Goal: Transaction & Acquisition: Purchase product/service

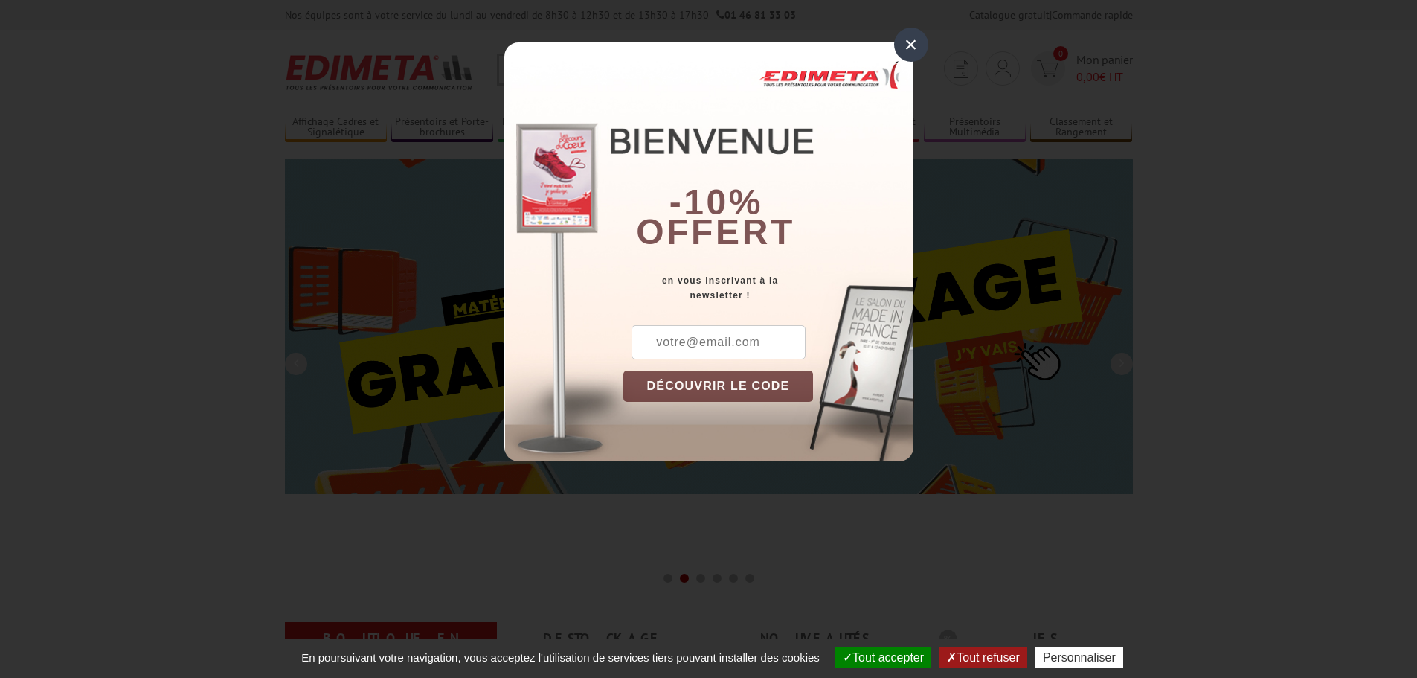
click at [915, 46] on div "×" at bounding box center [911, 45] width 34 height 34
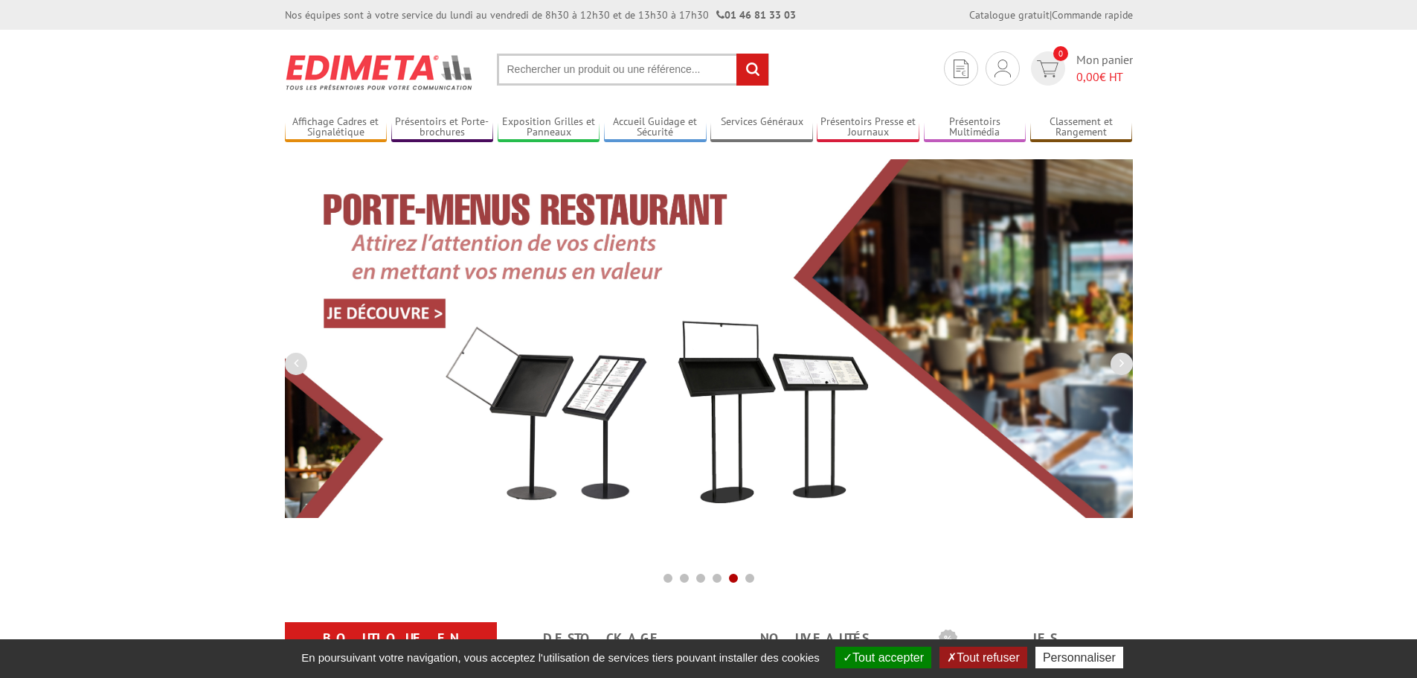
click at [593, 71] on input "text" at bounding box center [633, 70] width 272 height 32
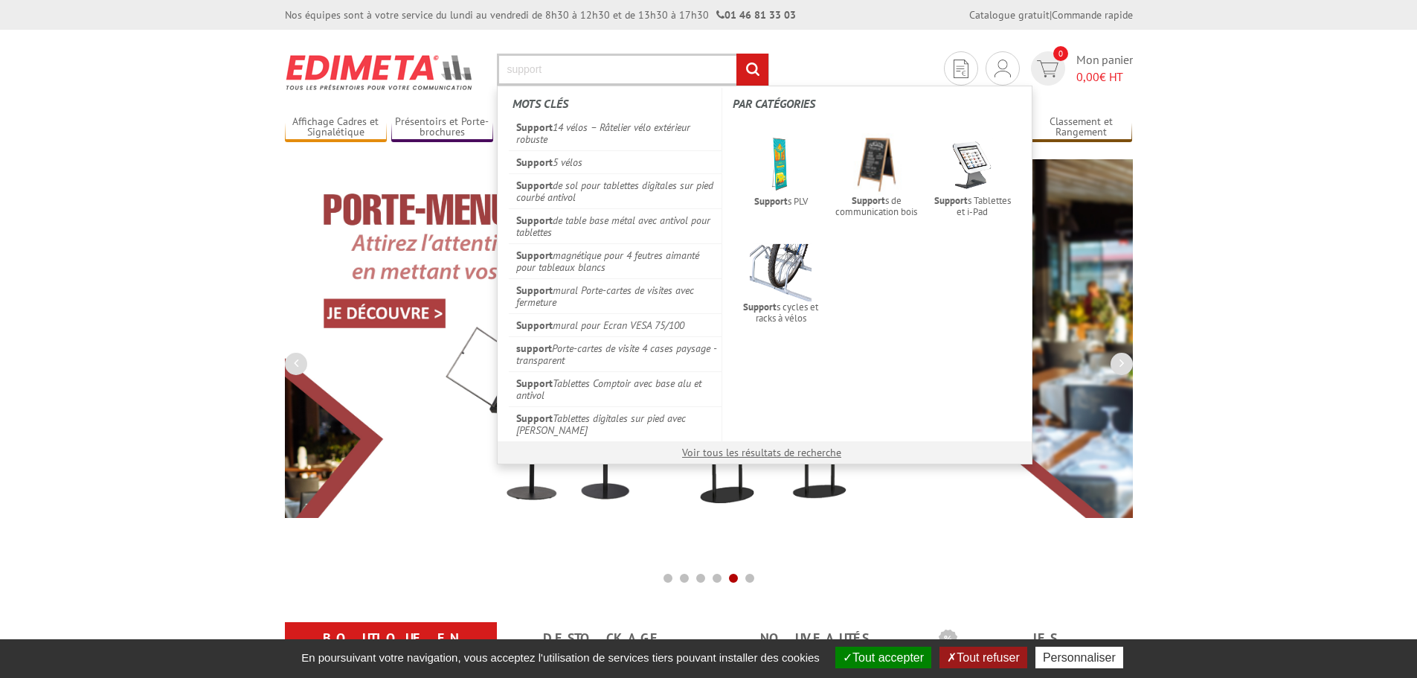
type input "support"
click at [736, 54] on input "rechercher" at bounding box center [752, 70] width 32 height 32
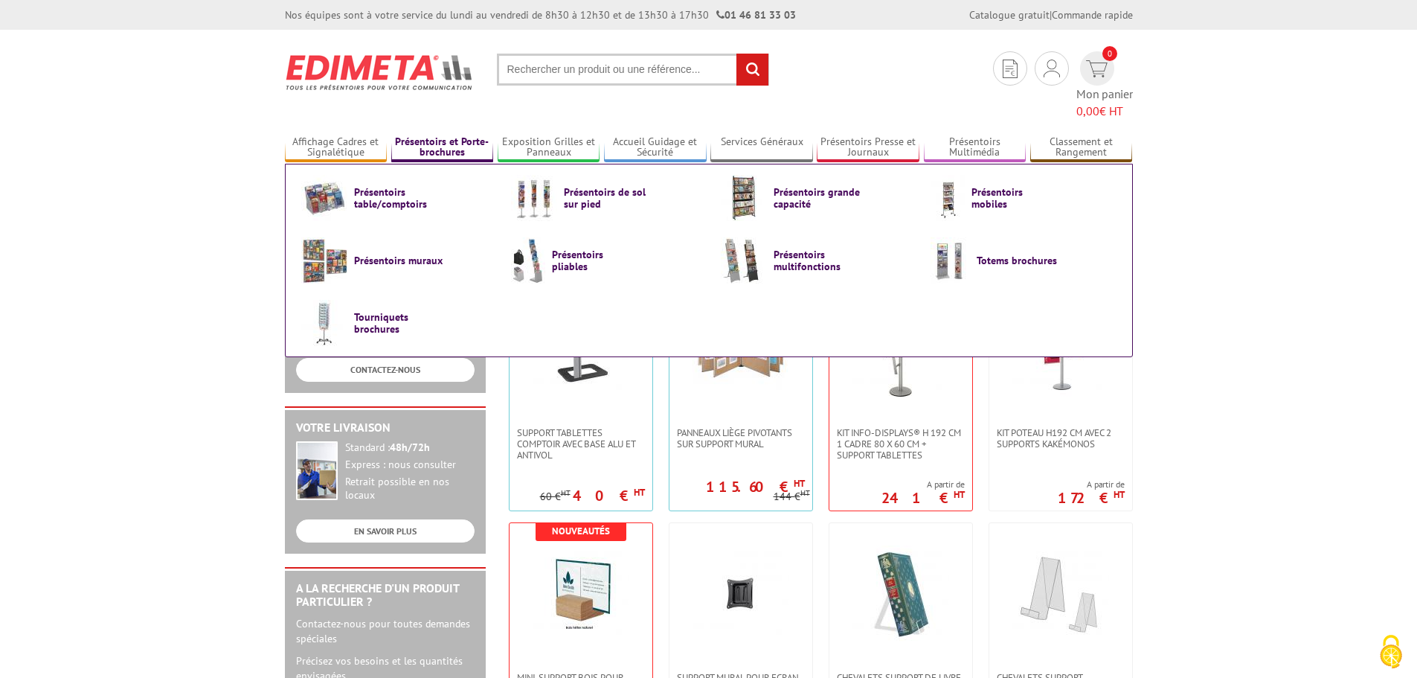
click at [446, 135] on link "Présentoirs et Porte-brochures" at bounding box center [442, 147] width 103 height 25
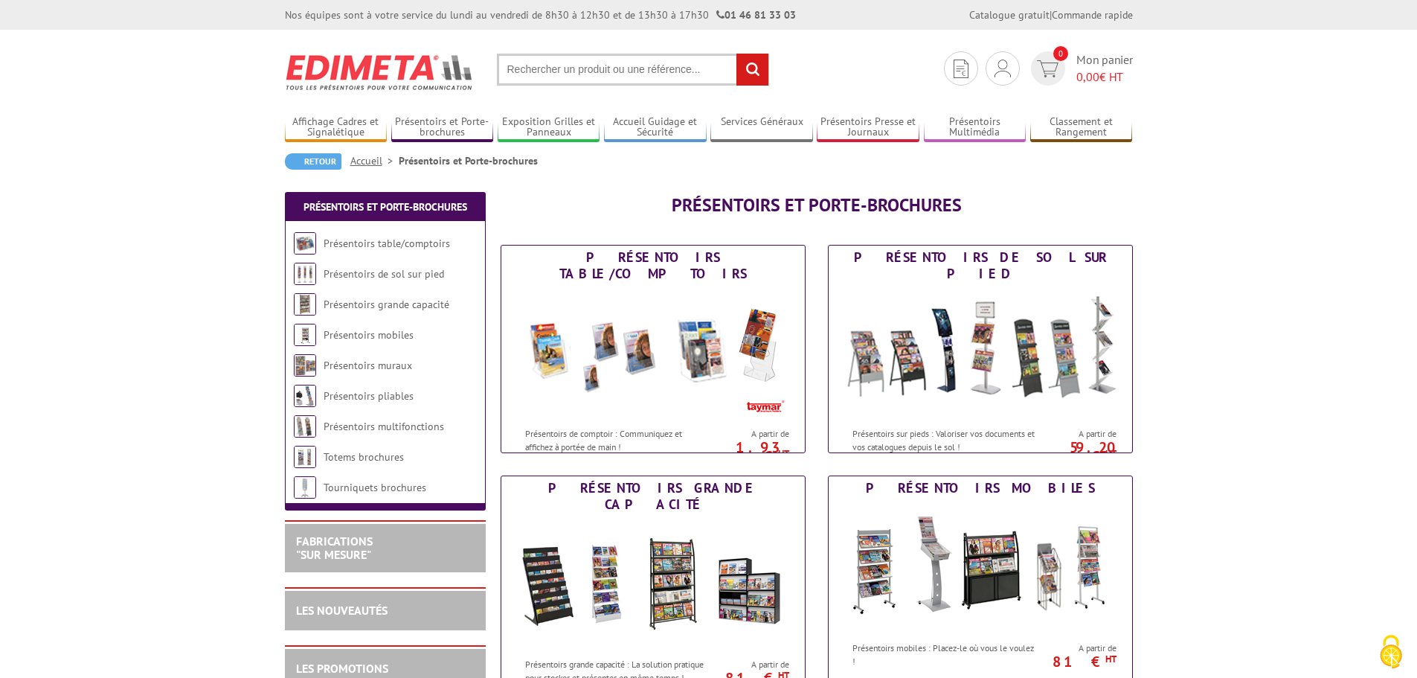
click at [533, 63] on input "text" at bounding box center [633, 70] width 272 height 32
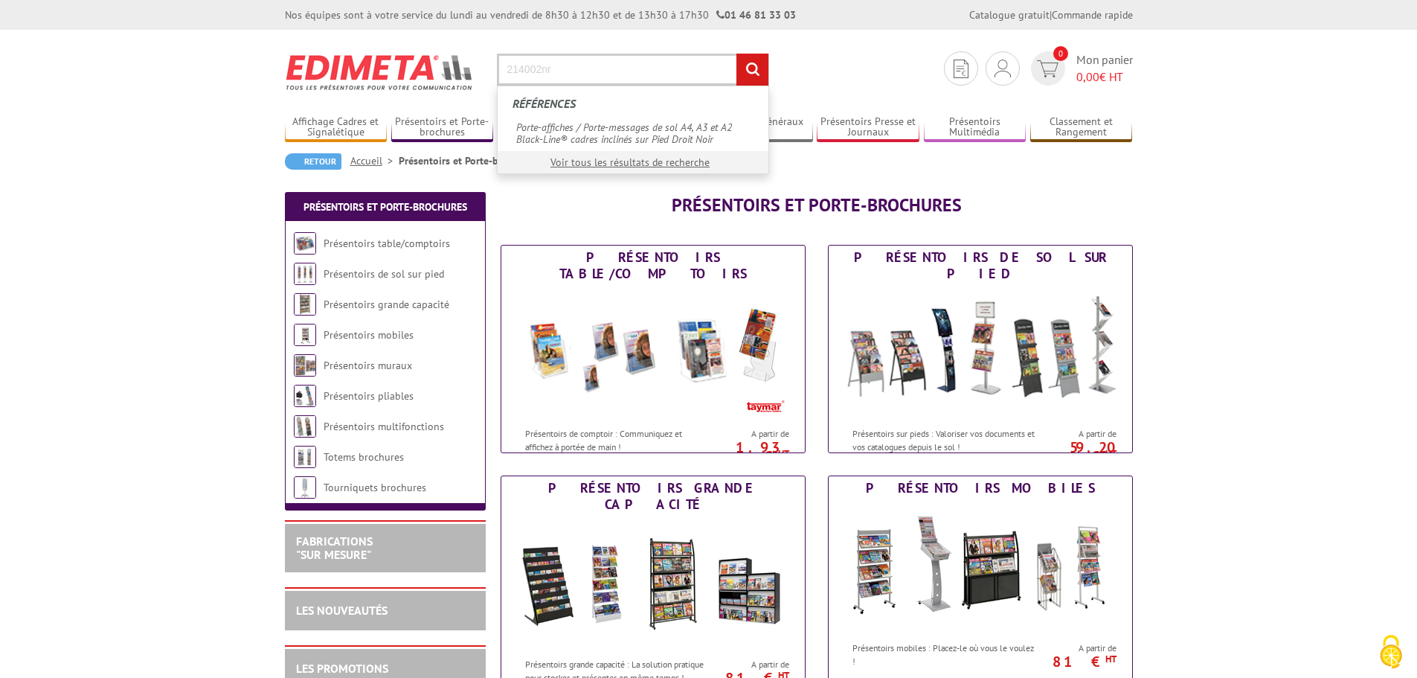
type input "214002nr"
click at [736, 54] on input "rechercher" at bounding box center [752, 70] width 32 height 32
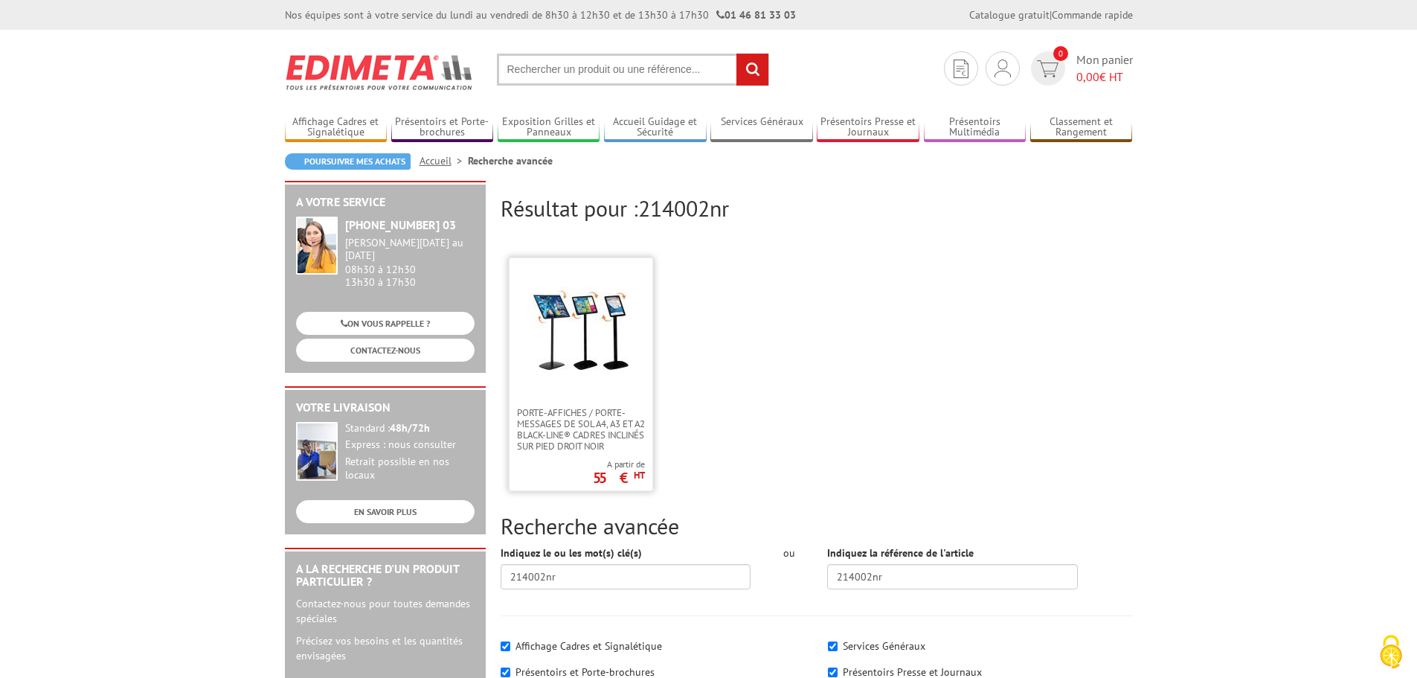
click at [627, 322] on img at bounding box center [581, 328] width 97 height 97
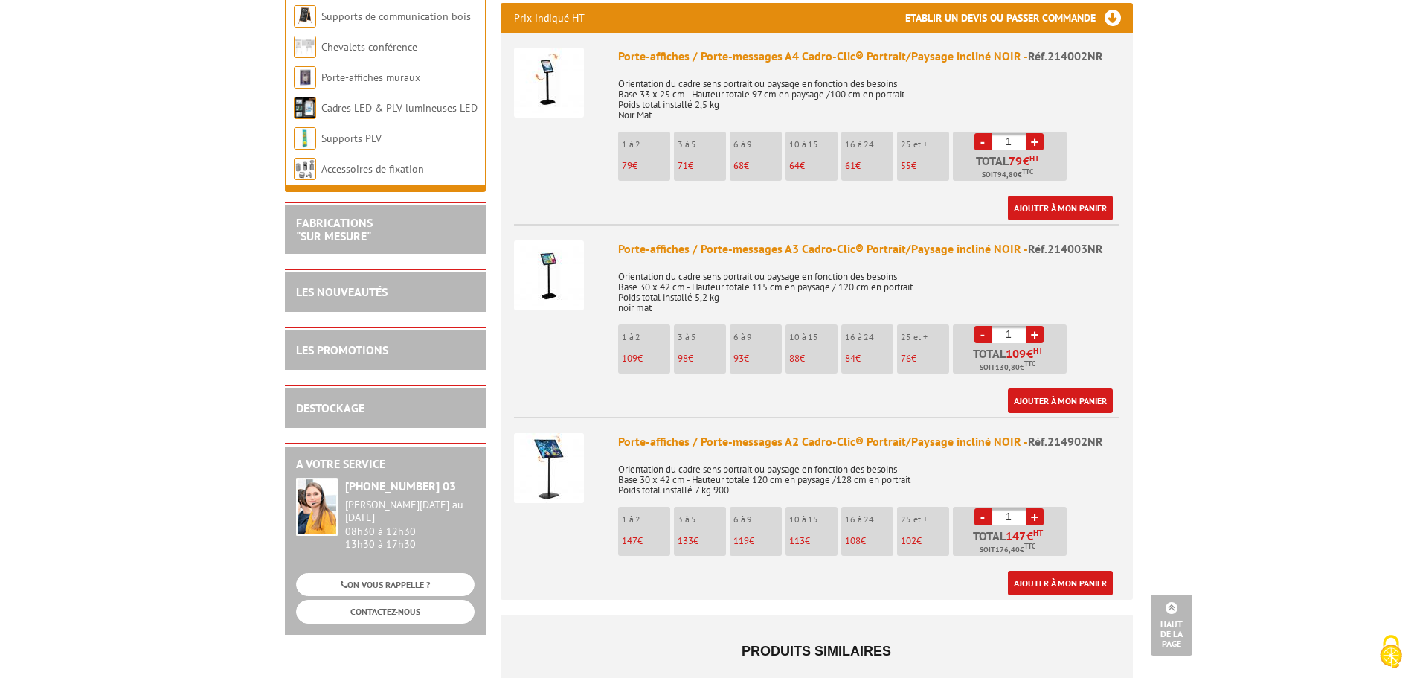
scroll to position [446, 0]
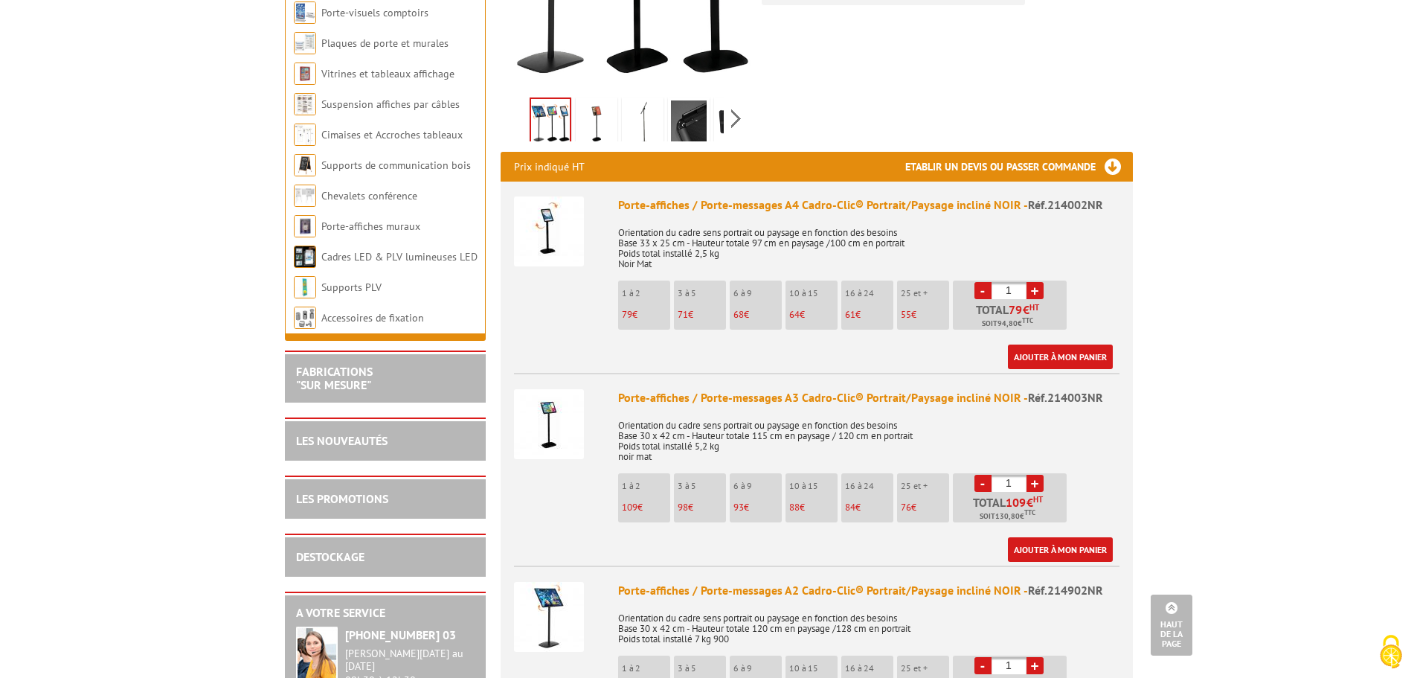
click at [547, 390] on img at bounding box center [549, 424] width 70 height 70
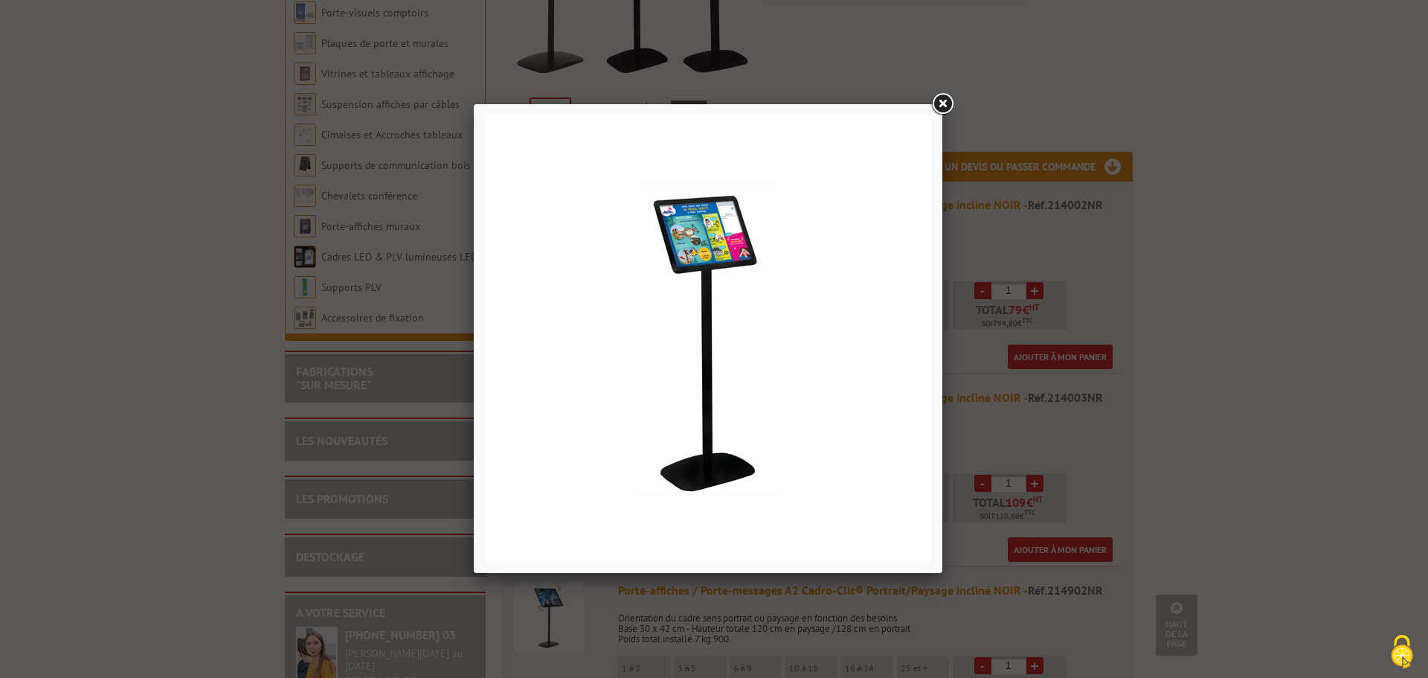
click at [940, 108] on link at bounding box center [942, 104] width 27 height 27
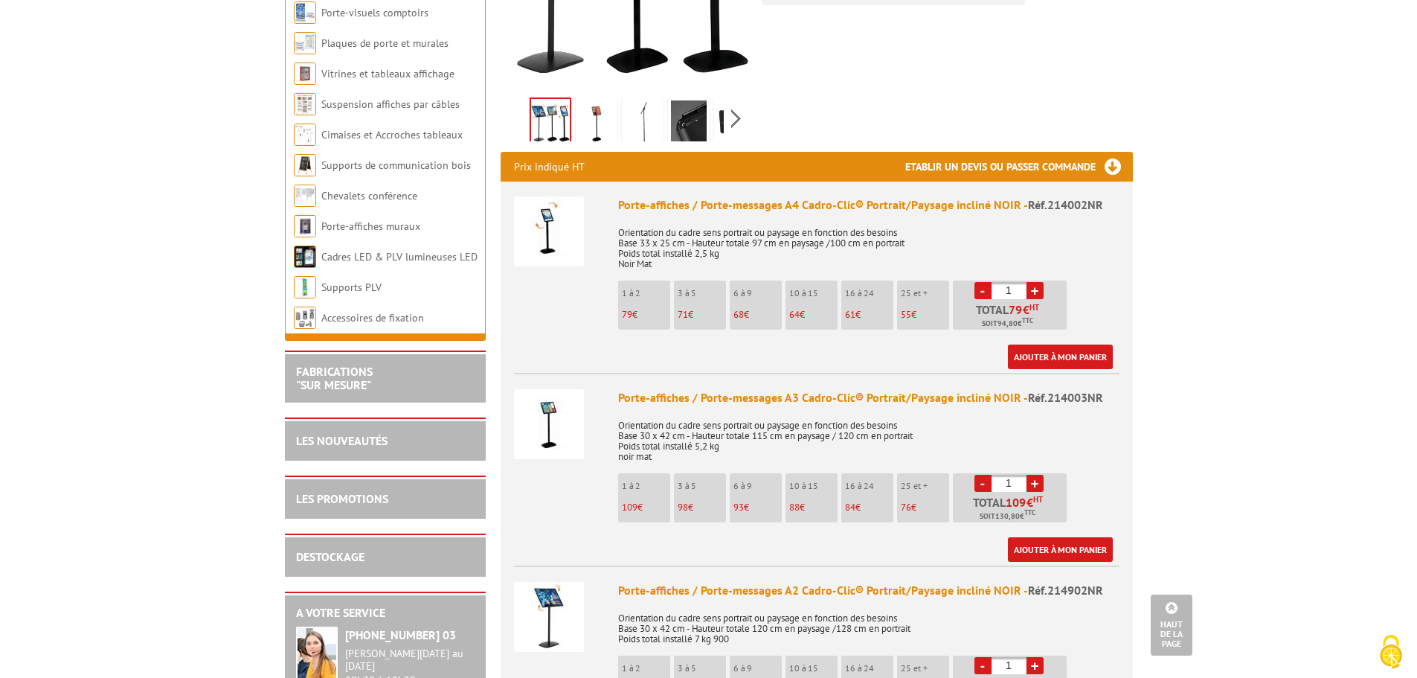
scroll to position [223, 0]
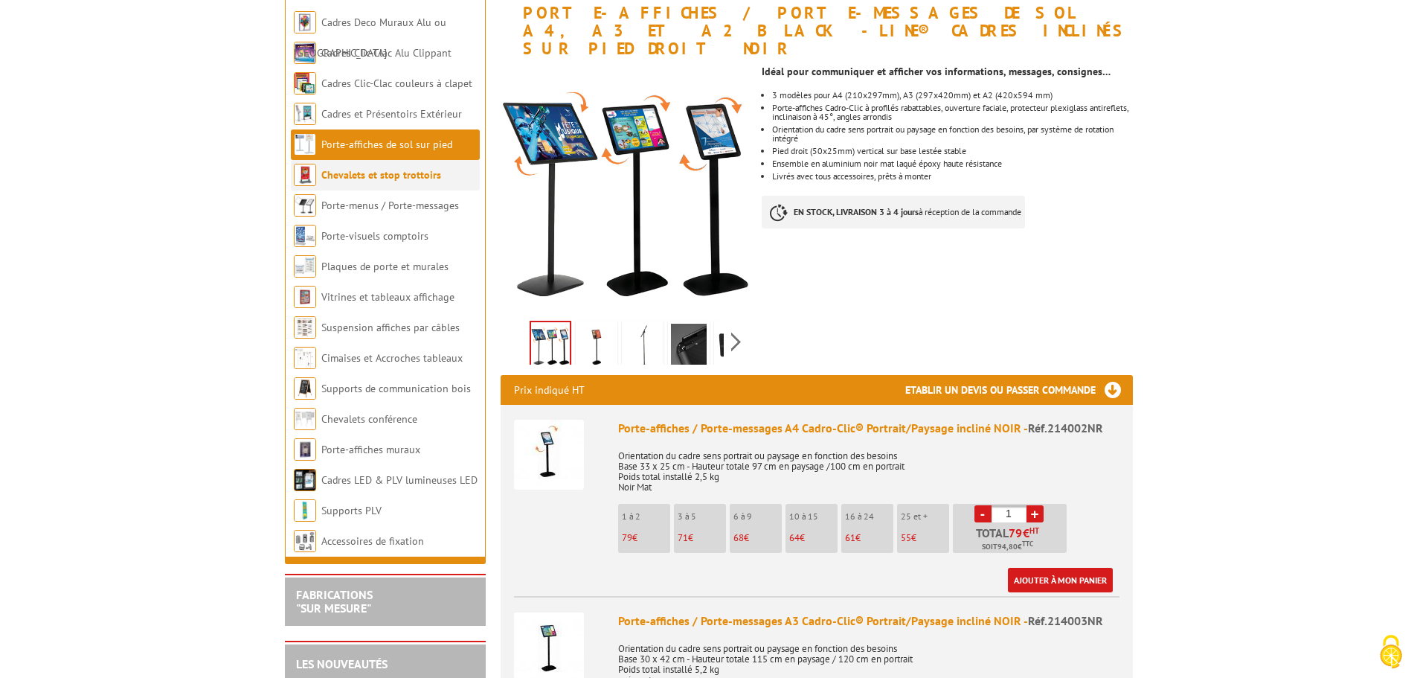
click at [372, 184] on li "Chevalets et stop trottoirs" at bounding box center [385, 175] width 189 height 30
click at [379, 175] on link "Chevalets et stop trottoirs" at bounding box center [381, 174] width 120 height 13
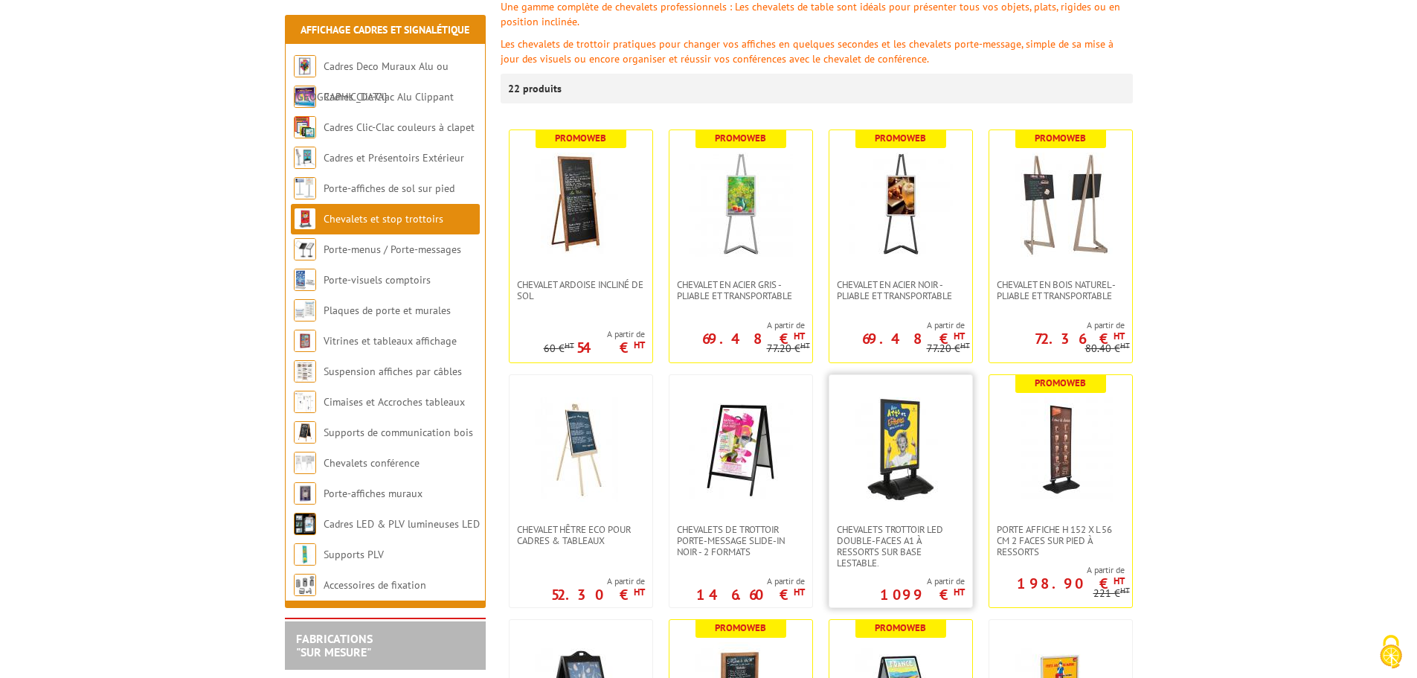
scroll to position [372, 0]
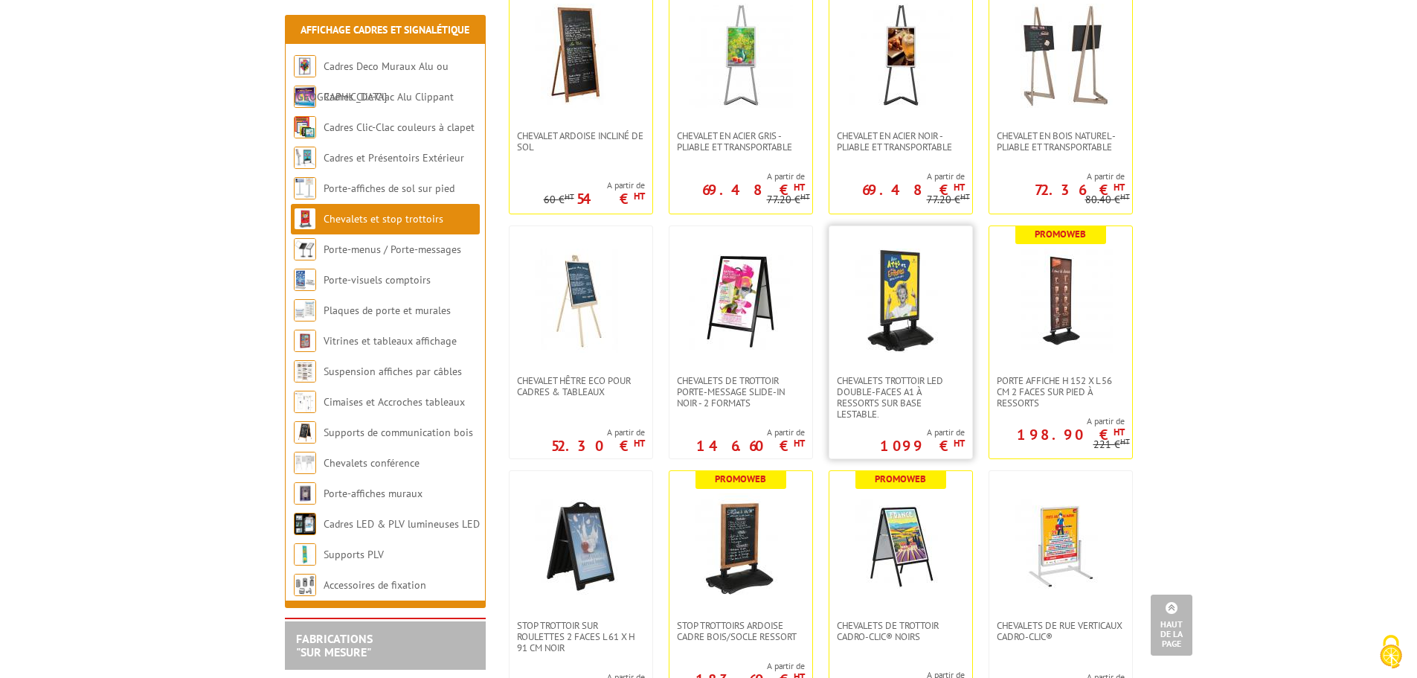
click at [902, 330] on img at bounding box center [901, 300] width 104 height 104
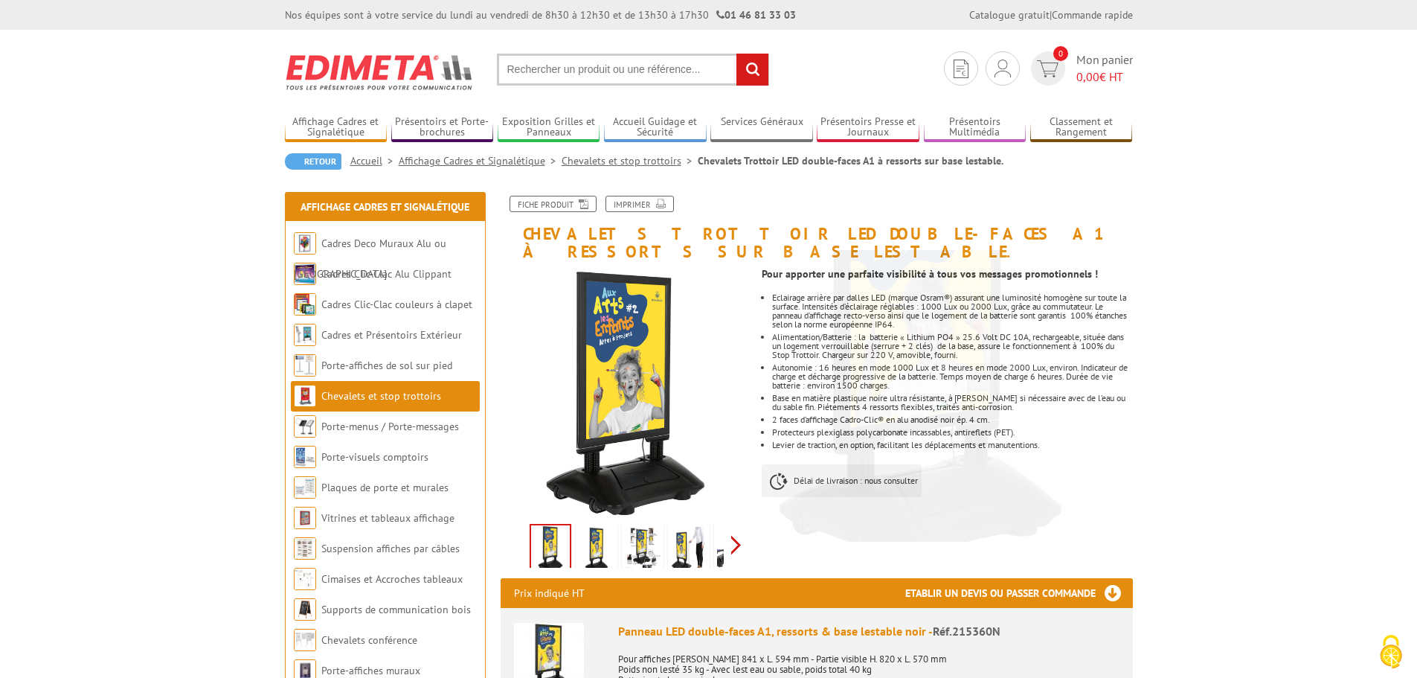
click at [734, 521] on div "Previous Next" at bounding box center [626, 544] width 251 height 52
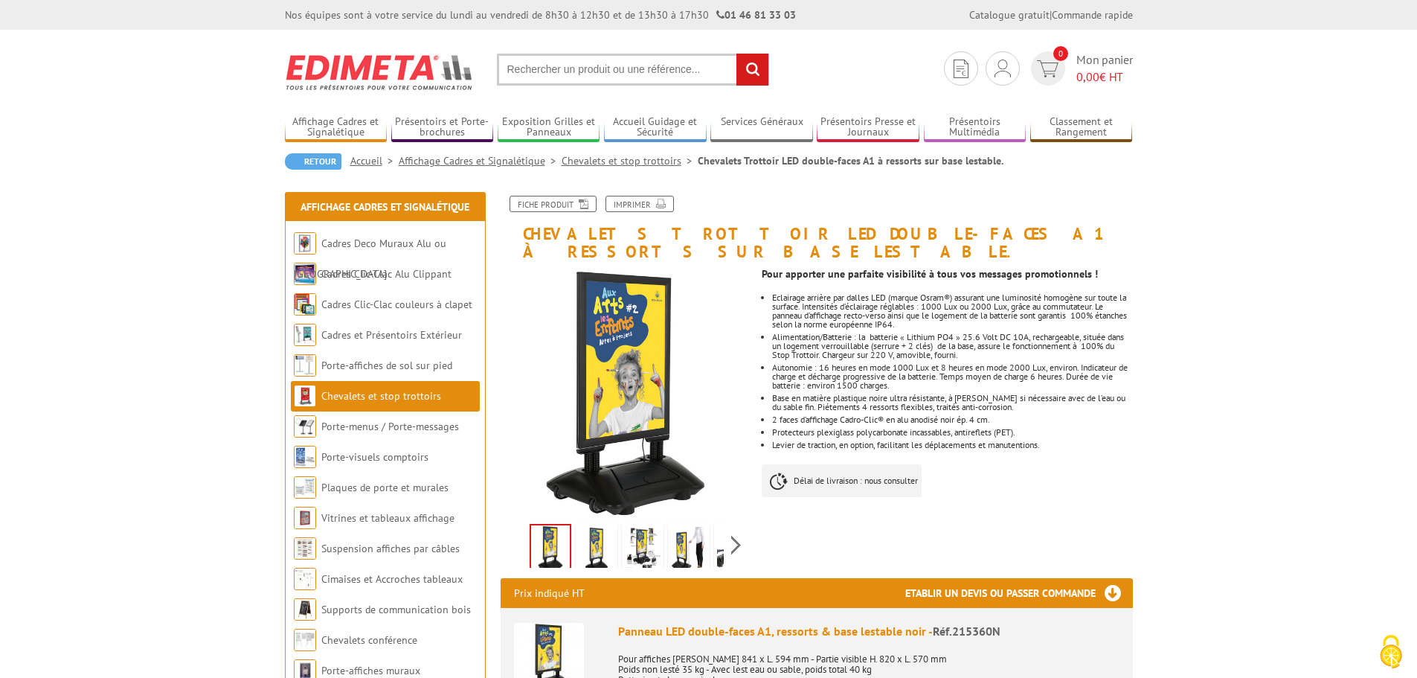
click at [521, 527] on div "Previous Next" at bounding box center [626, 544] width 251 height 52
click at [742, 524] on div "Previous Next" at bounding box center [626, 544] width 251 height 52
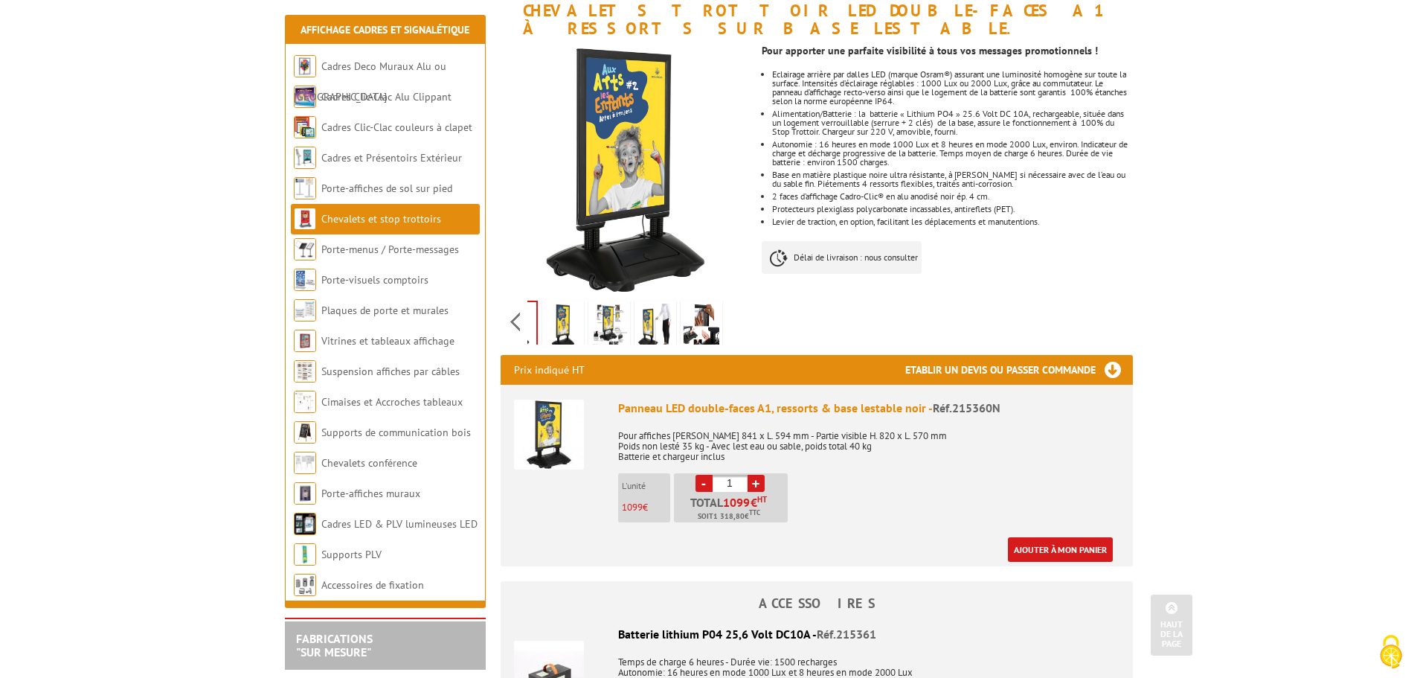
scroll to position [74, 0]
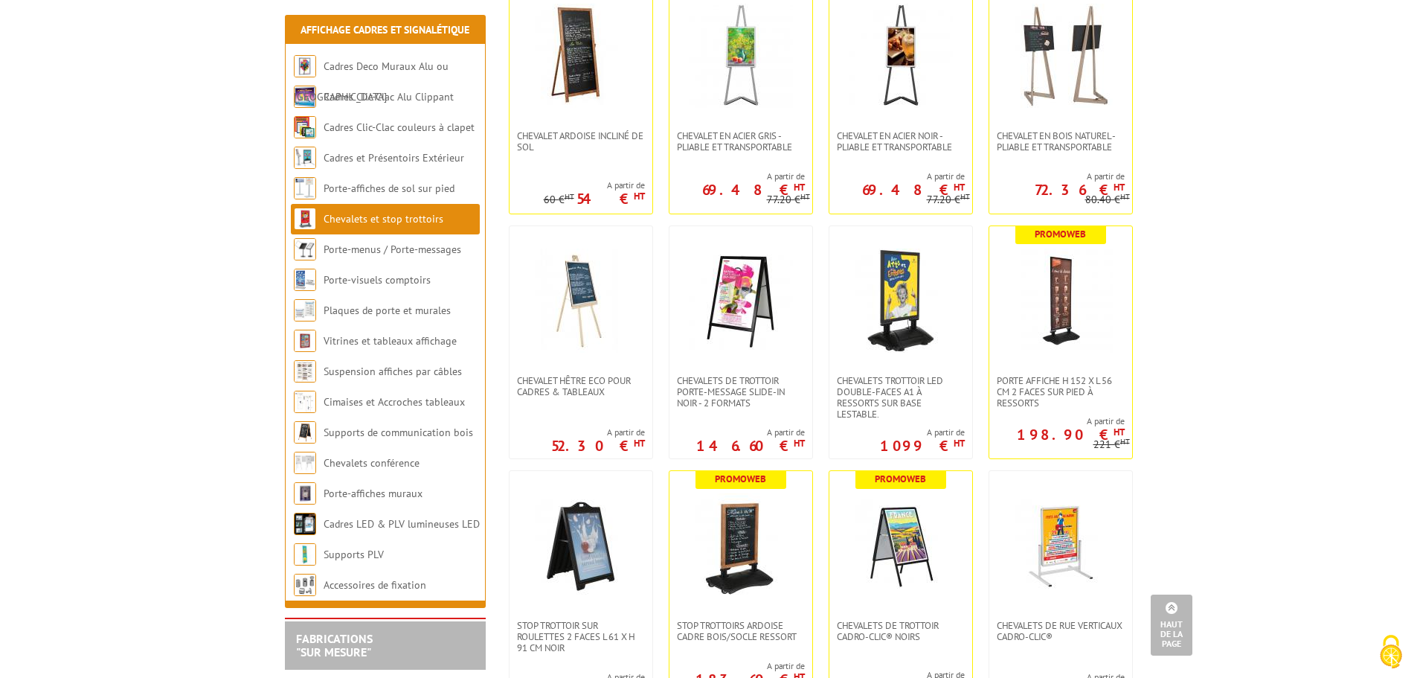
scroll to position [223, 0]
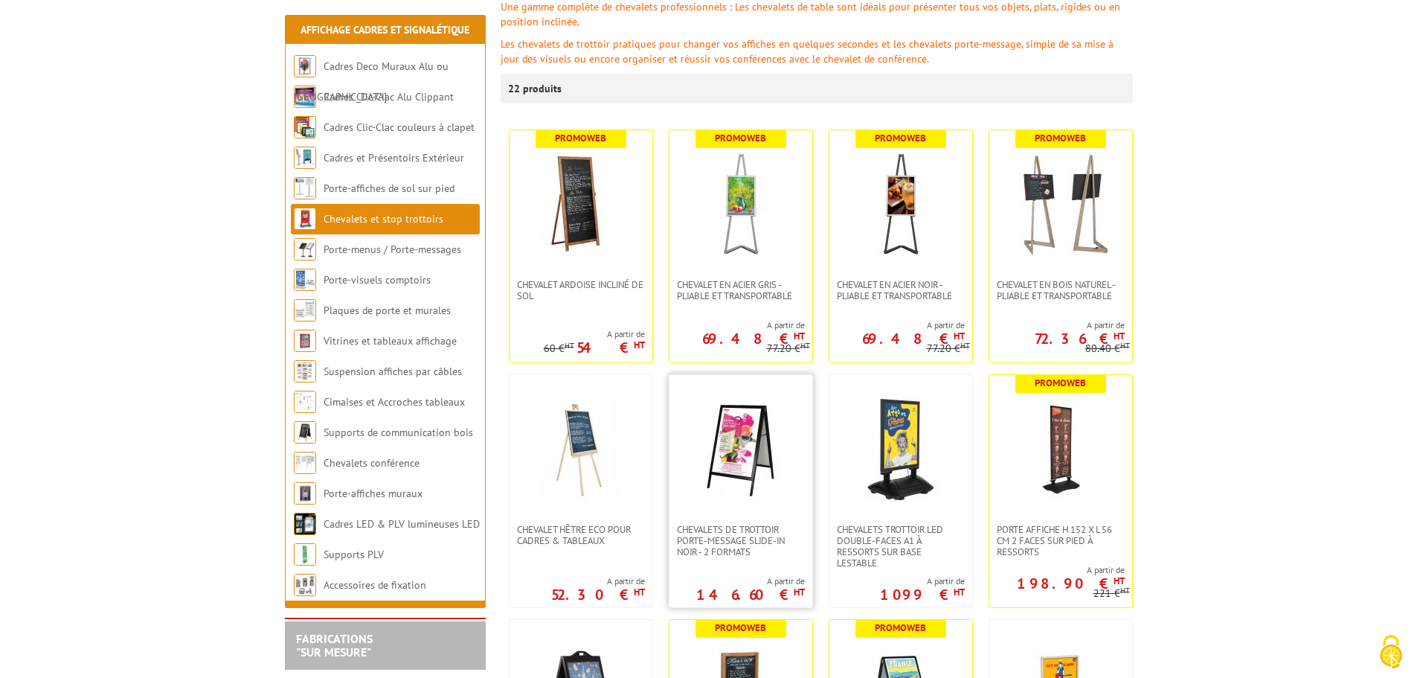
click at [735, 457] on img at bounding box center [741, 449] width 104 height 104
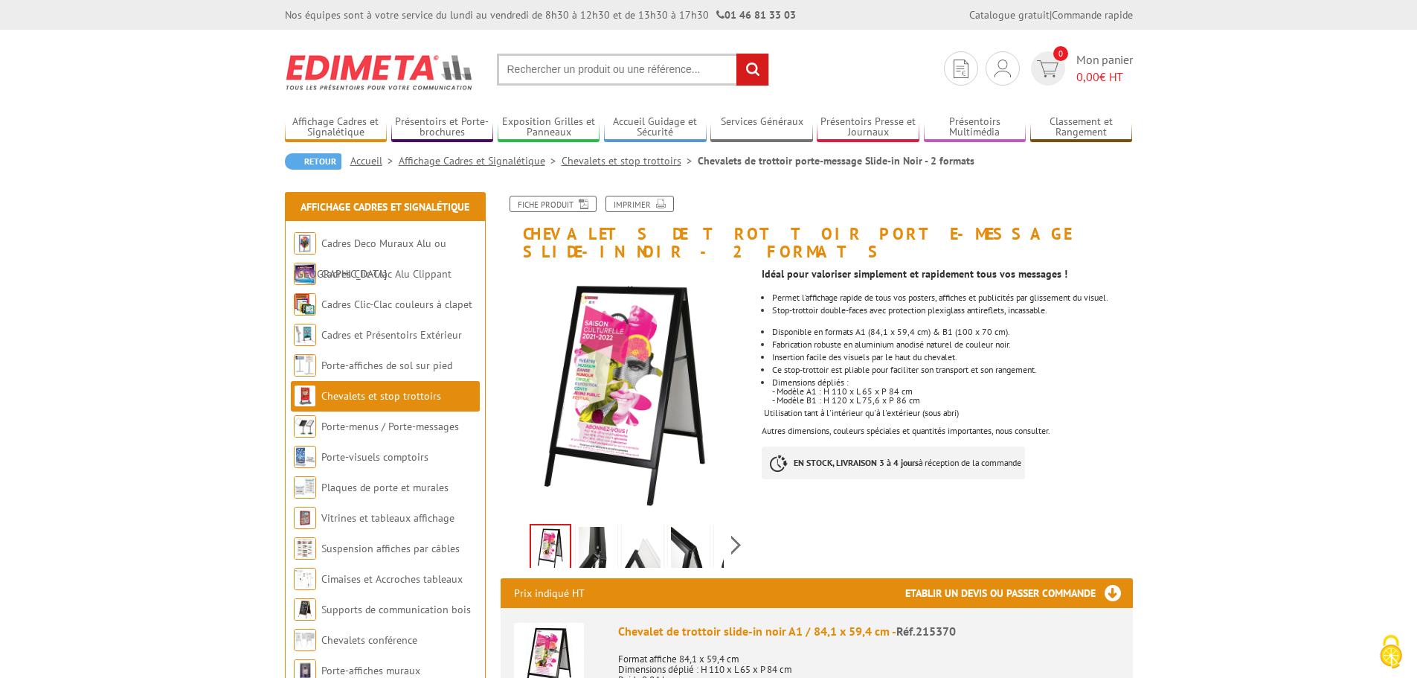
click at [728, 524] on div "Previous Next" at bounding box center [626, 544] width 251 height 52
click at [738, 524] on div "Previous Next" at bounding box center [626, 544] width 251 height 52
click at [510, 524] on div "Previous Next" at bounding box center [626, 544] width 251 height 52
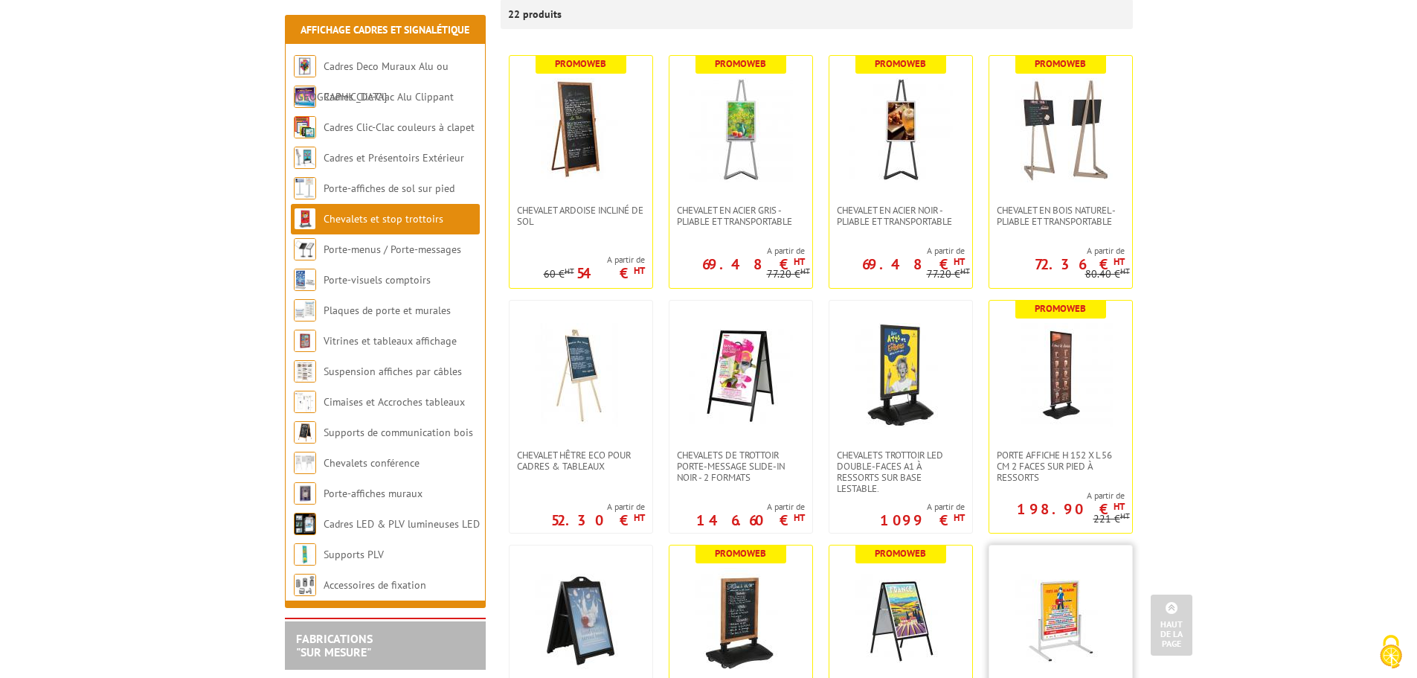
scroll to position [446, 0]
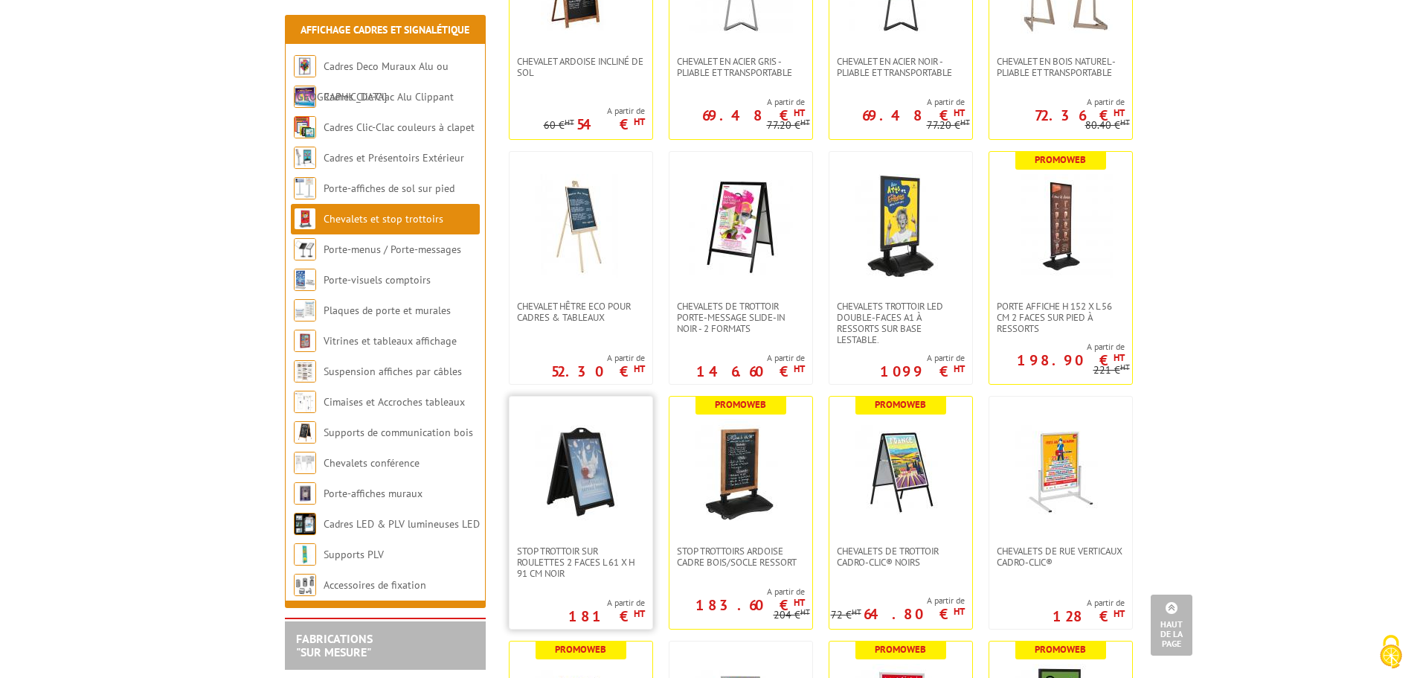
click at [576, 488] on img at bounding box center [581, 471] width 104 height 104
click at [735, 245] on img at bounding box center [741, 226] width 104 height 104
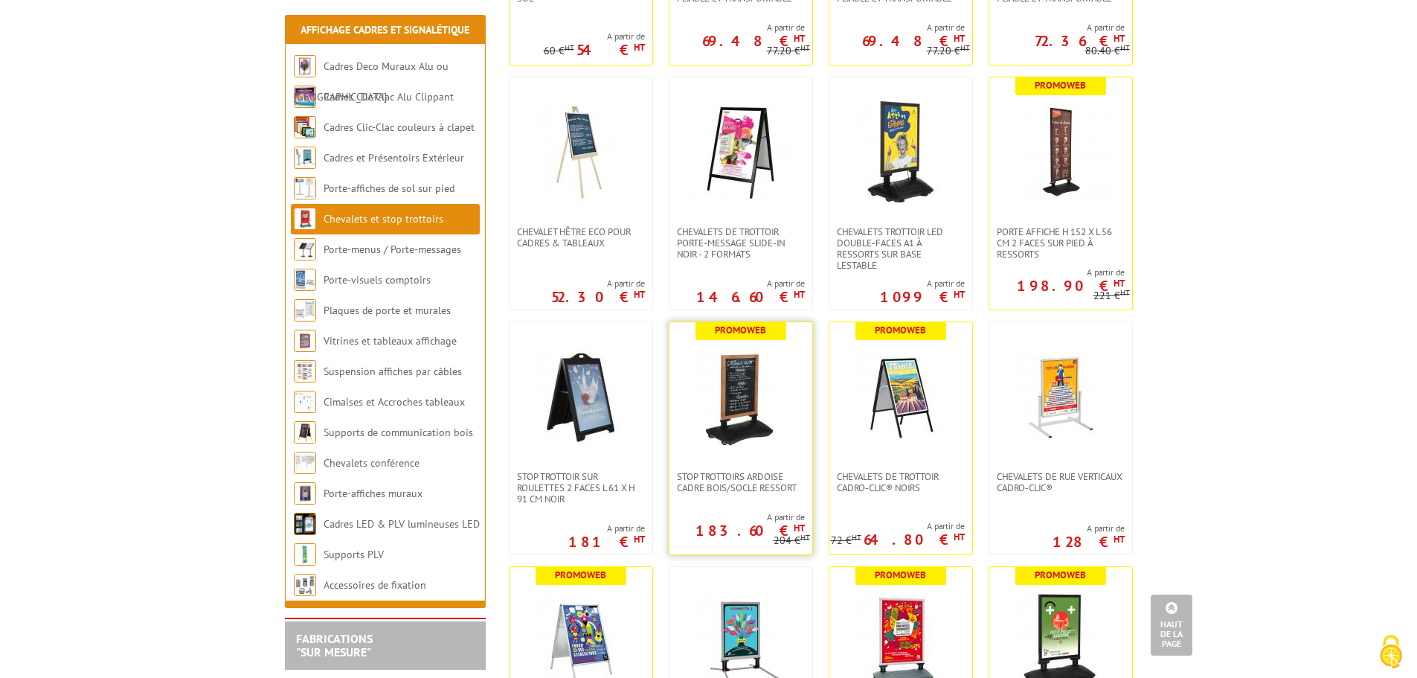
scroll to position [446, 0]
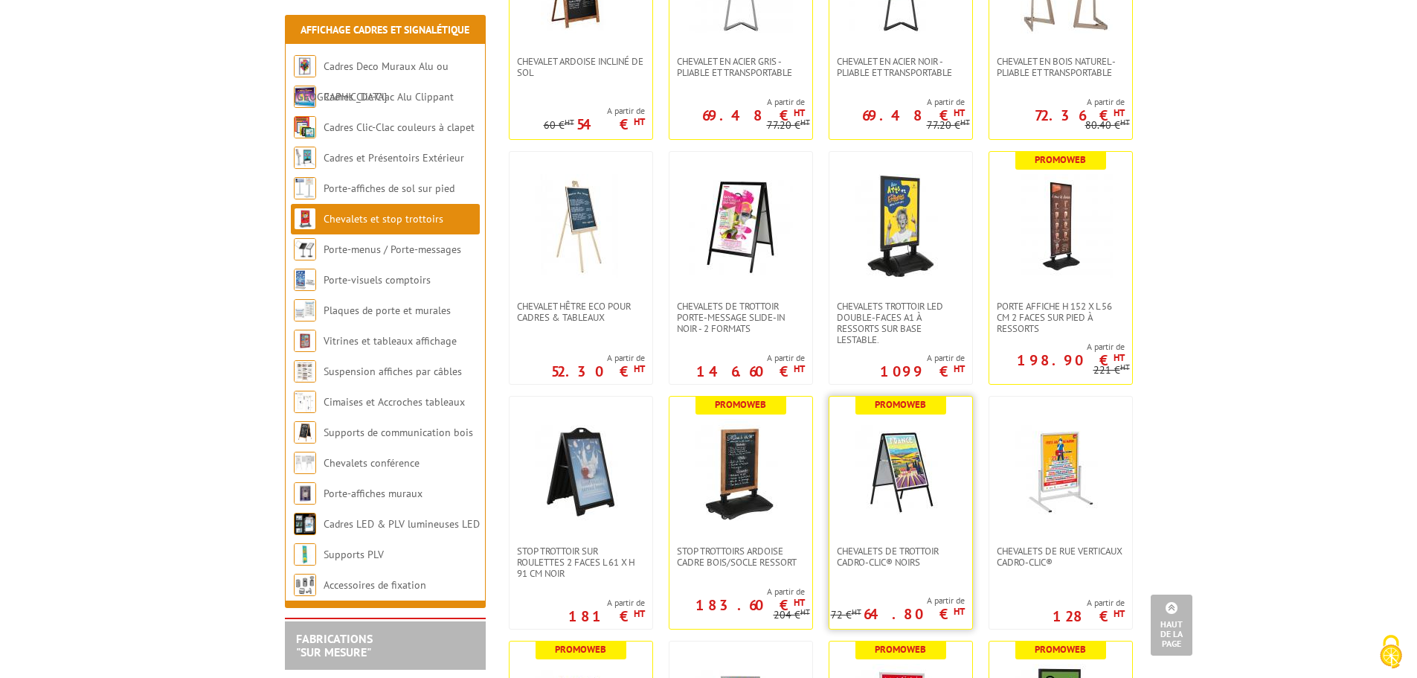
click at [925, 501] on img at bounding box center [901, 471] width 104 height 104
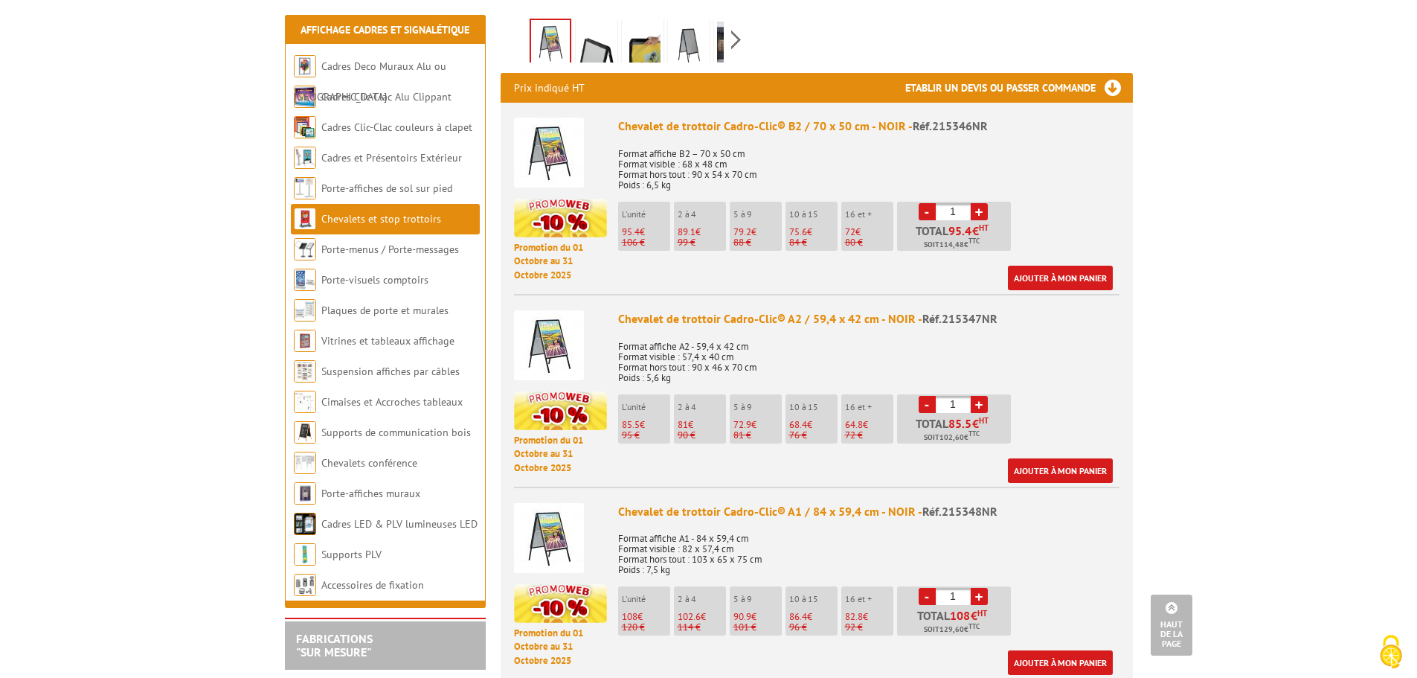
scroll to position [446, 0]
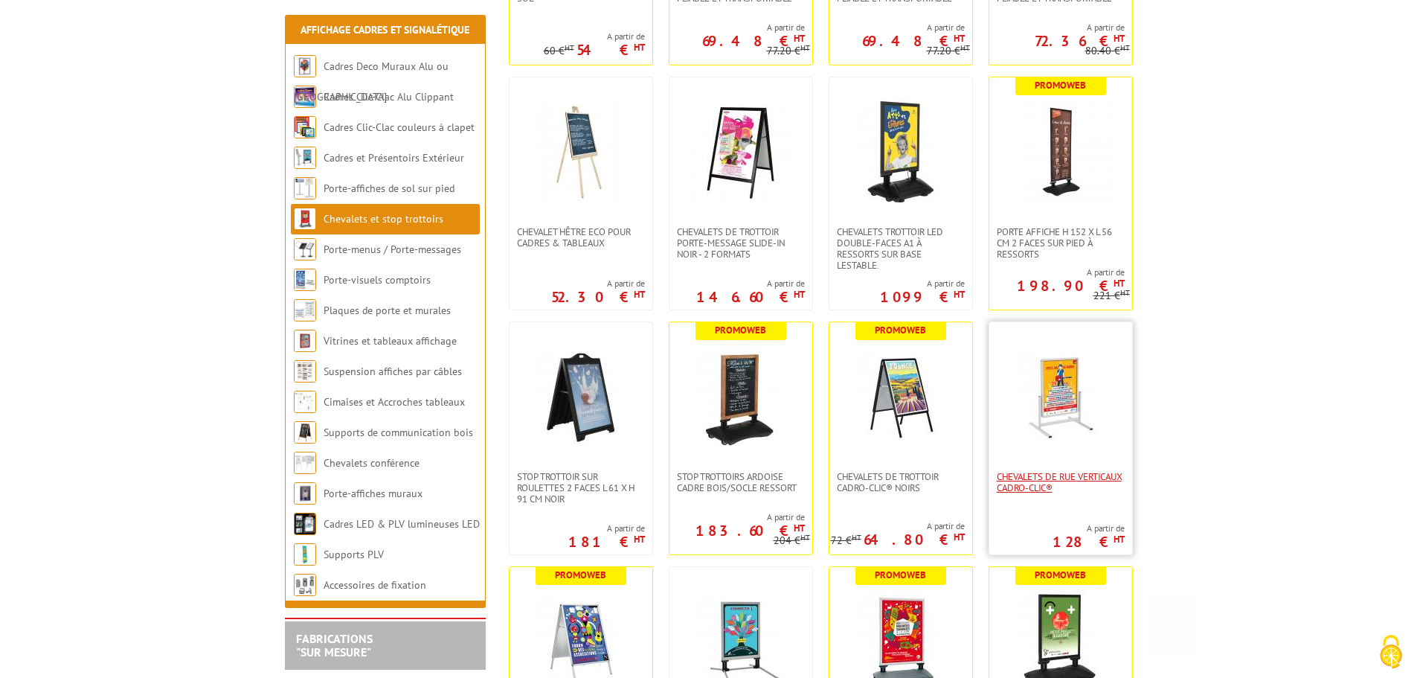
scroll to position [595, 0]
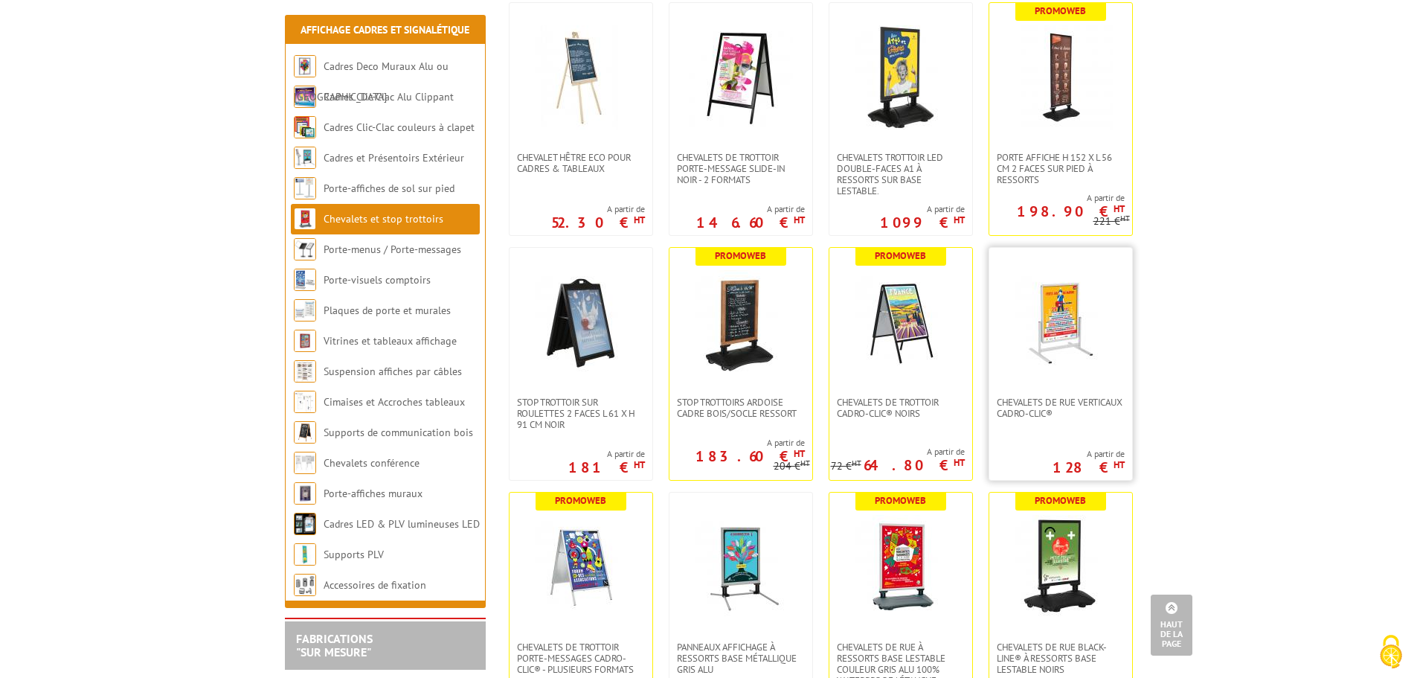
click at [1044, 348] on img at bounding box center [1061, 322] width 104 height 104
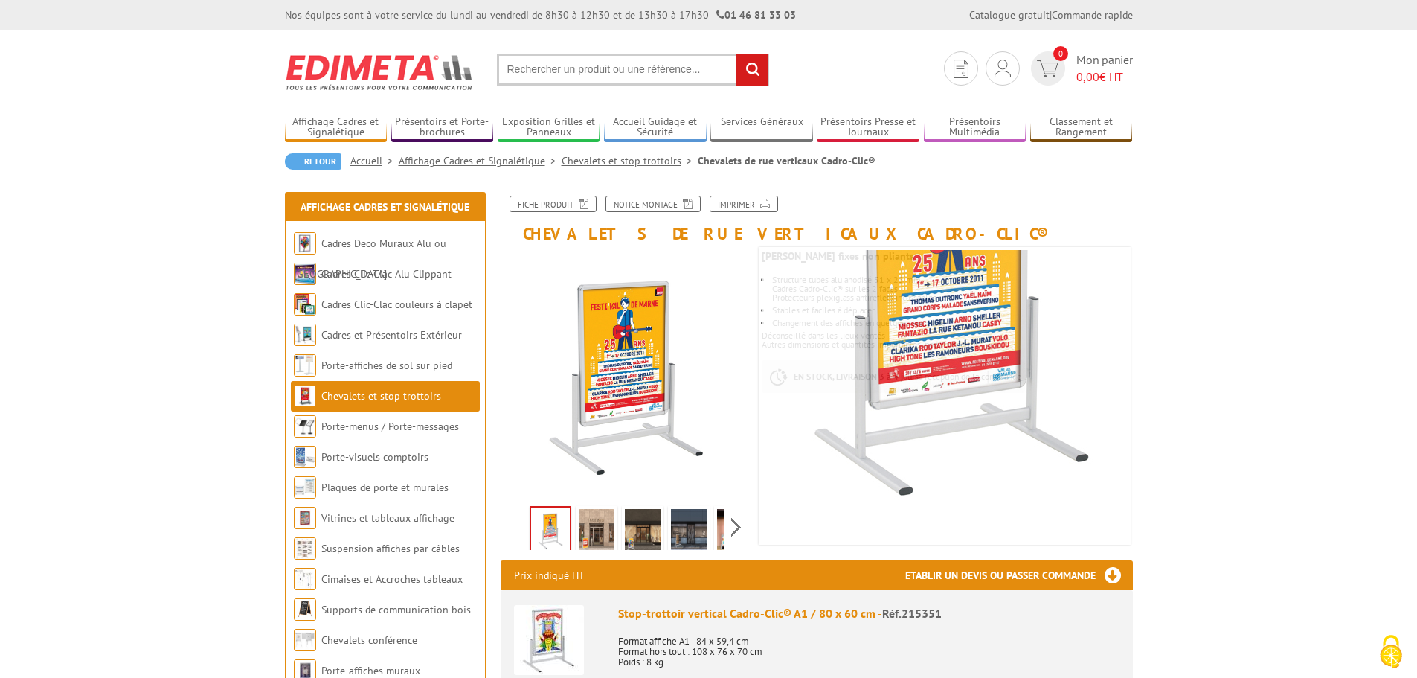
click at [592, 541] on img at bounding box center [597, 532] width 36 height 46
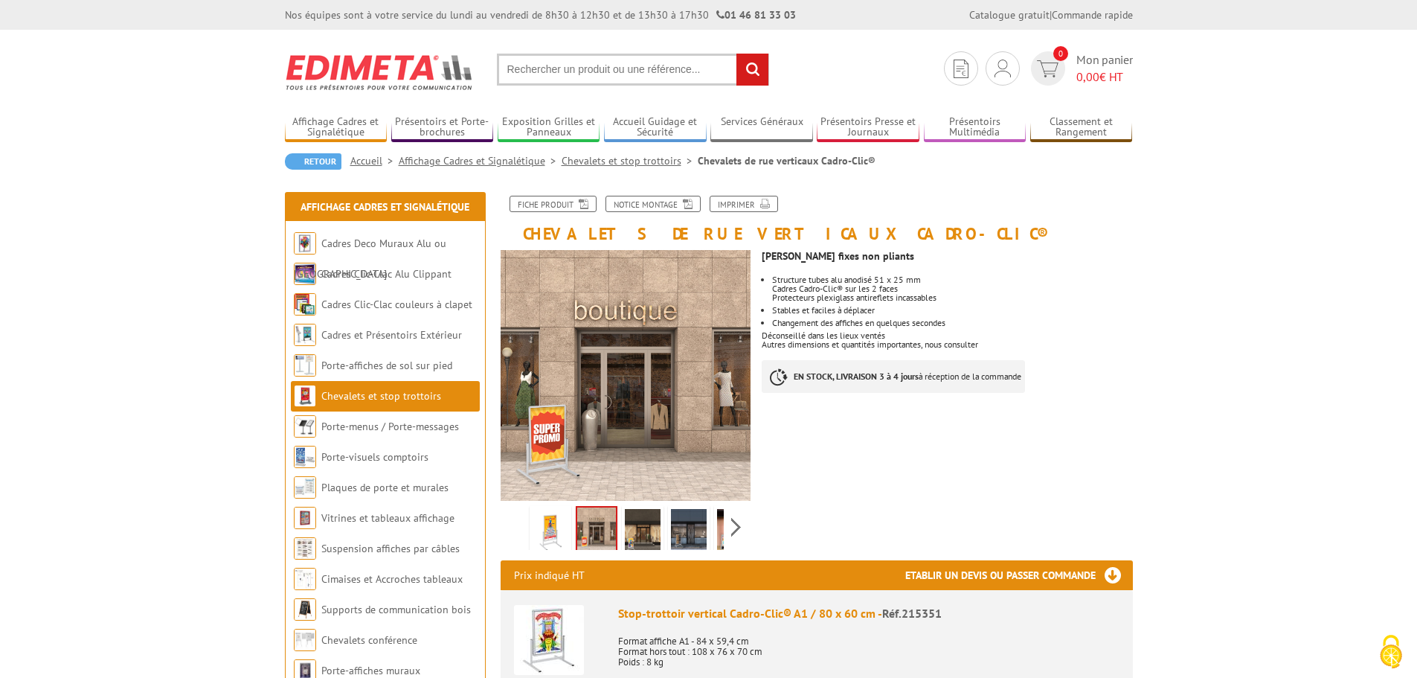
click at [641, 538] on img at bounding box center [643, 532] width 36 height 46
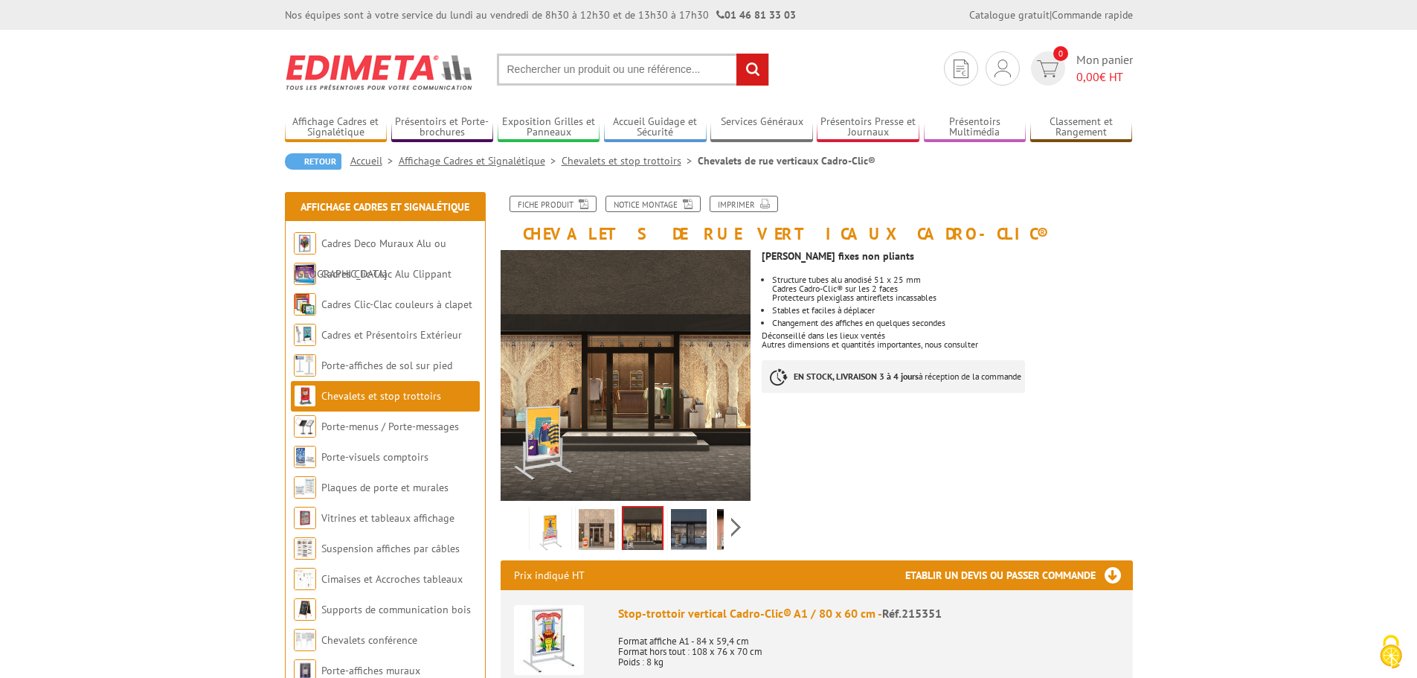
click at [687, 539] on img at bounding box center [689, 532] width 36 height 46
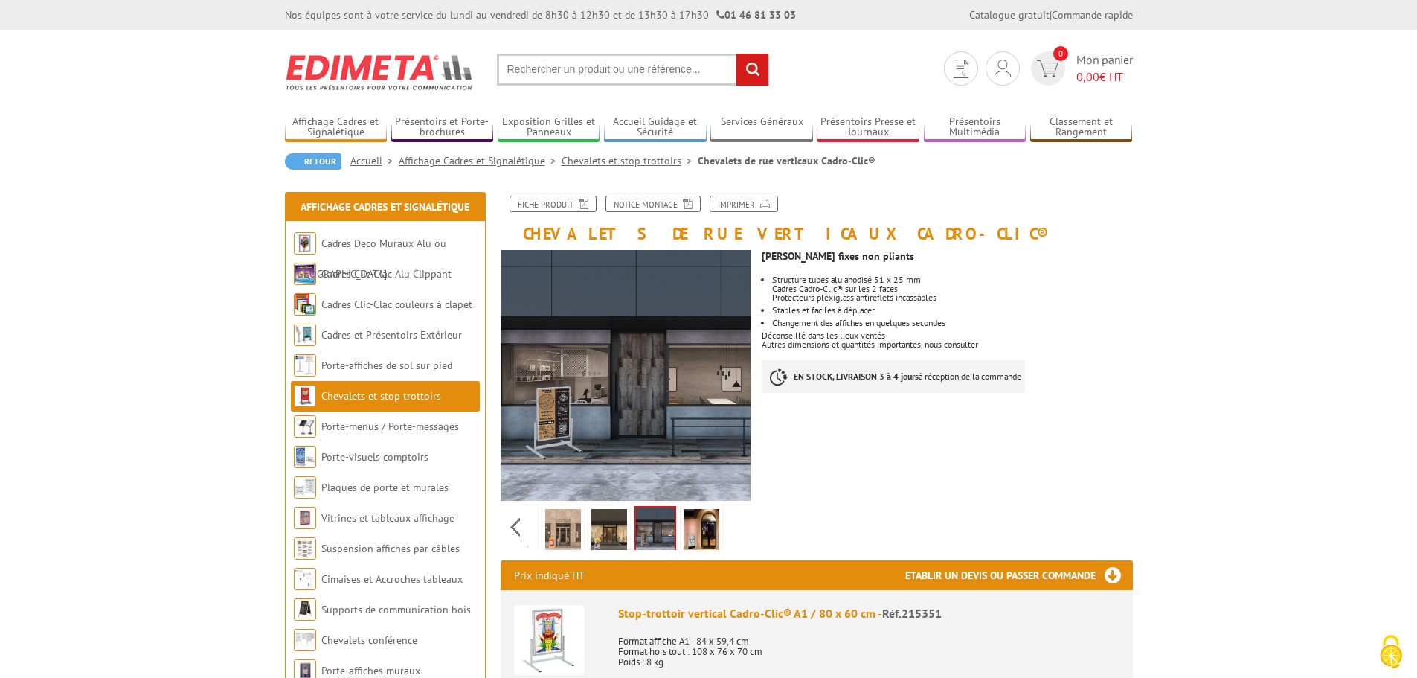
click at [739, 527] on div "Previous Next" at bounding box center [626, 527] width 251 height 52
click at [694, 532] on img at bounding box center [702, 532] width 36 height 46
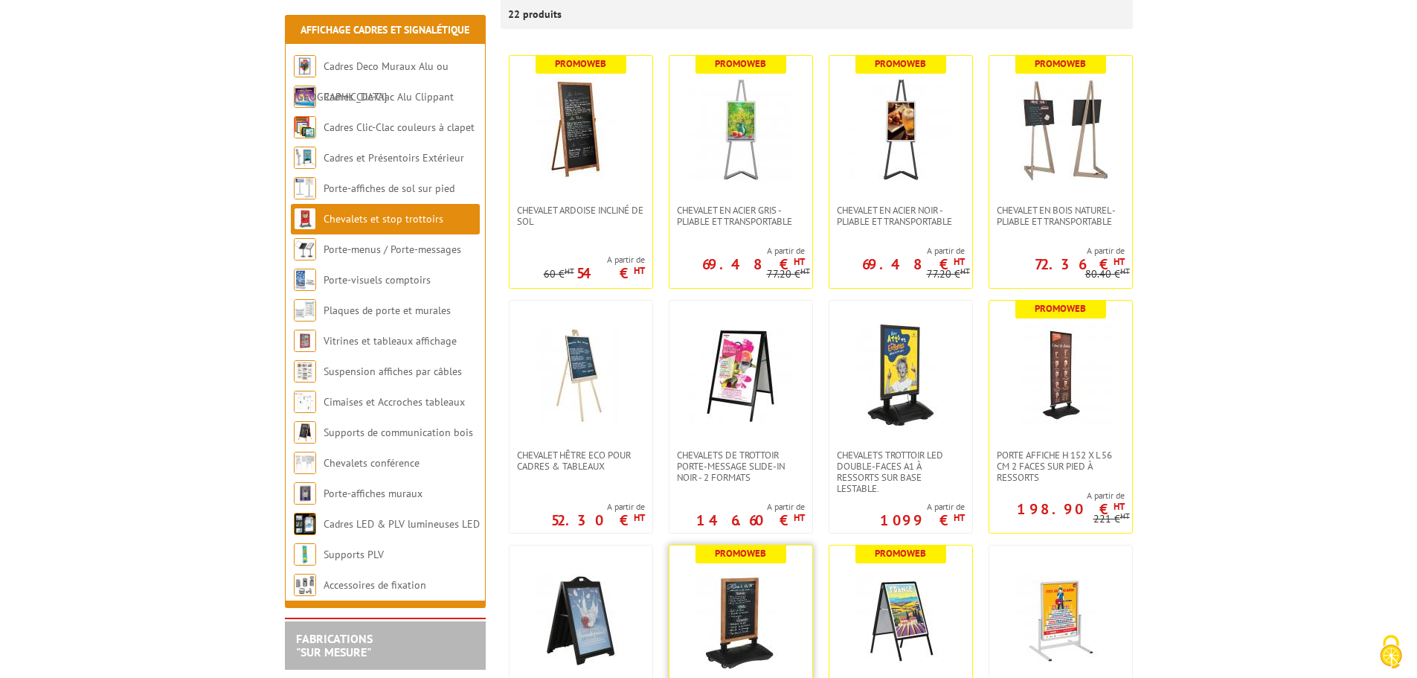
scroll to position [372, 0]
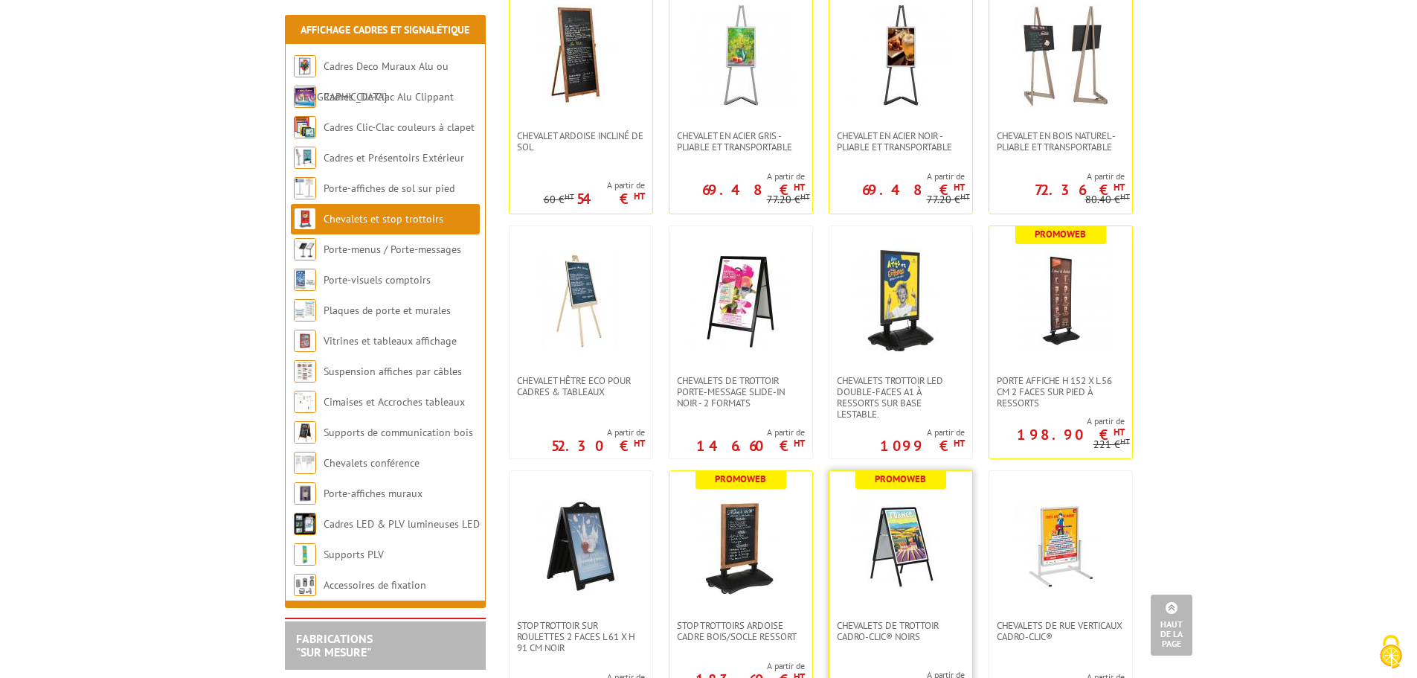
click at [906, 562] on img at bounding box center [901, 545] width 104 height 104
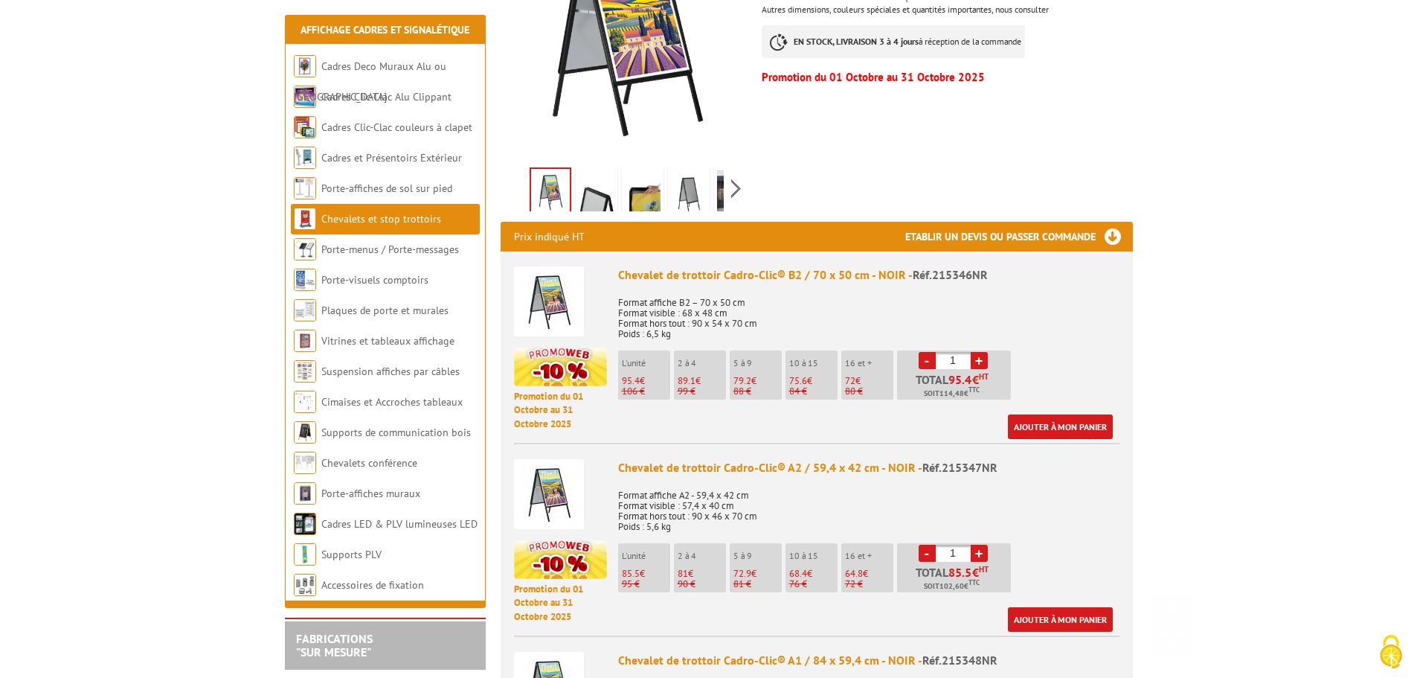
scroll to position [521, 0]
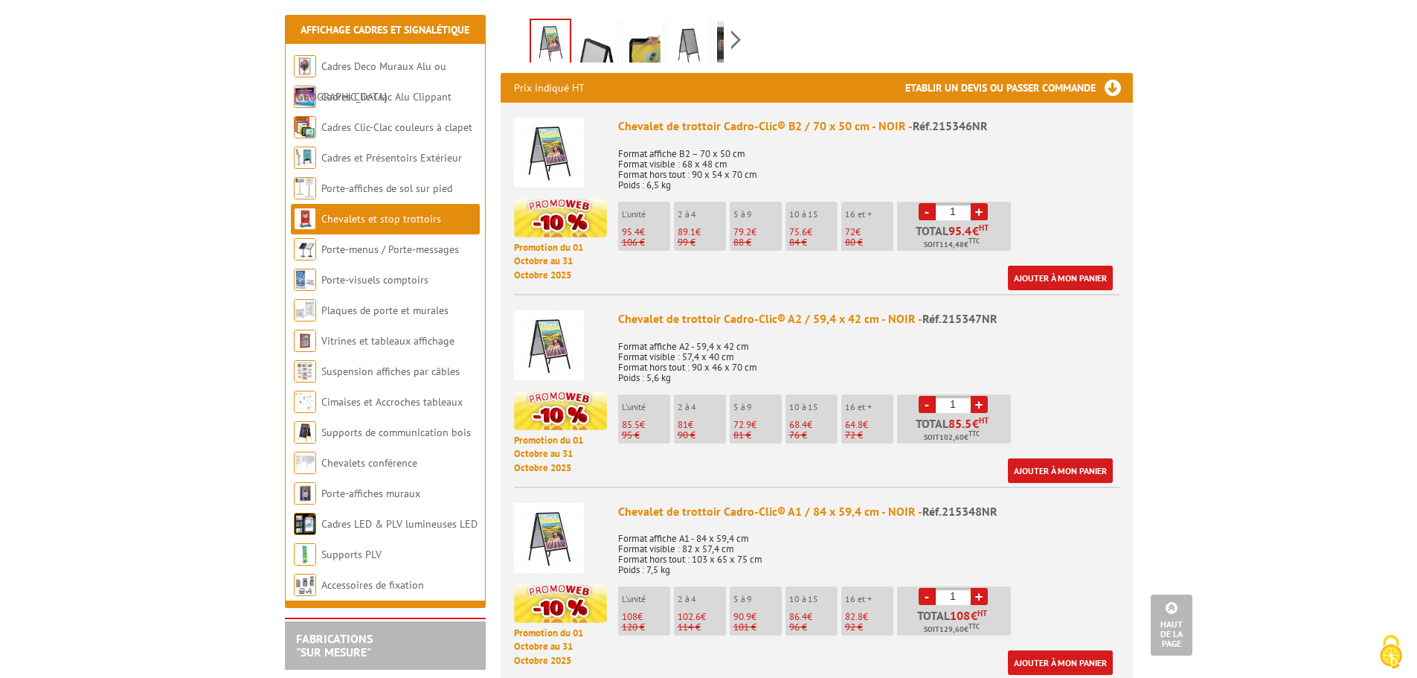
click at [979, 399] on link "+" at bounding box center [979, 404] width 17 height 17
click at [920, 405] on link "-" at bounding box center [927, 404] width 17 height 17
type input "1"
click at [1062, 472] on link "Ajouter à mon panier" at bounding box center [1060, 470] width 105 height 25
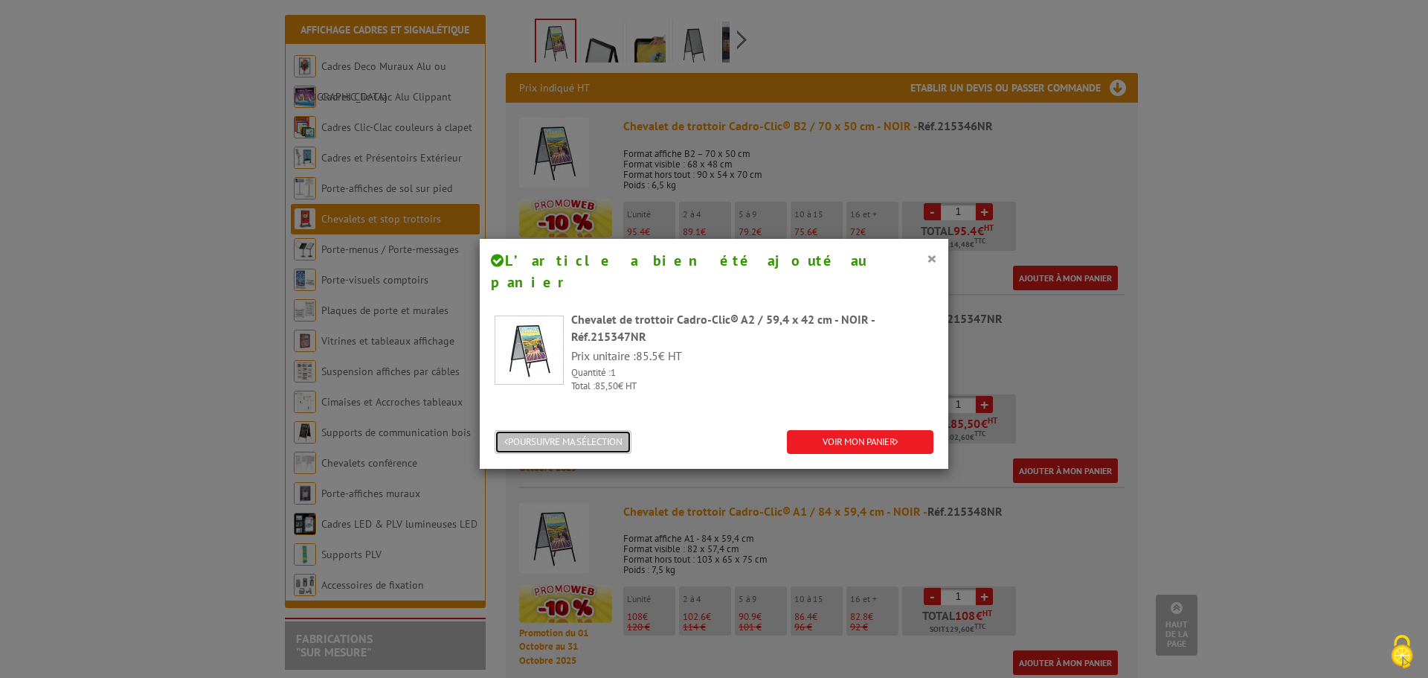
click at [559, 430] on button "POURSUIVRE MA SÉLECTION" at bounding box center [563, 442] width 137 height 25
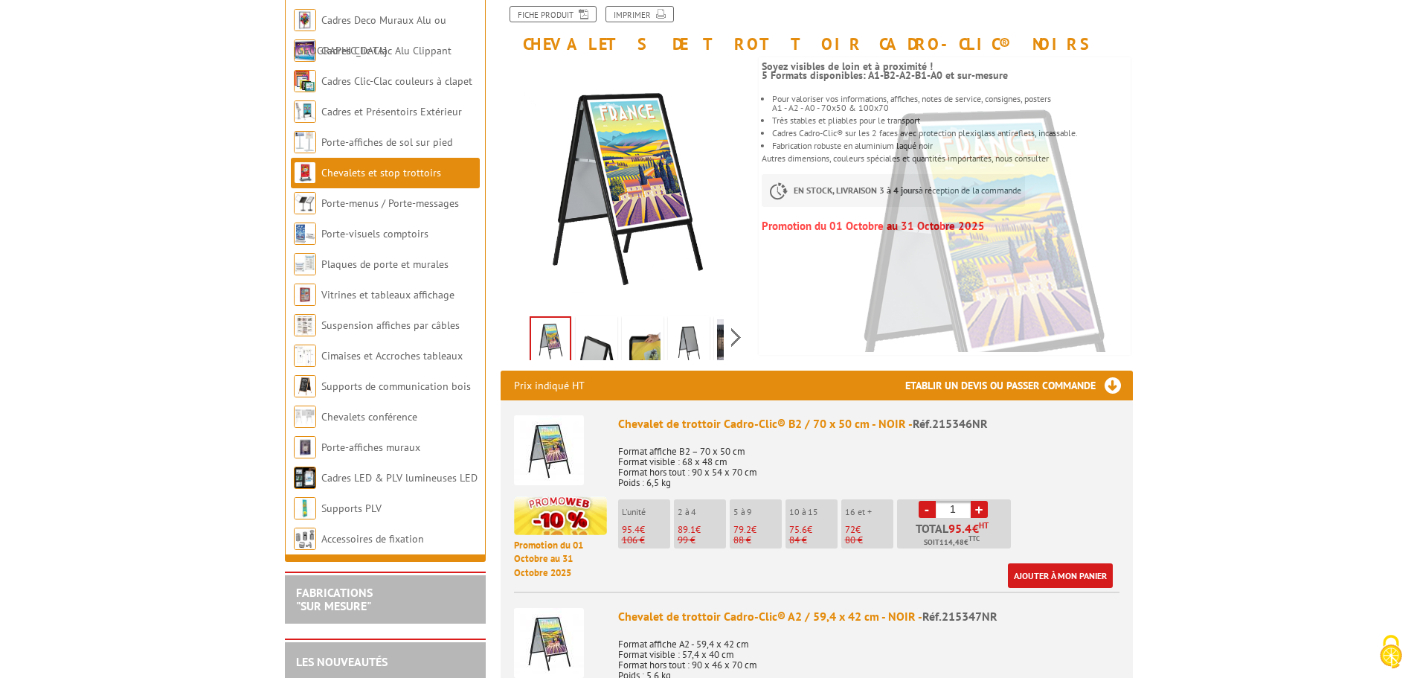
scroll to position [0, 0]
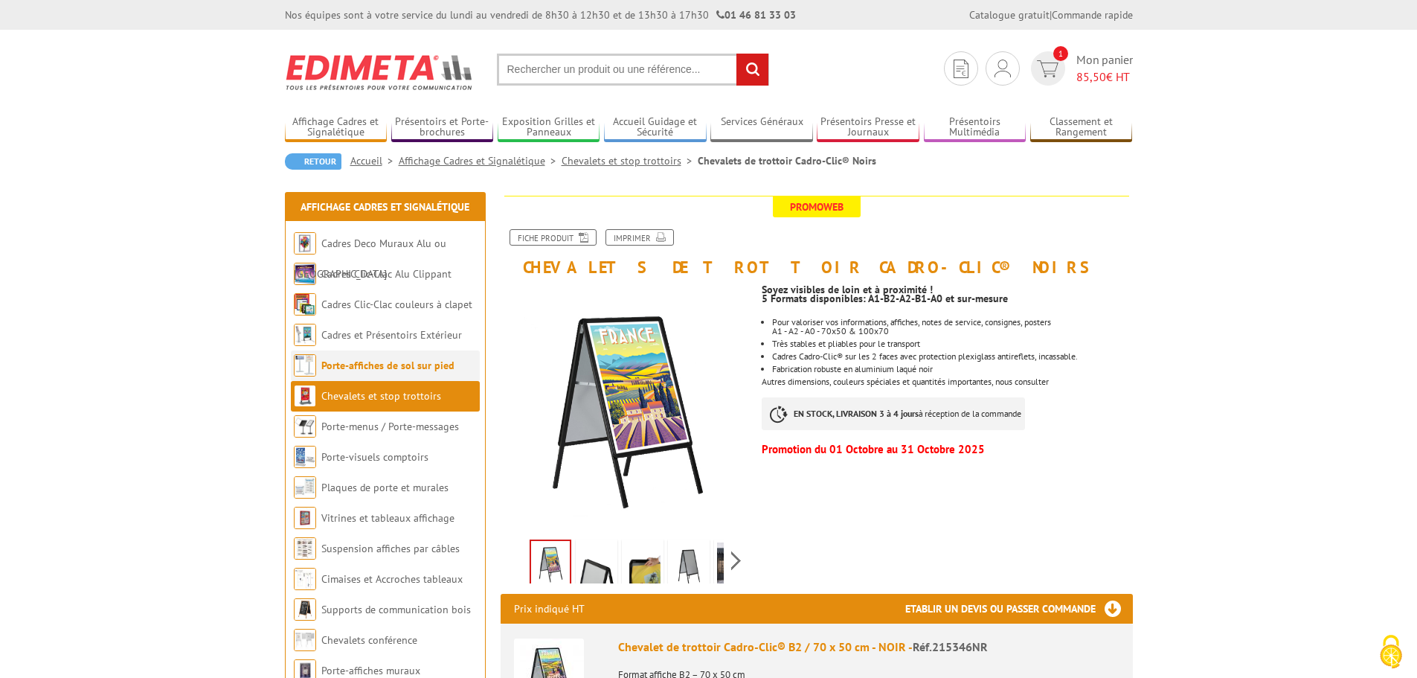
click at [375, 359] on link "Porte-affiches de sol sur pied" at bounding box center [387, 365] width 133 height 13
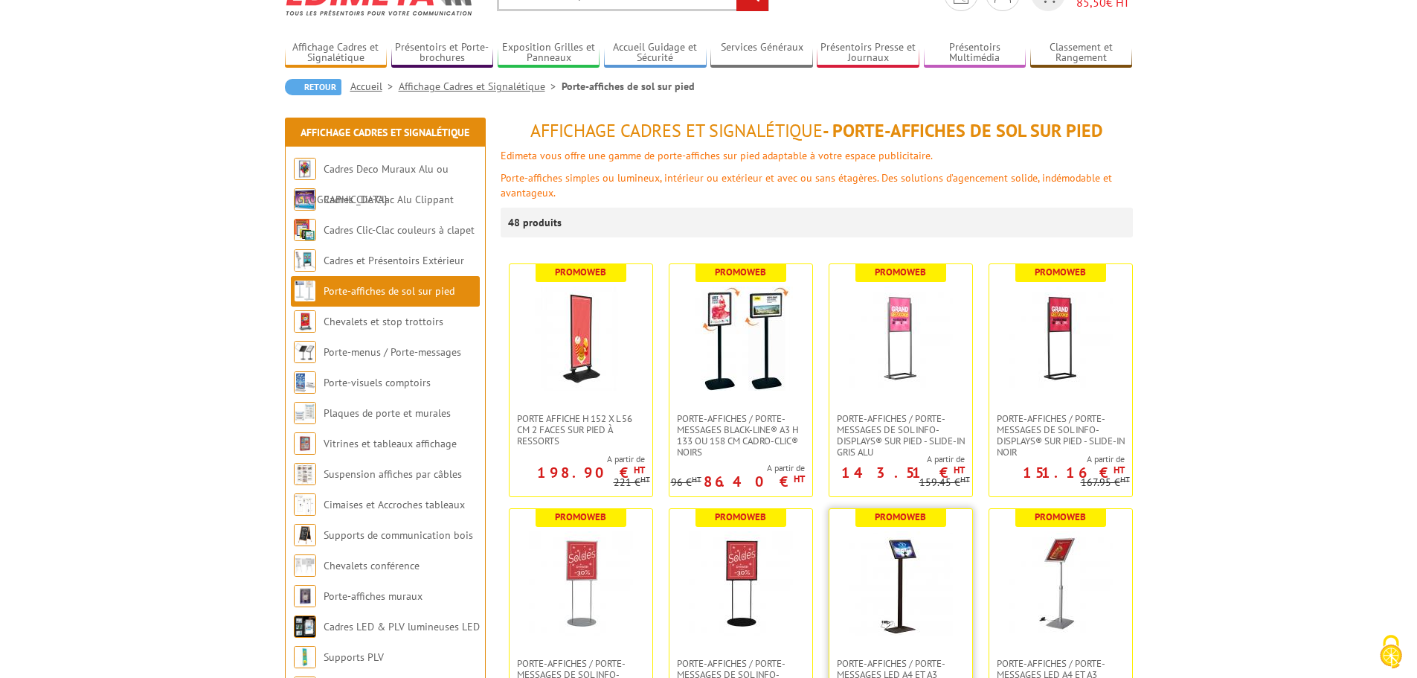
scroll to position [149, 0]
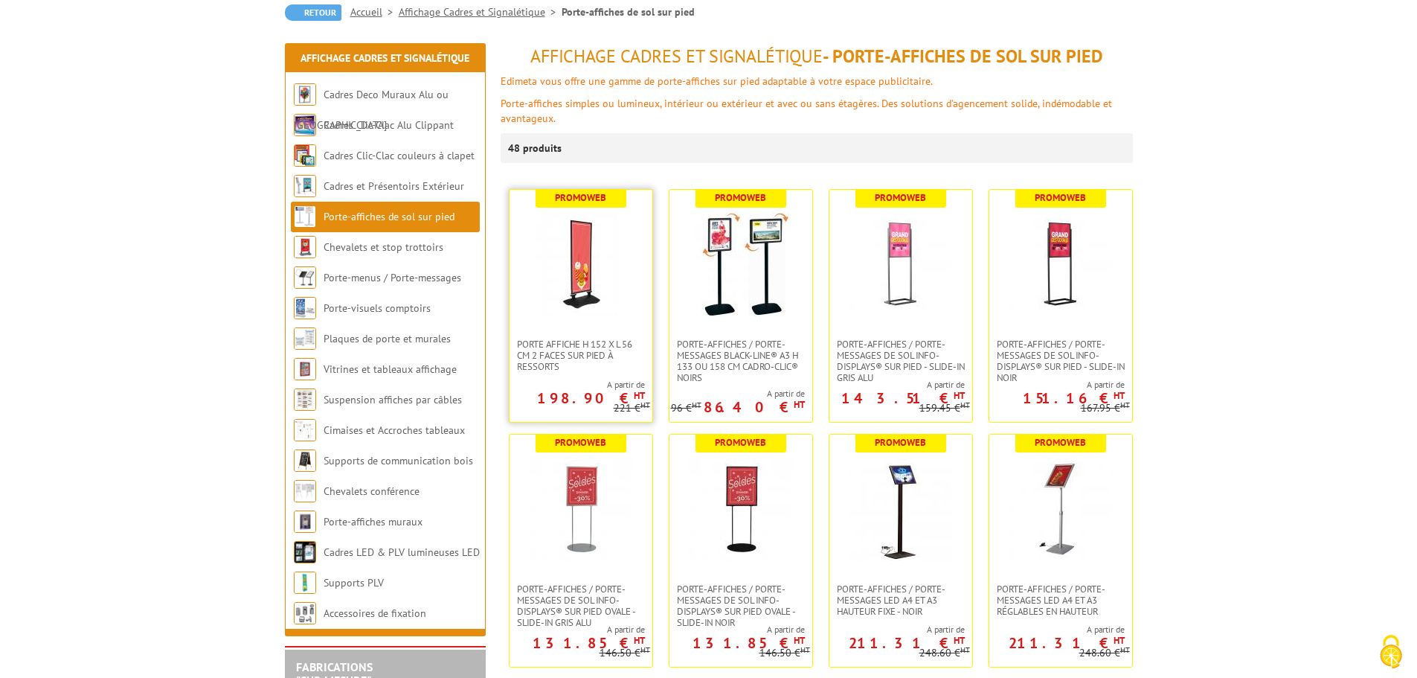
click at [573, 284] on img at bounding box center [581, 264] width 104 height 104
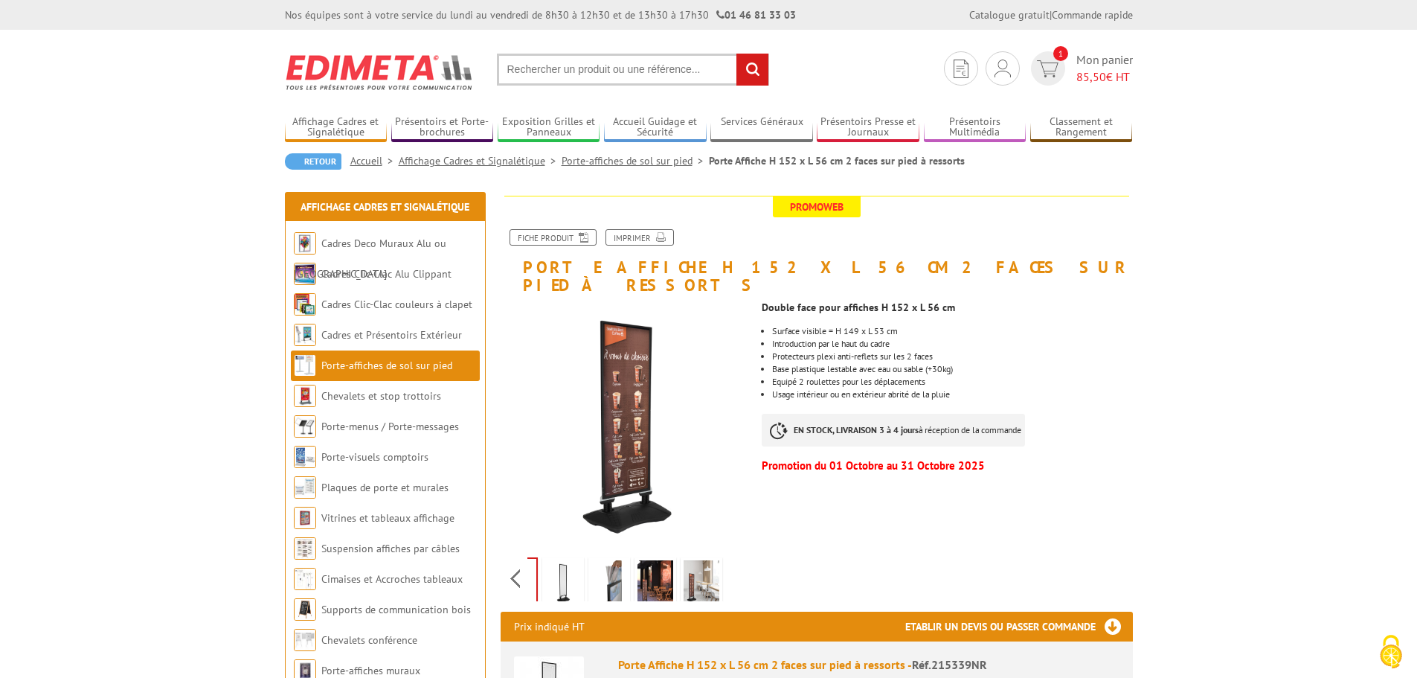
click at [736, 563] on div "Previous Next" at bounding box center [626, 578] width 251 height 52
click at [518, 555] on div "Previous Next" at bounding box center [626, 578] width 251 height 52
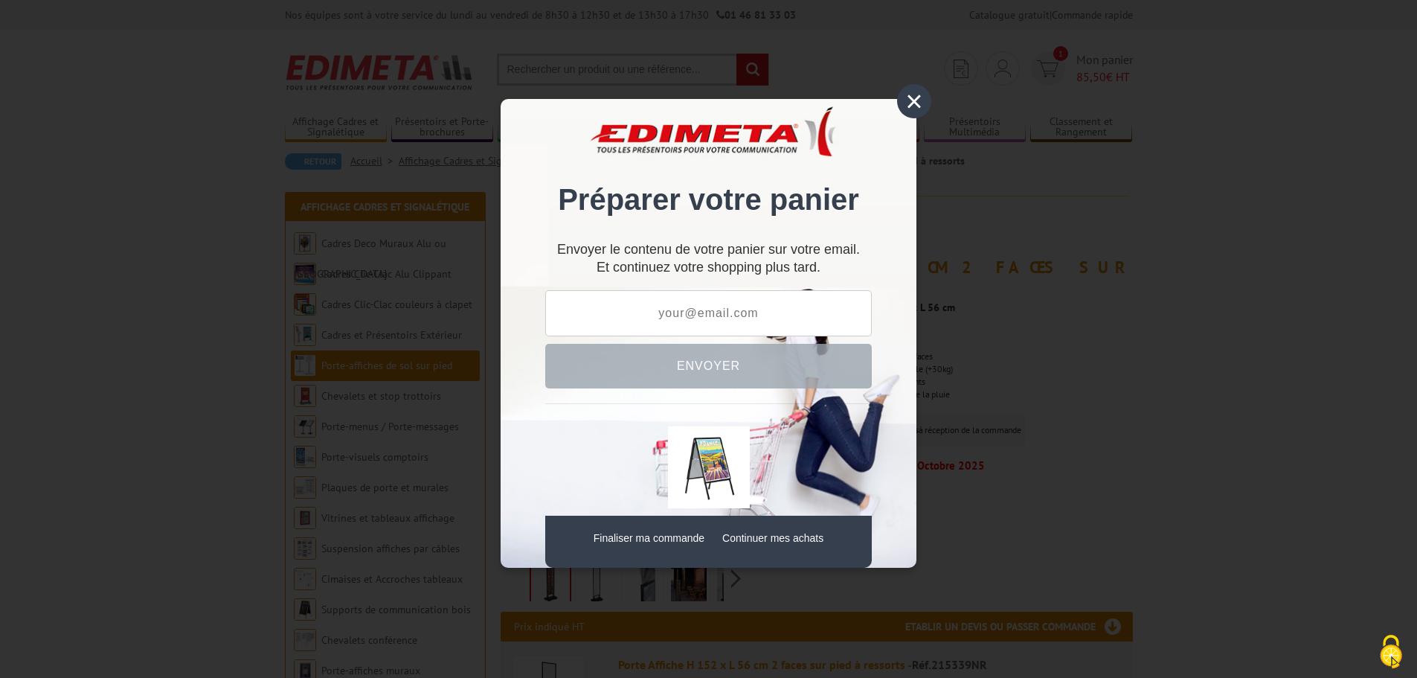
click at [895, 100] on div "× Préparer votre panier Envoyer le contenu de votre panier sur votre email. Et …" at bounding box center [709, 333] width 416 height 469
click at [910, 106] on div "×" at bounding box center [914, 101] width 34 height 34
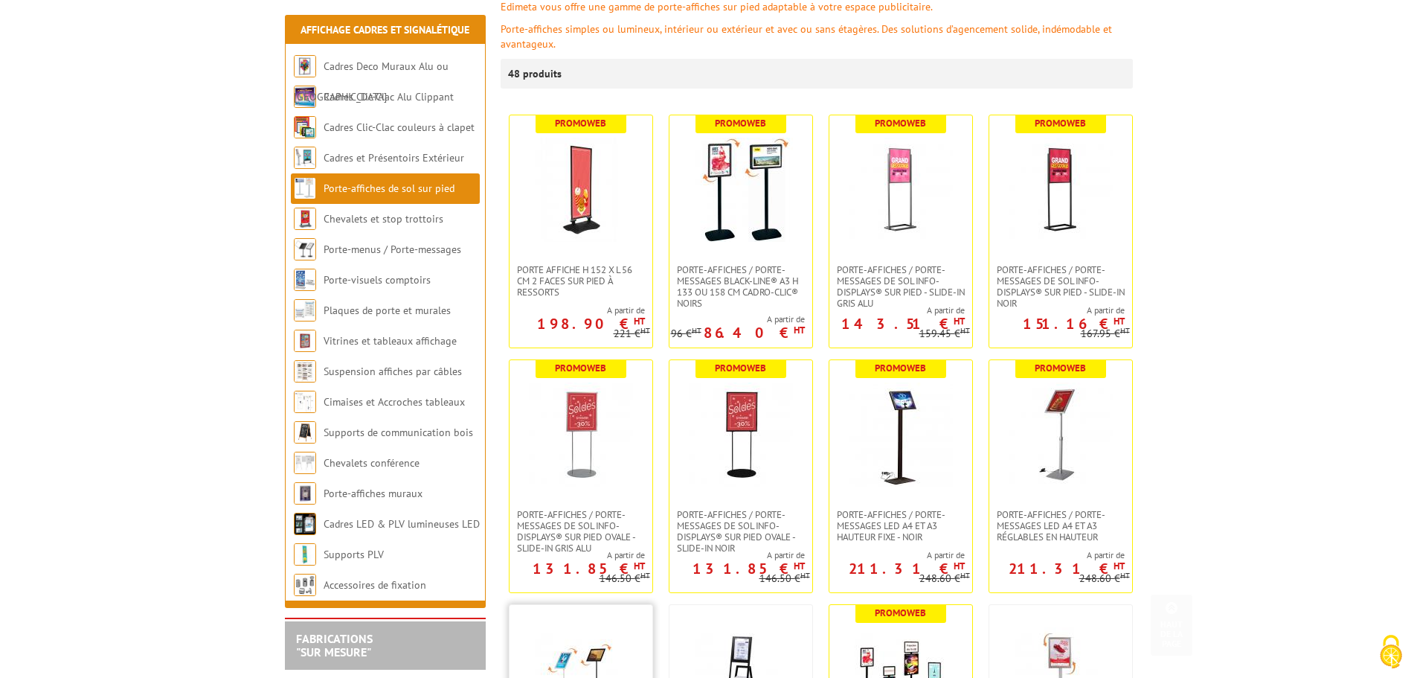
scroll to position [298, 0]
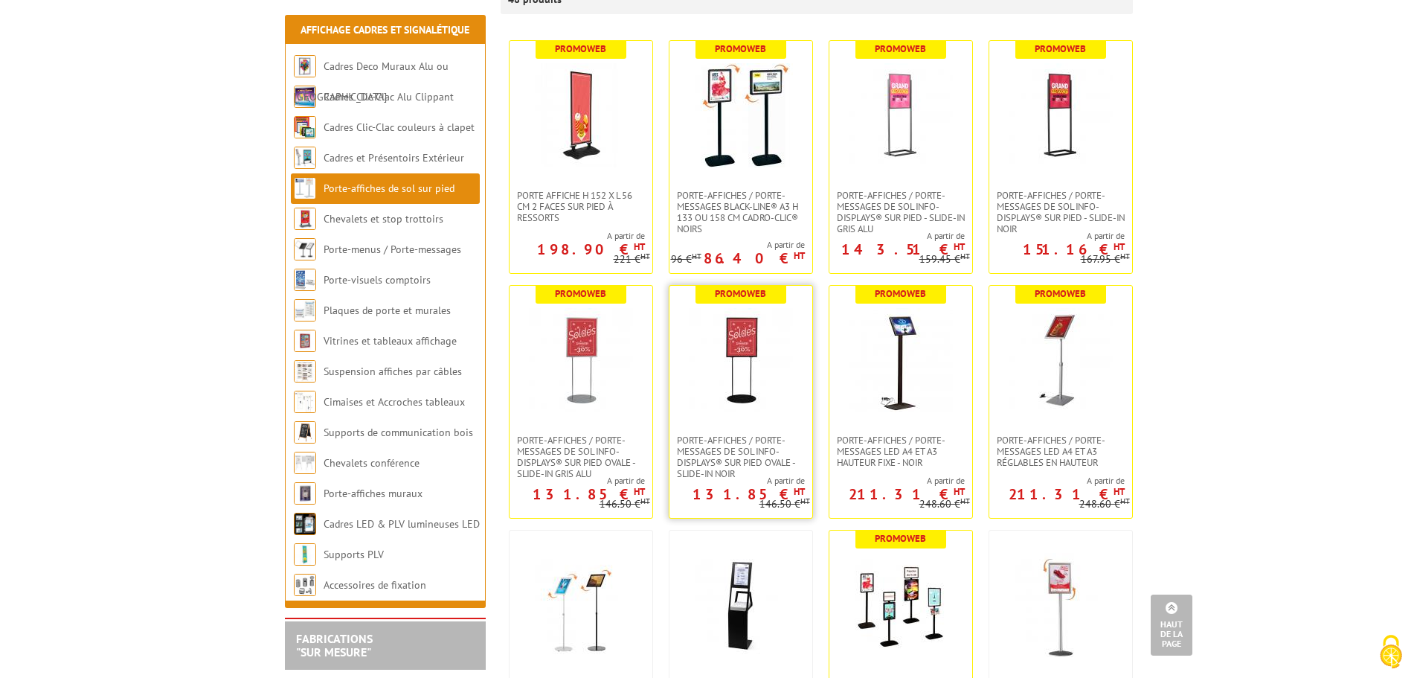
click at [713, 432] on link at bounding box center [740, 360] width 143 height 149
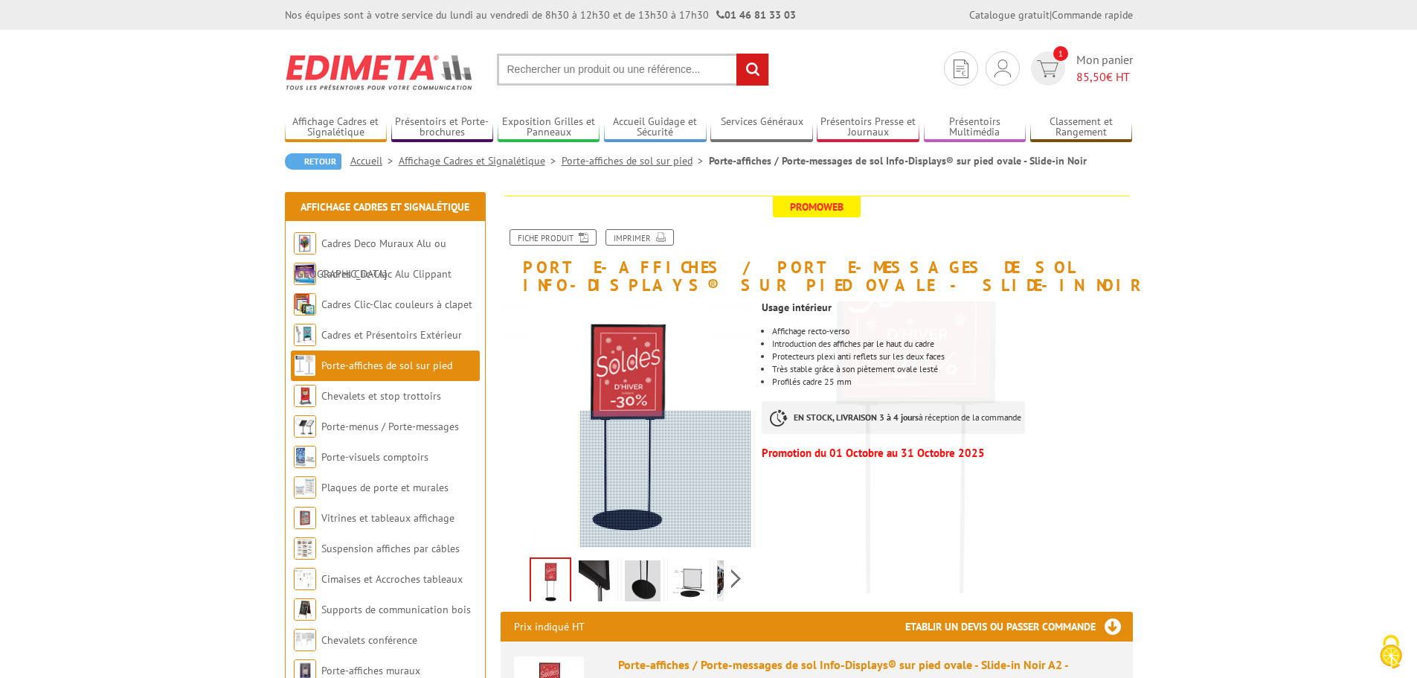
scroll to position [74, 0]
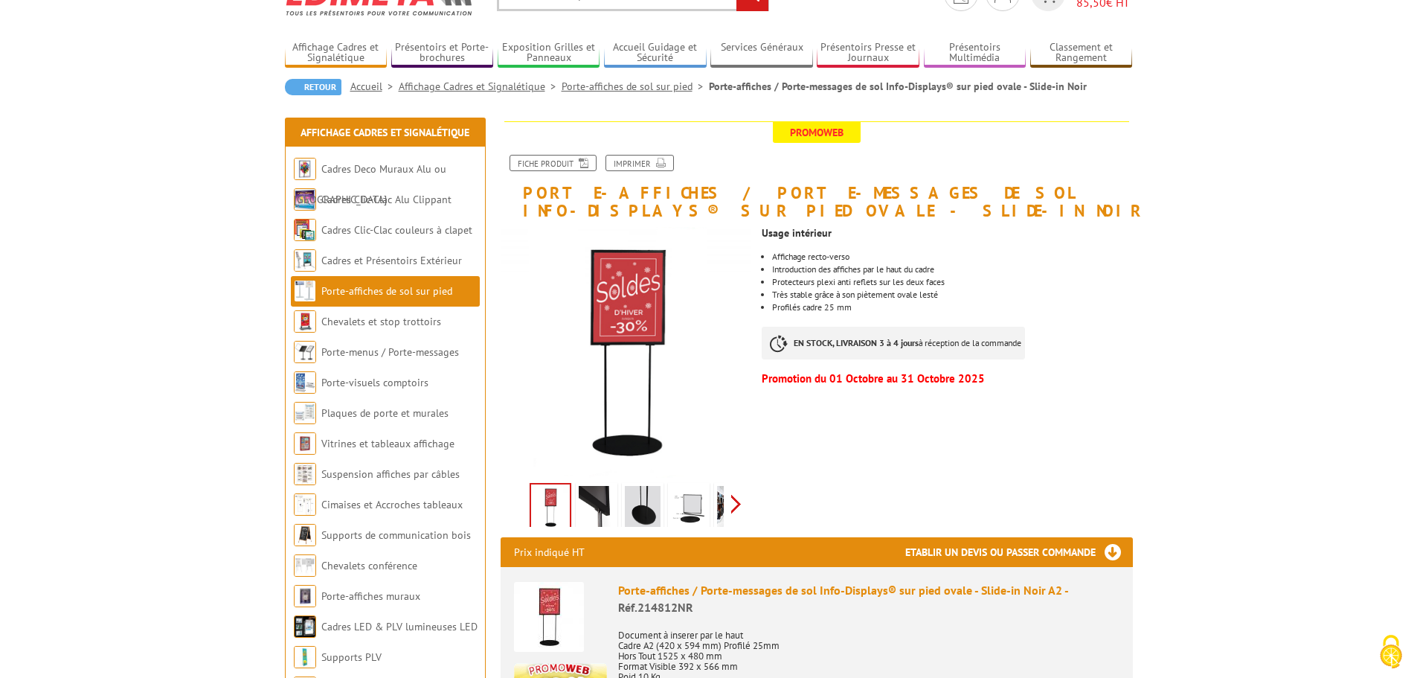
click at [740, 499] on div "Previous Next" at bounding box center [626, 504] width 251 height 52
click at [738, 498] on div "Previous Next" at bounding box center [626, 504] width 251 height 52
click at [698, 503] on img at bounding box center [702, 509] width 36 height 46
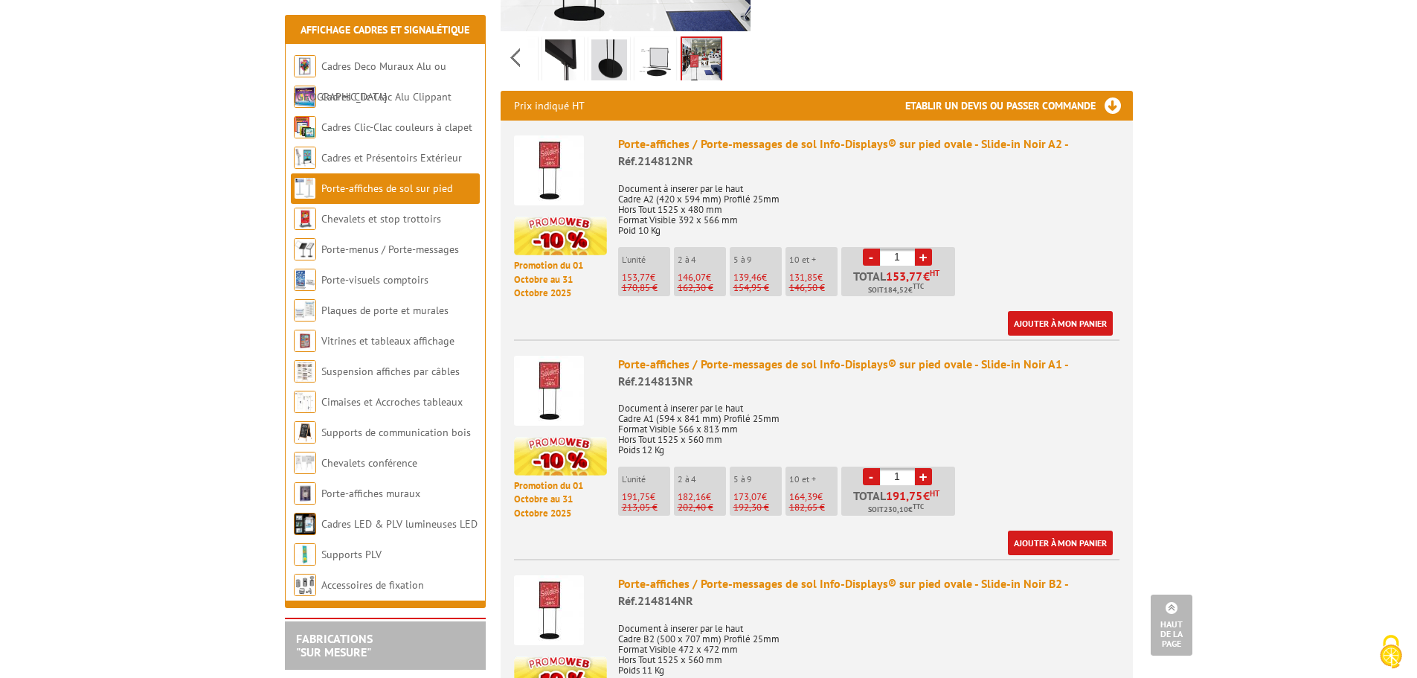
scroll to position [149, 0]
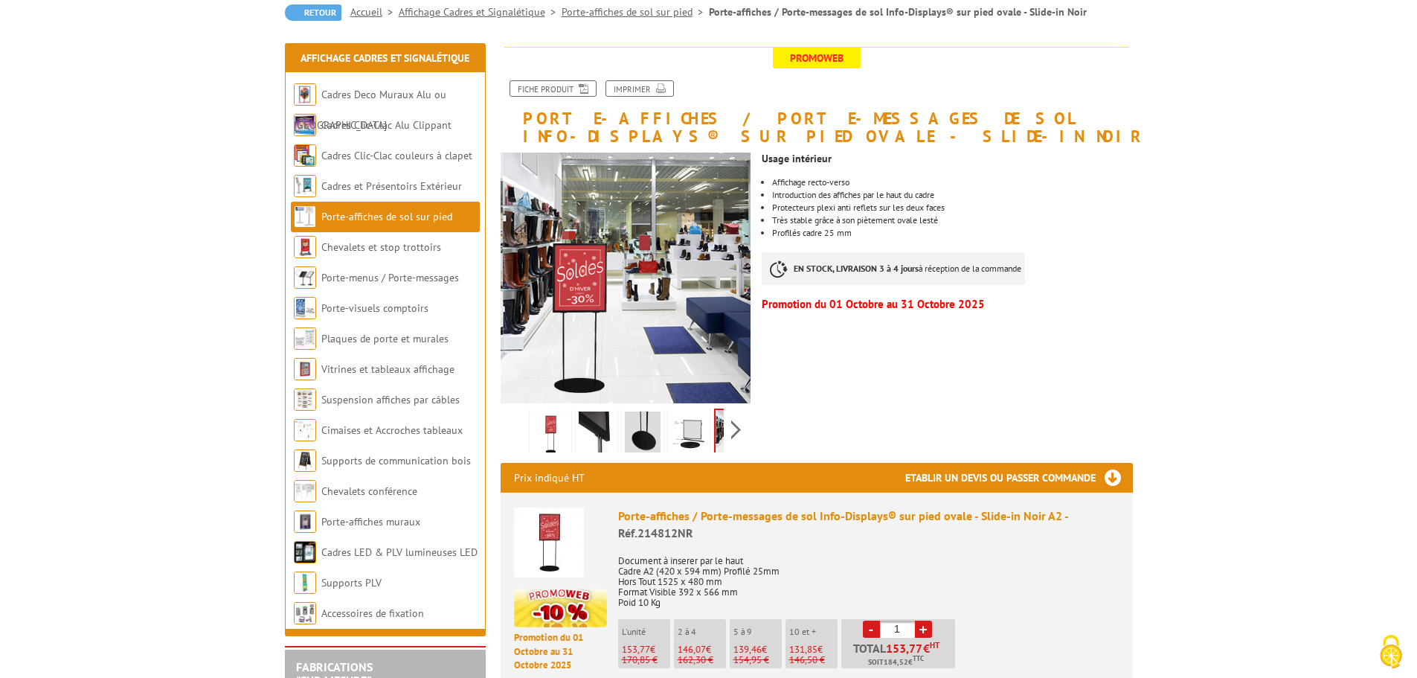
click at [517, 424] on div "Previous Next" at bounding box center [626, 429] width 251 height 52
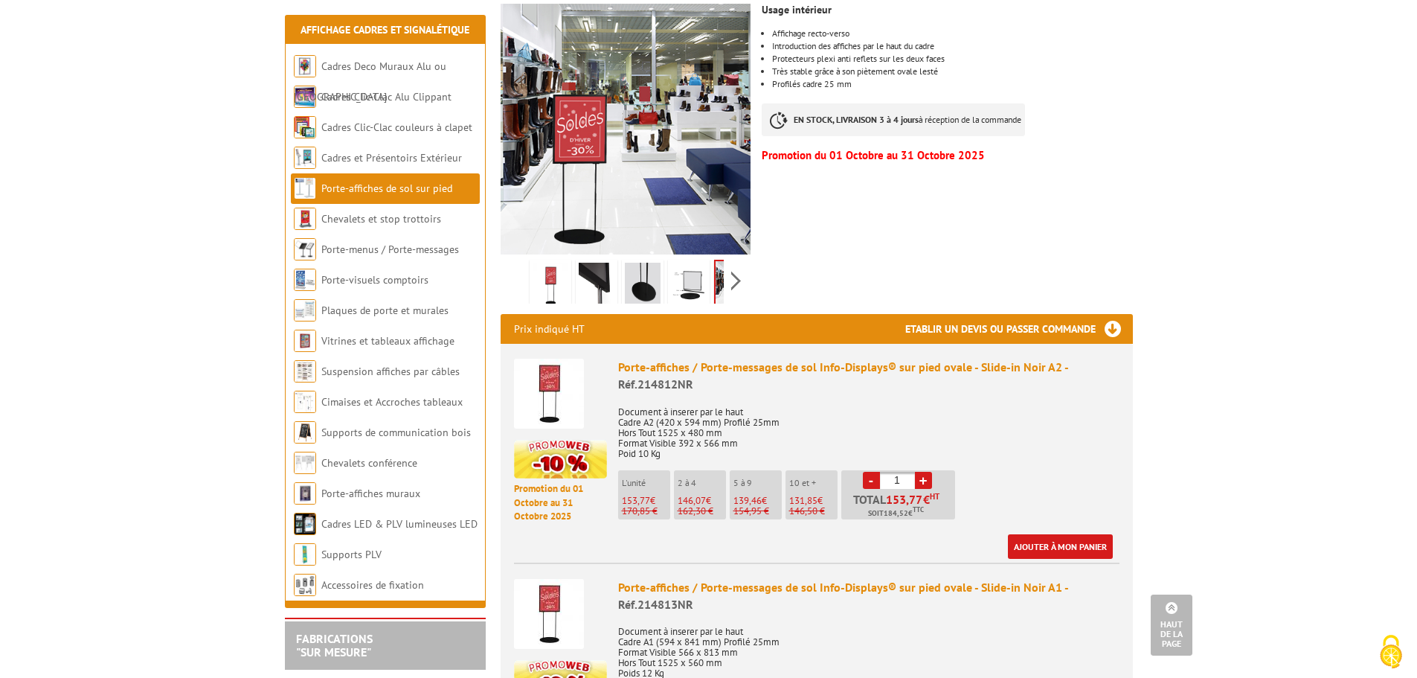
scroll to position [74, 0]
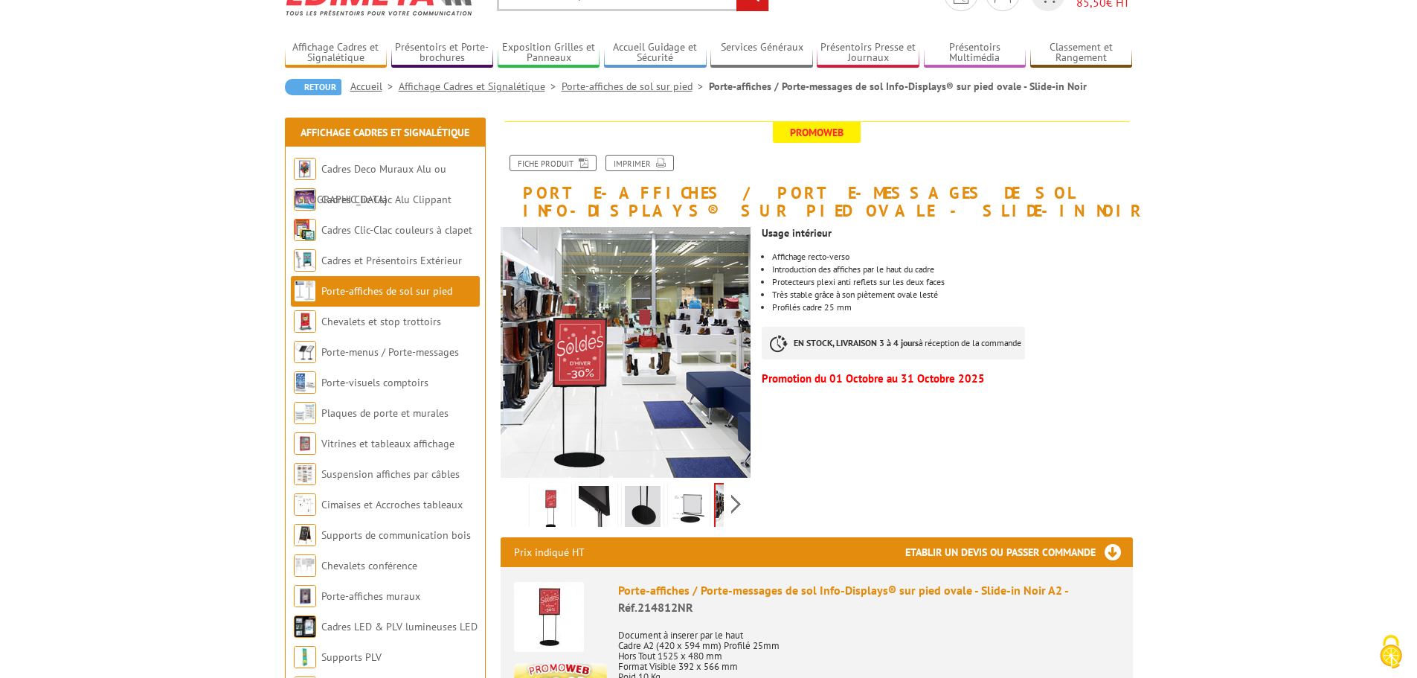
click at [692, 499] on img at bounding box center [689, 509] width 36 height 46
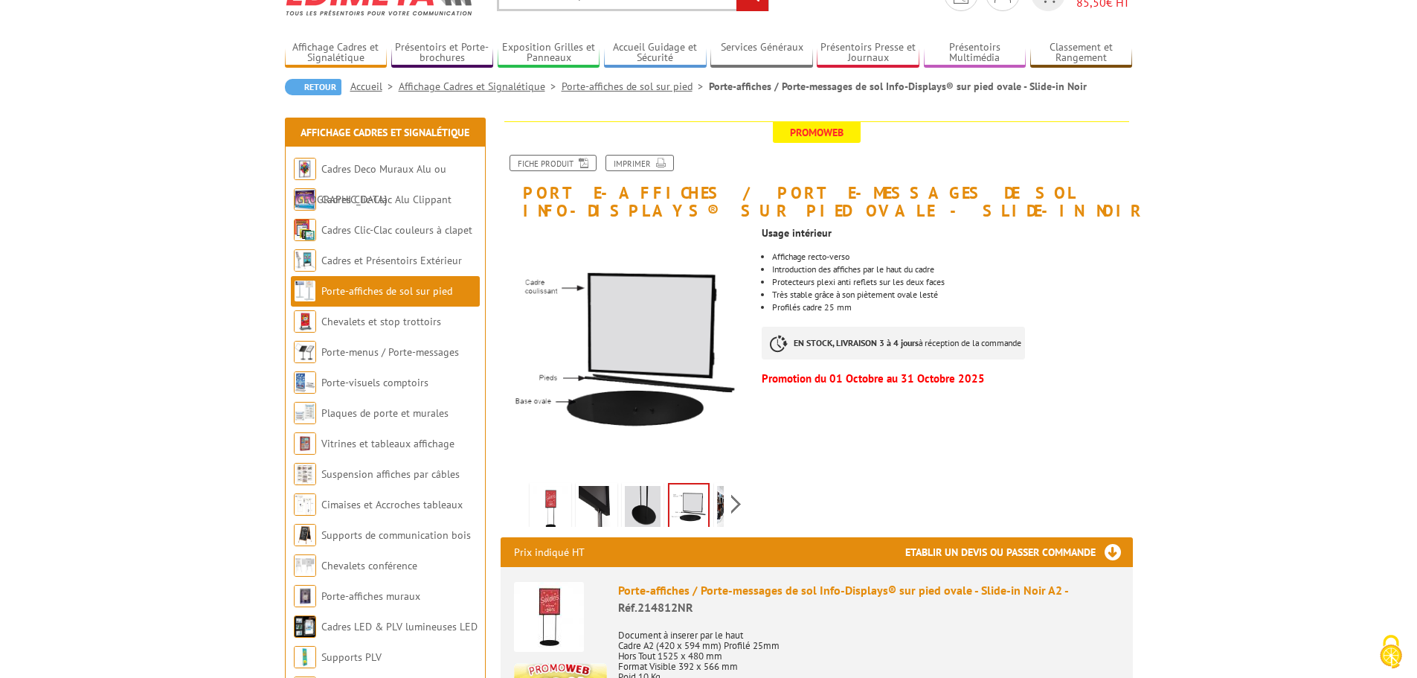
click at [634, 512] on img at bounding box center [643, 509] width 36 height 46
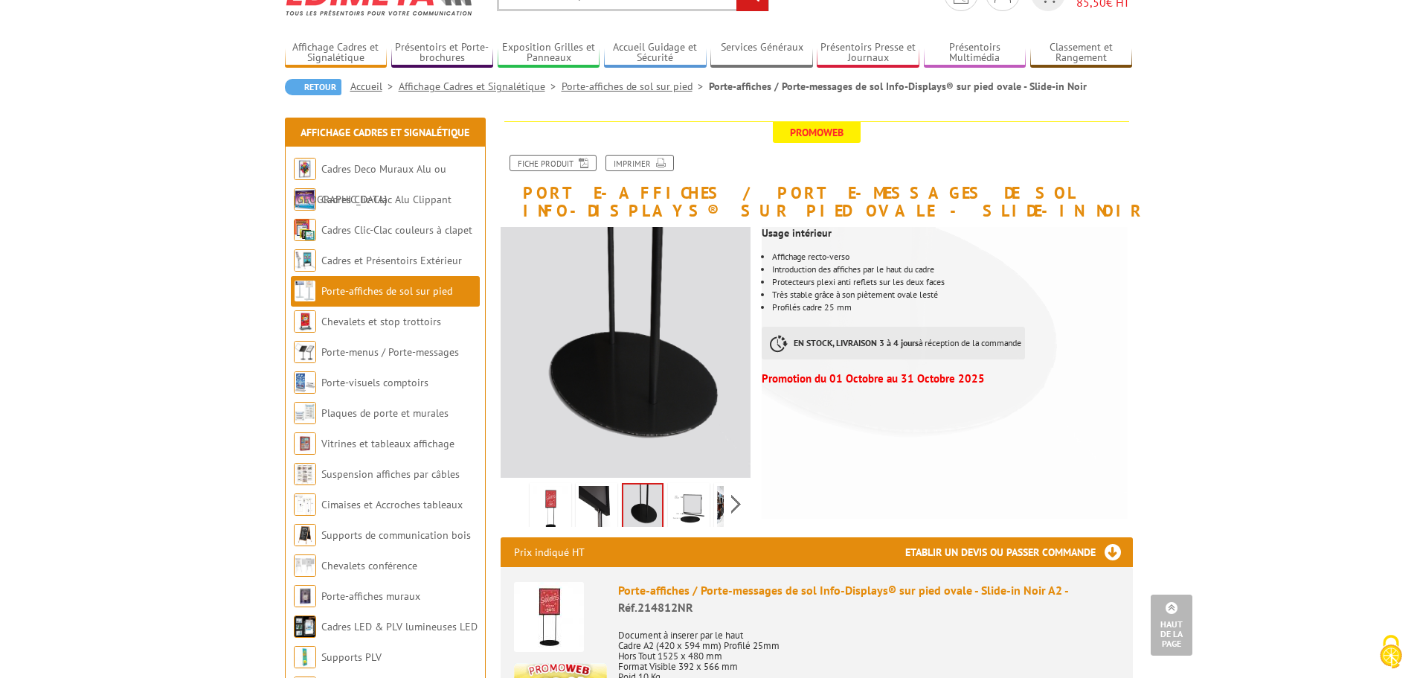
scroll to position [0, 0]
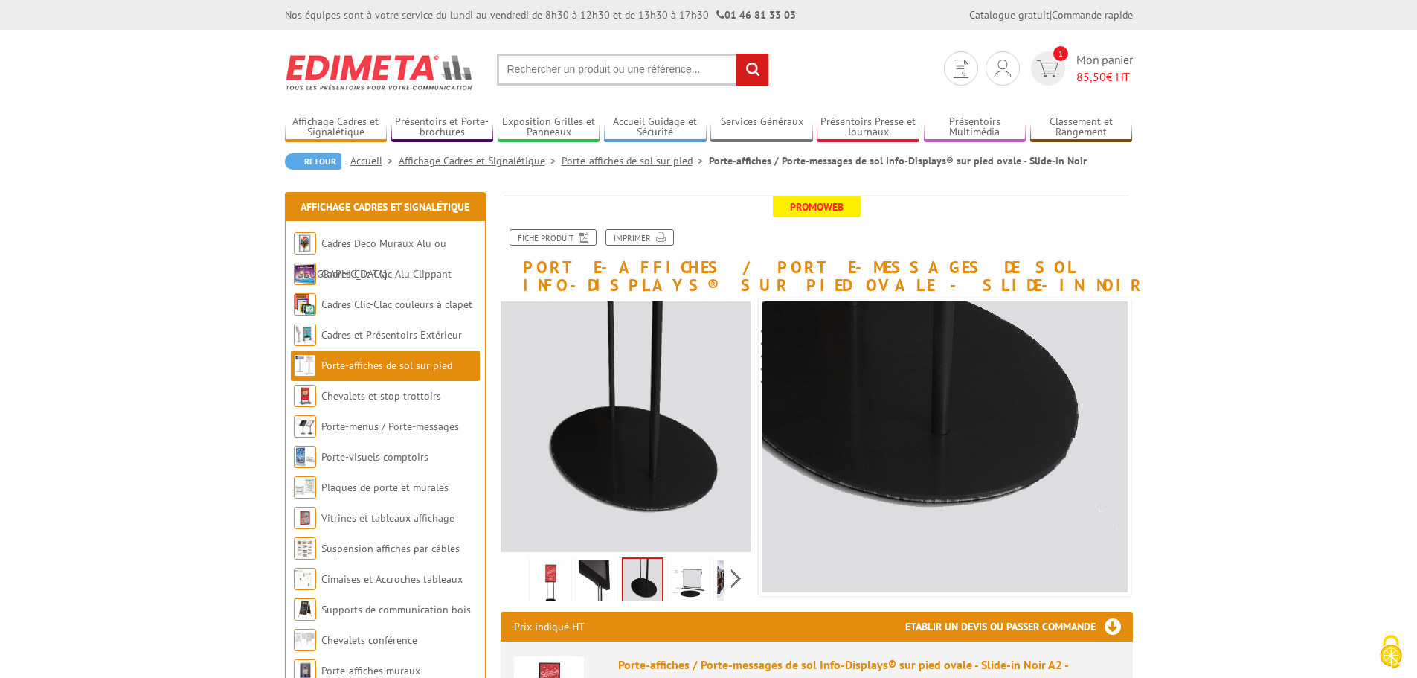
click at [557, 571] on img at bounding box center [551, 583] width 36 height 46
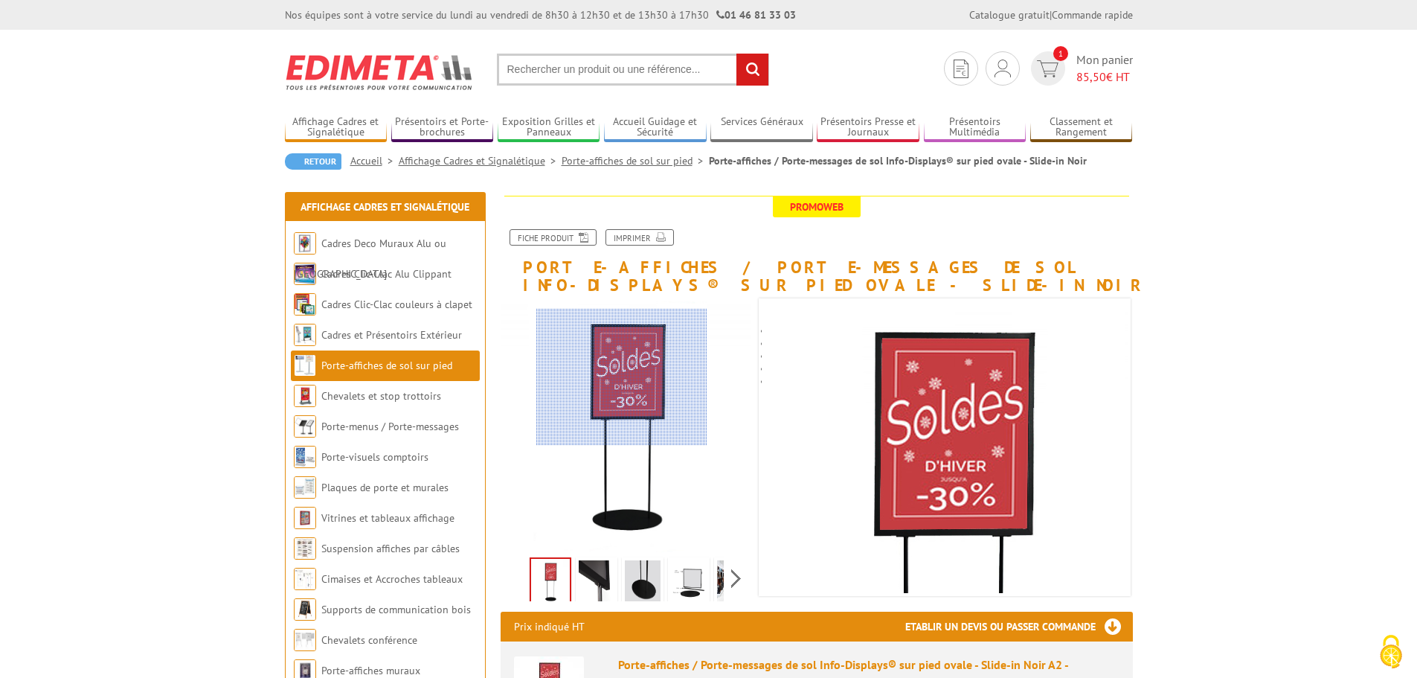
click at [622, 376] on div at bounding box center [621, 377] width 171 height 136
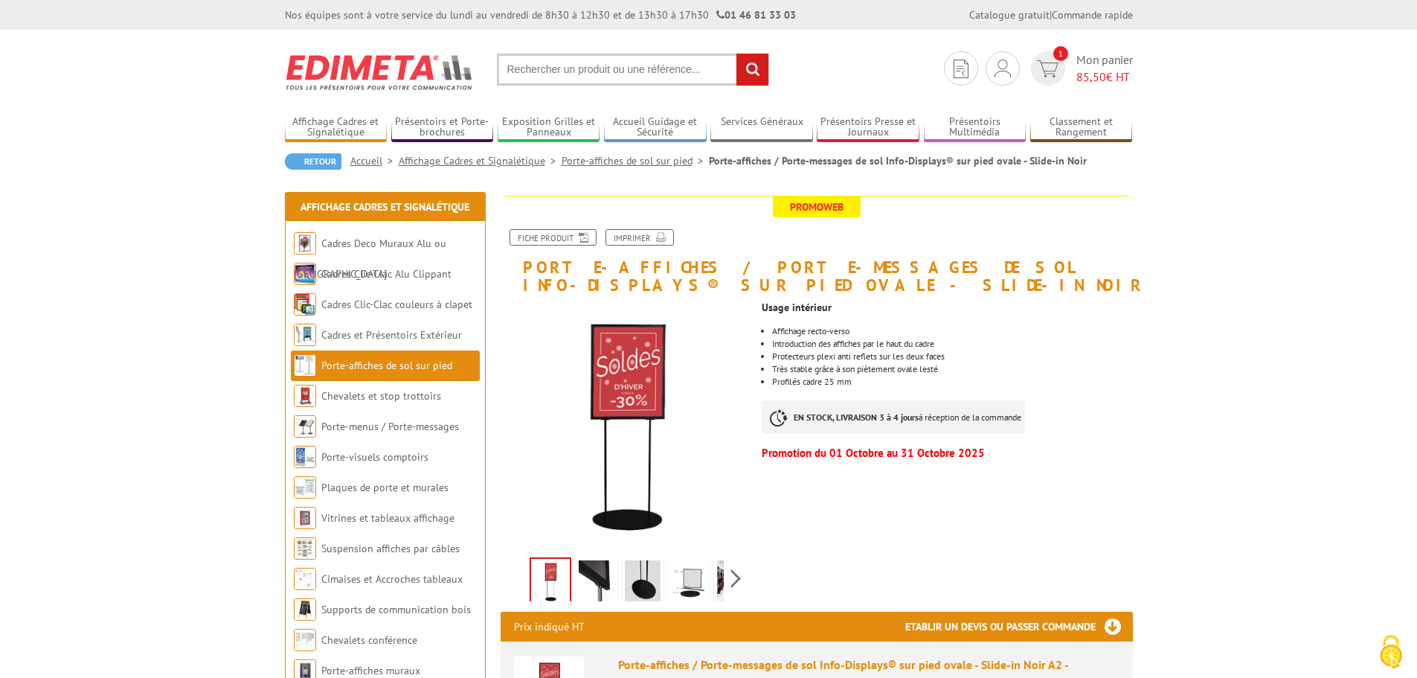
drag, startPoint x: 843, startPoint y: 383, endPoint x: 841, endPoint y: 422, distance: 38.7
click at [846, 410] on div "Usage intérieur Affichage recto-verso Introduction des affiches par le haut du …" at bounding box center [953, 379] width 382 height 171
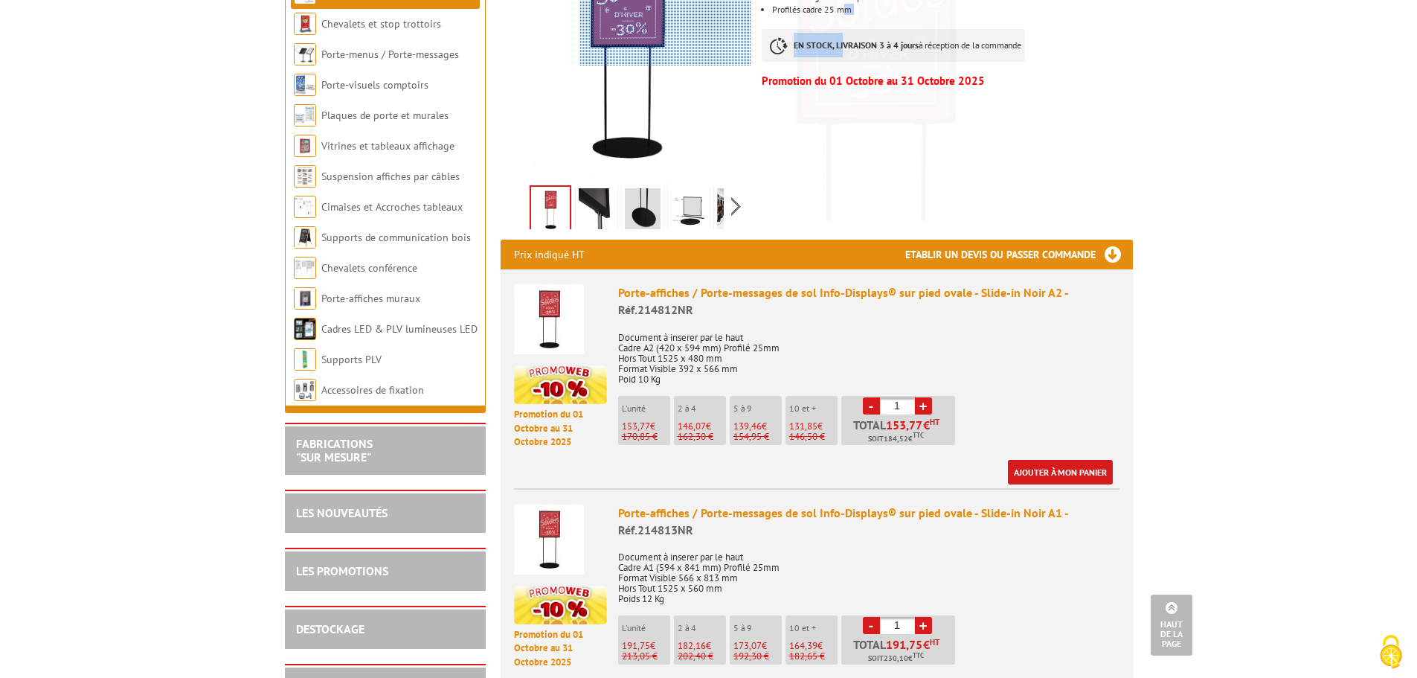
scroll to position [74, 0]
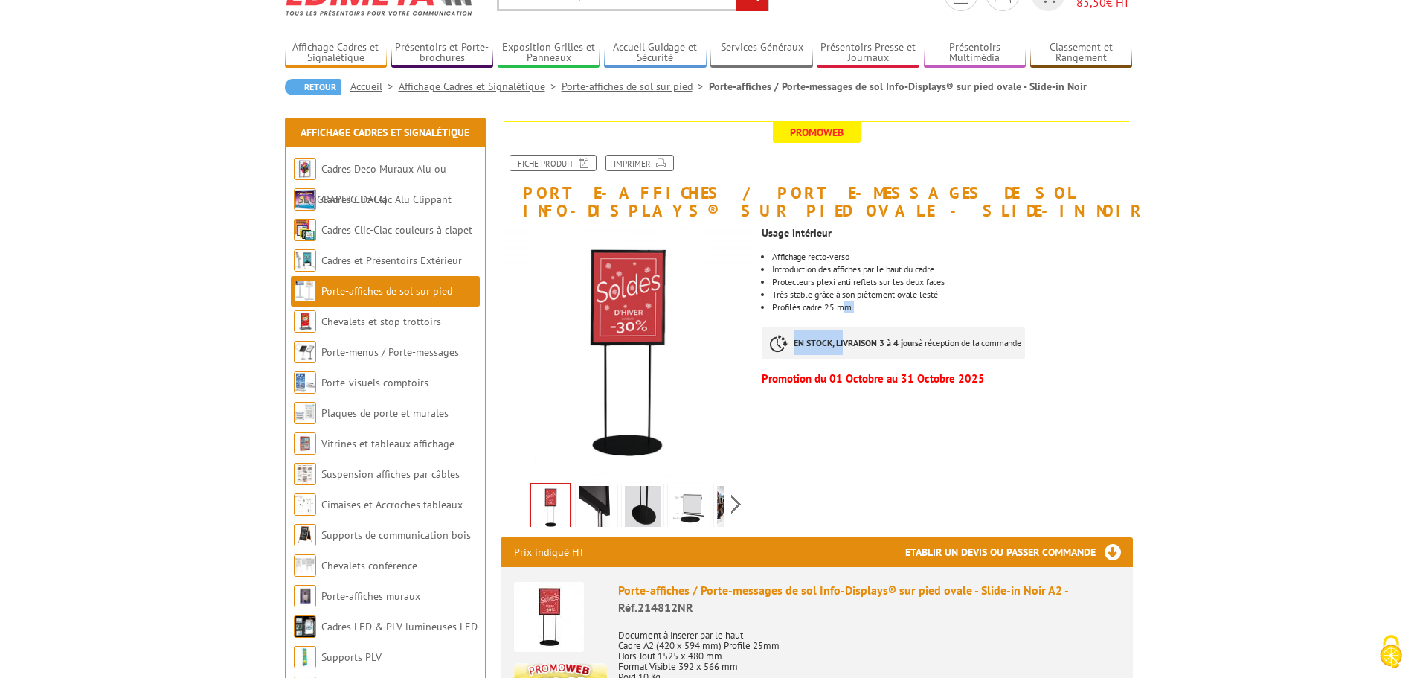
click at [600, 522] on img at bounding box center [597, 509] width 36 height 46
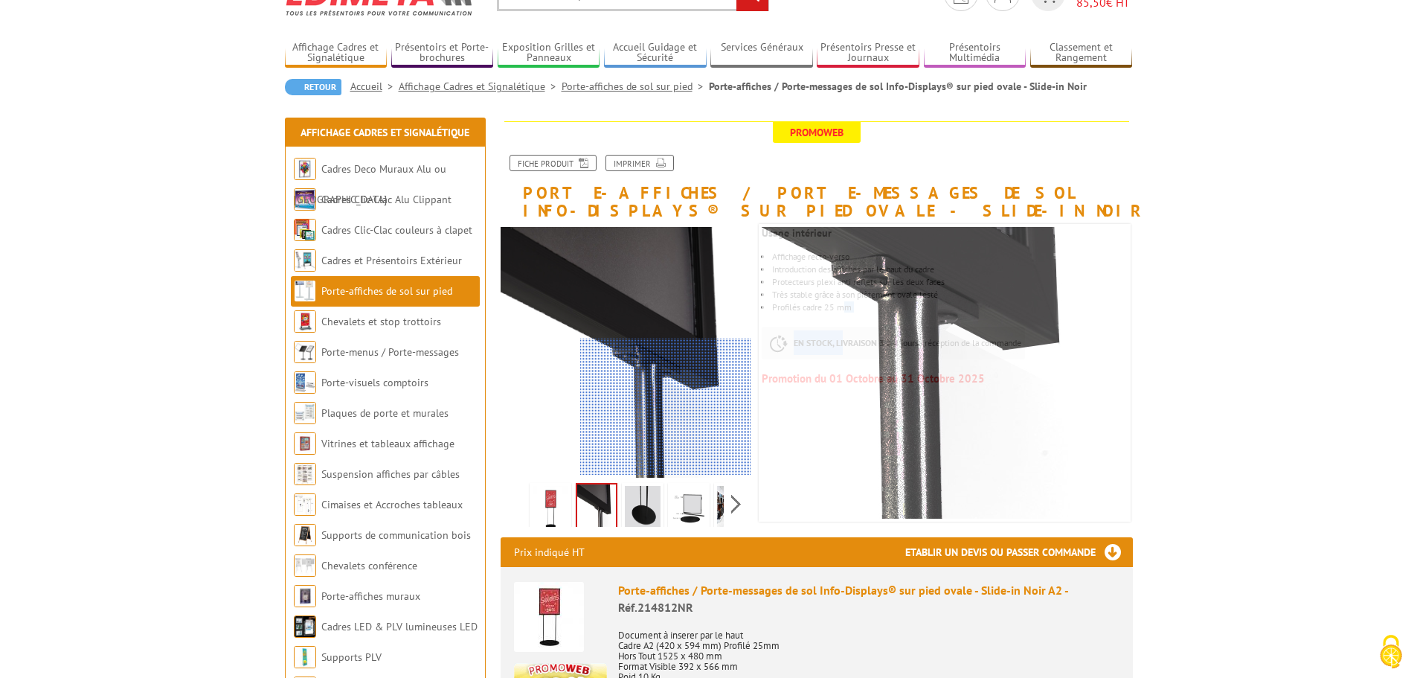
scroll to position [0, 0]
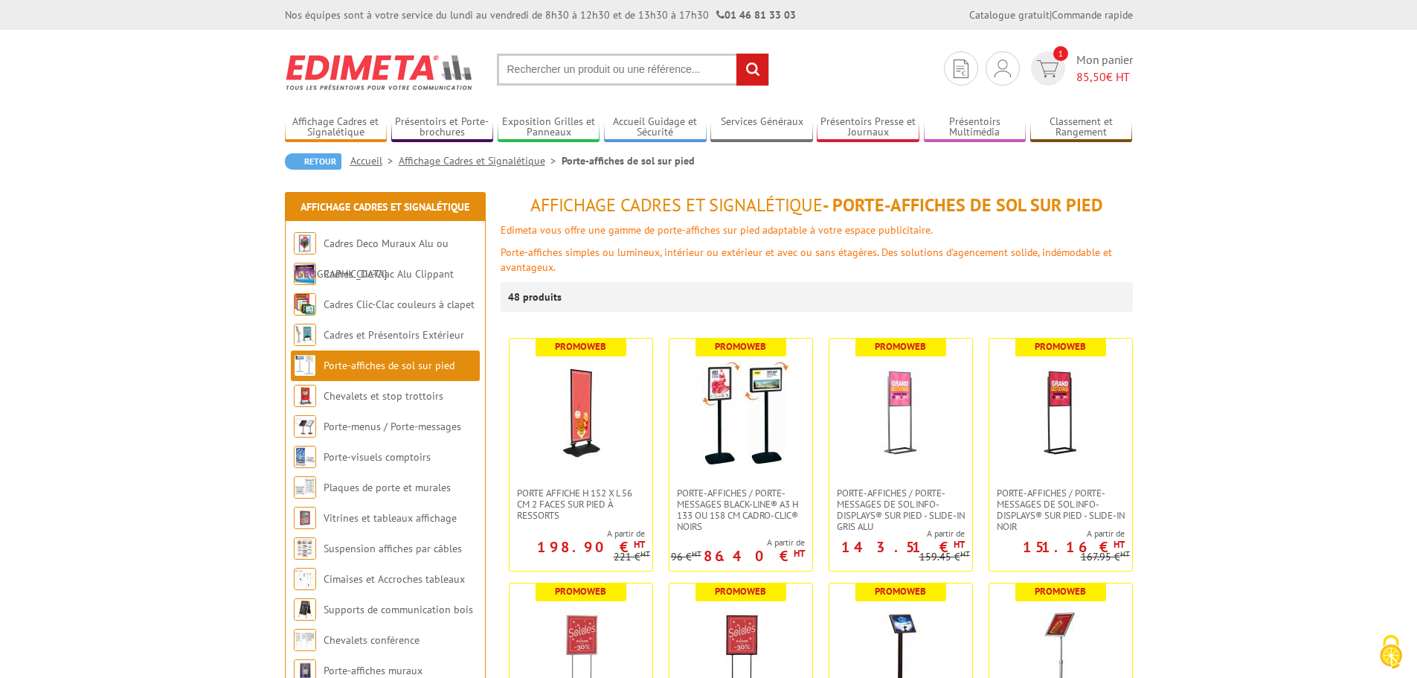
click at [539, 74] on input "text" at bounding box center [633, 70] width 272 height 32
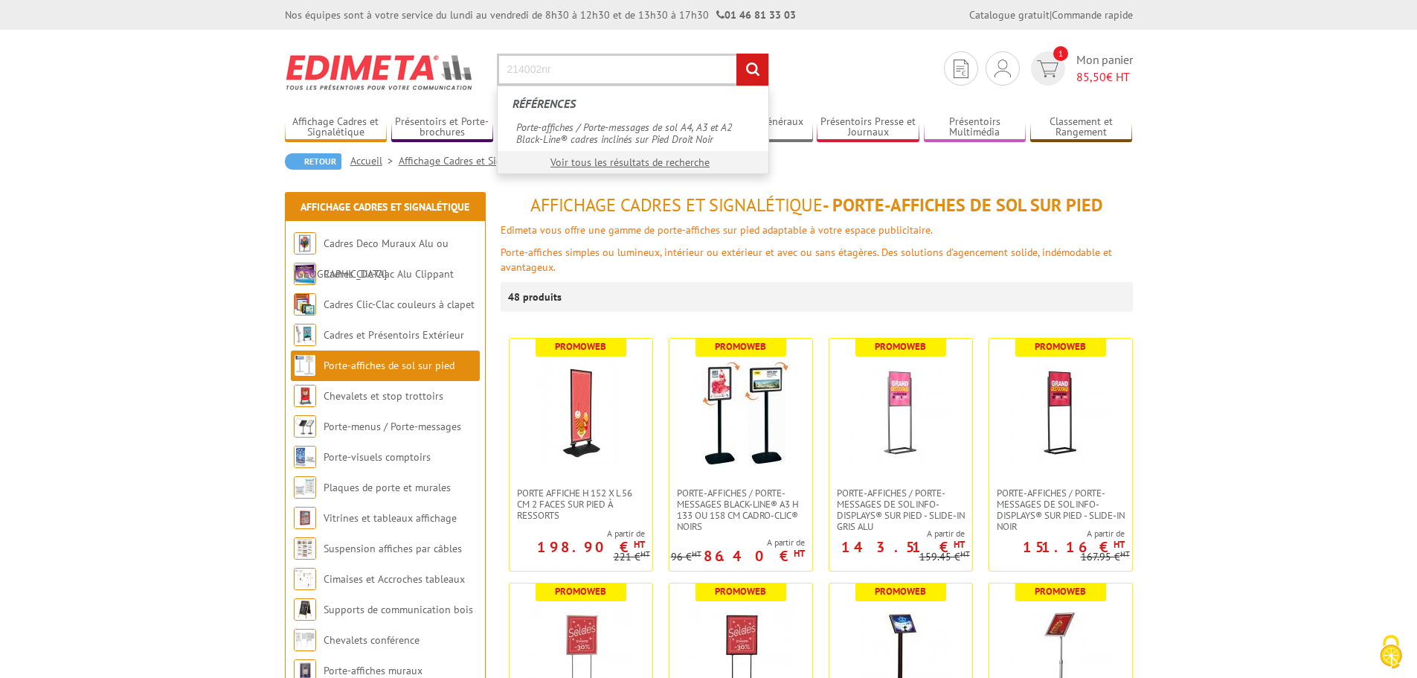
type input "214002nr"
click at [736, 54] on input "rechercher" at bounding box center [752, 70] width 32 height 32
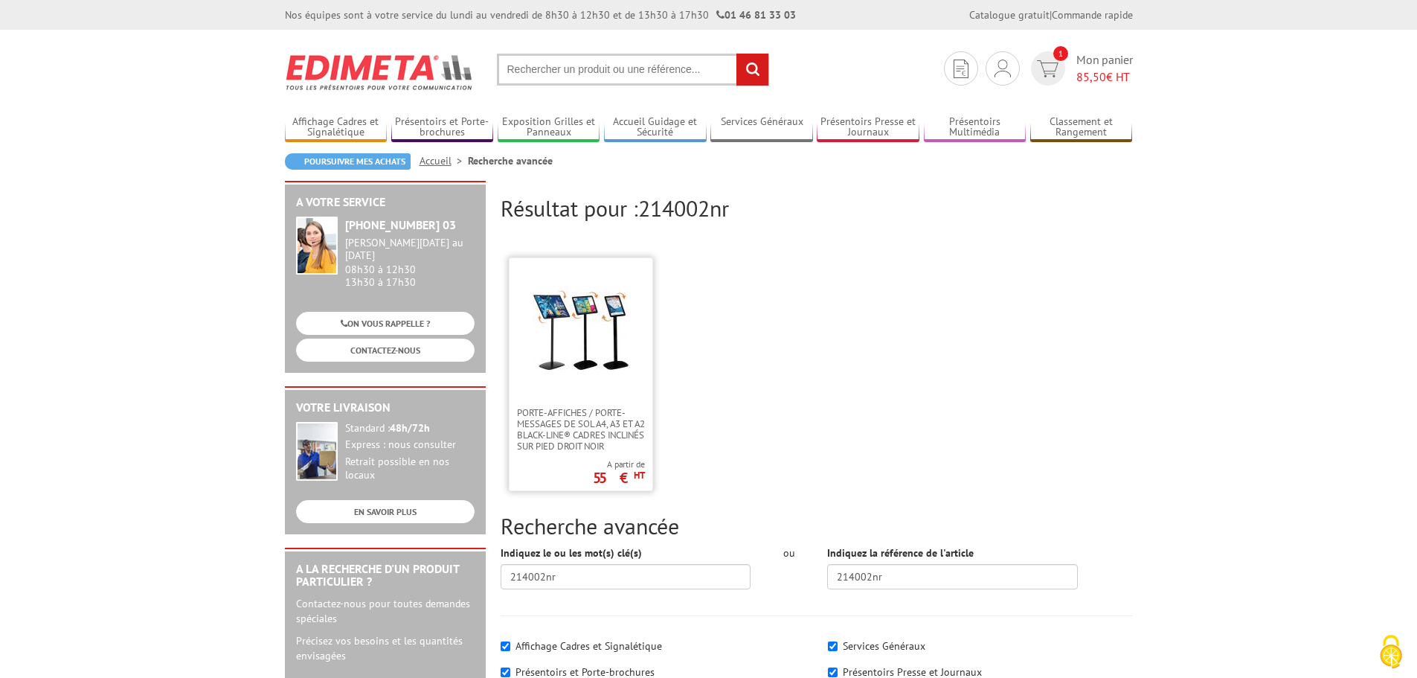
click at [579, 393] on link at bounding box center [581, 332] width 143 height 149
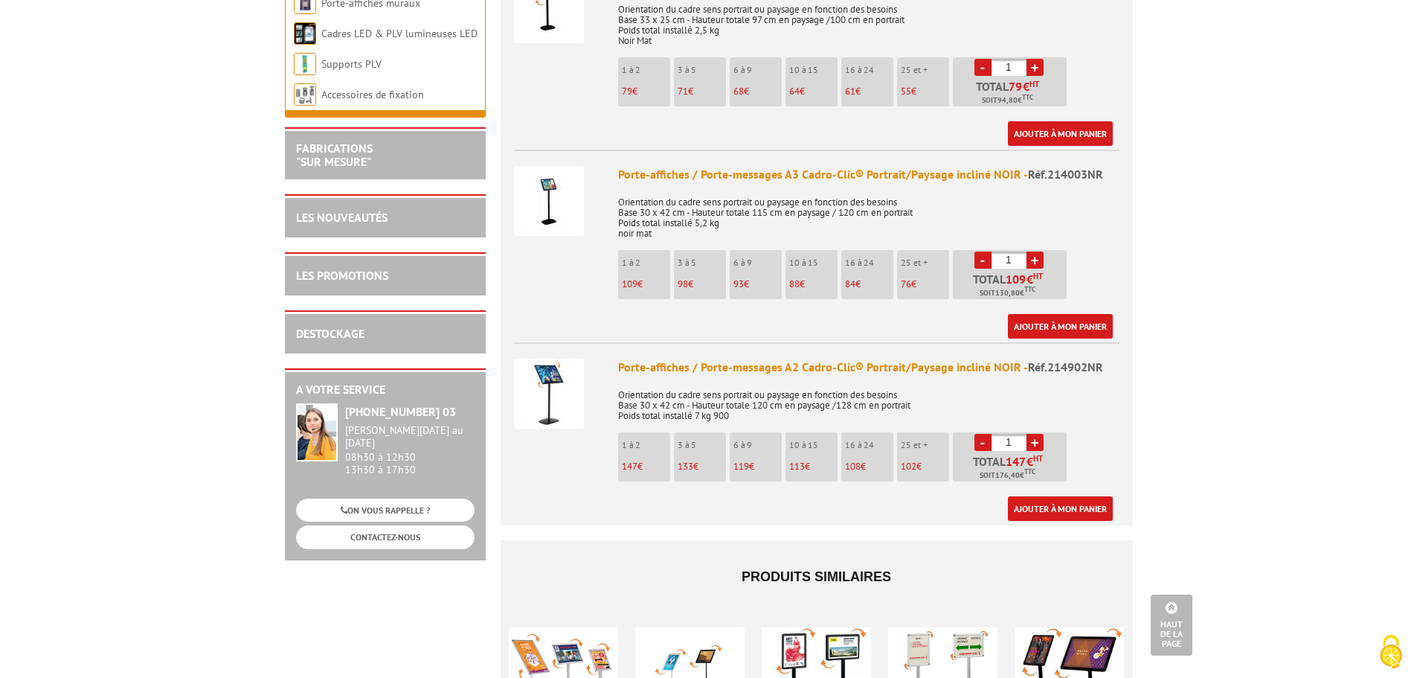
scroll to position [595, 0]
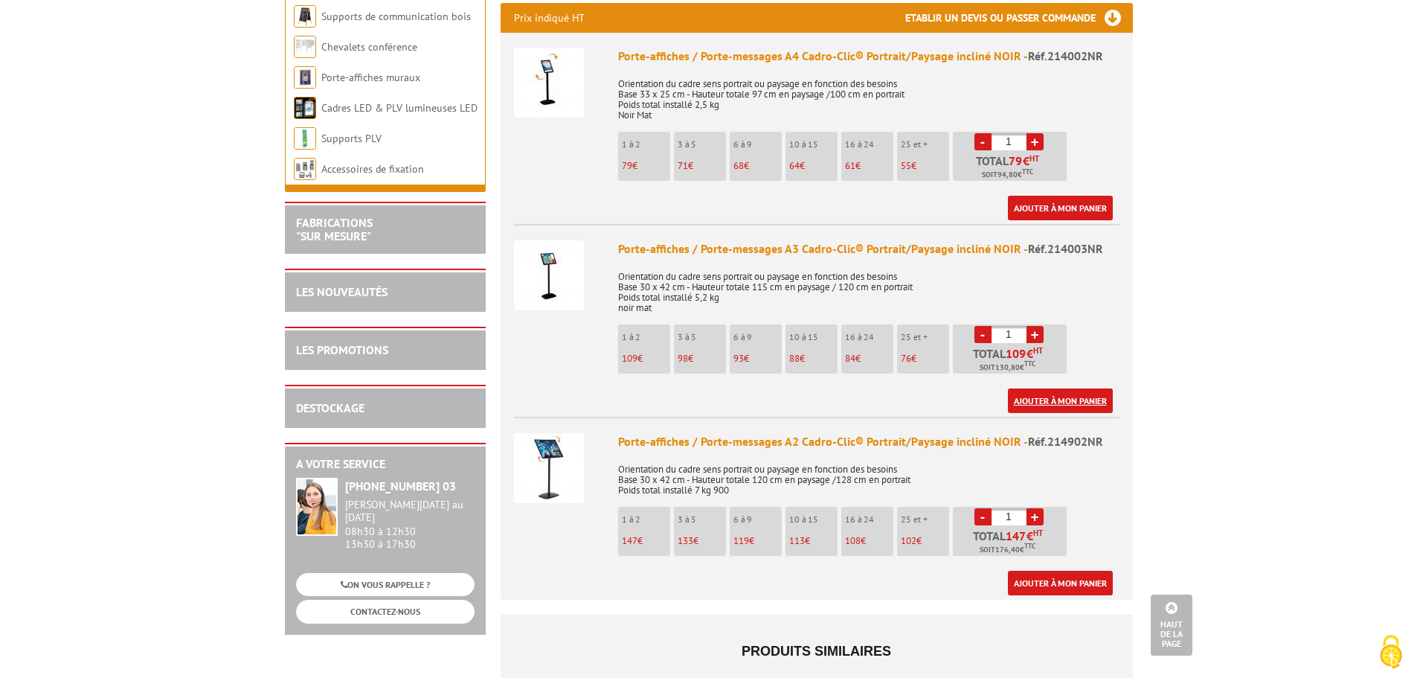
click at [1040, 388] on link "Ajouter à mon panier" at bounding box center [1060, 400] width 105 height 25
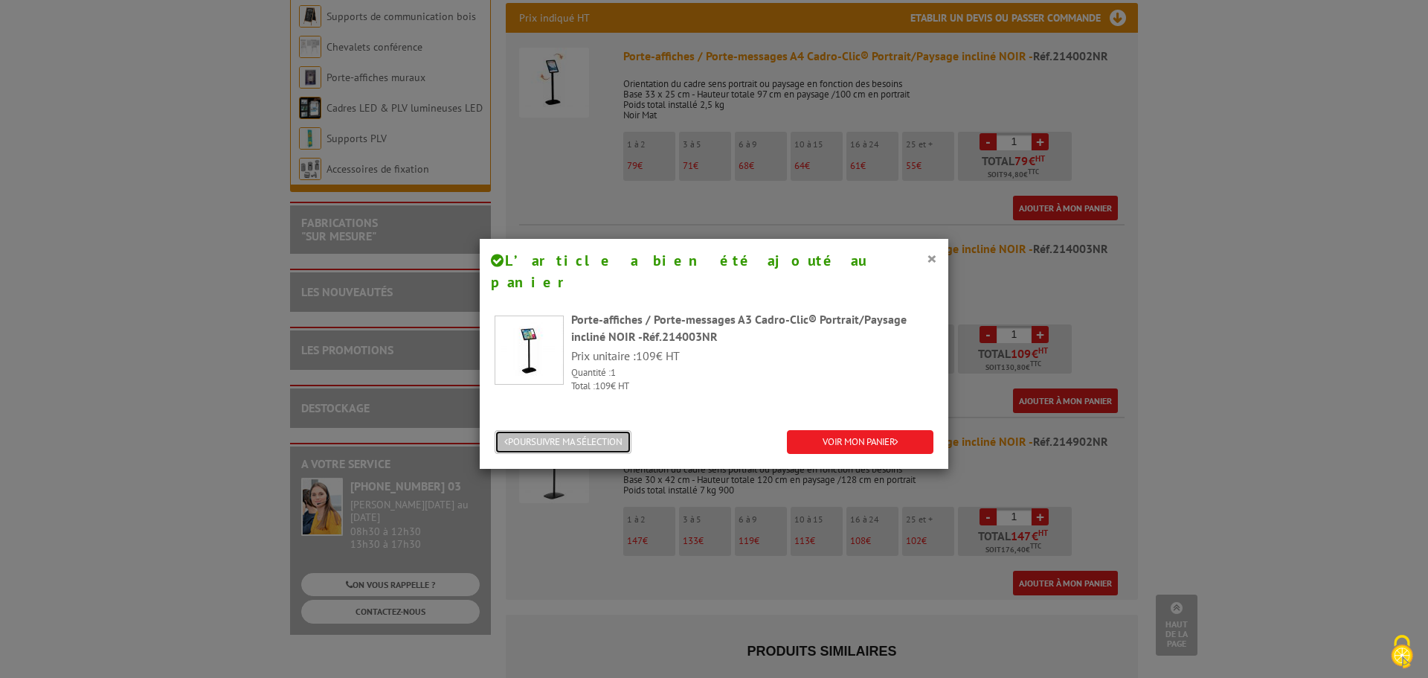
click at [512, 430] on button "POURSUIVRE MA SÉLECTION" at bounding box center [563, 442] width 137 height 25
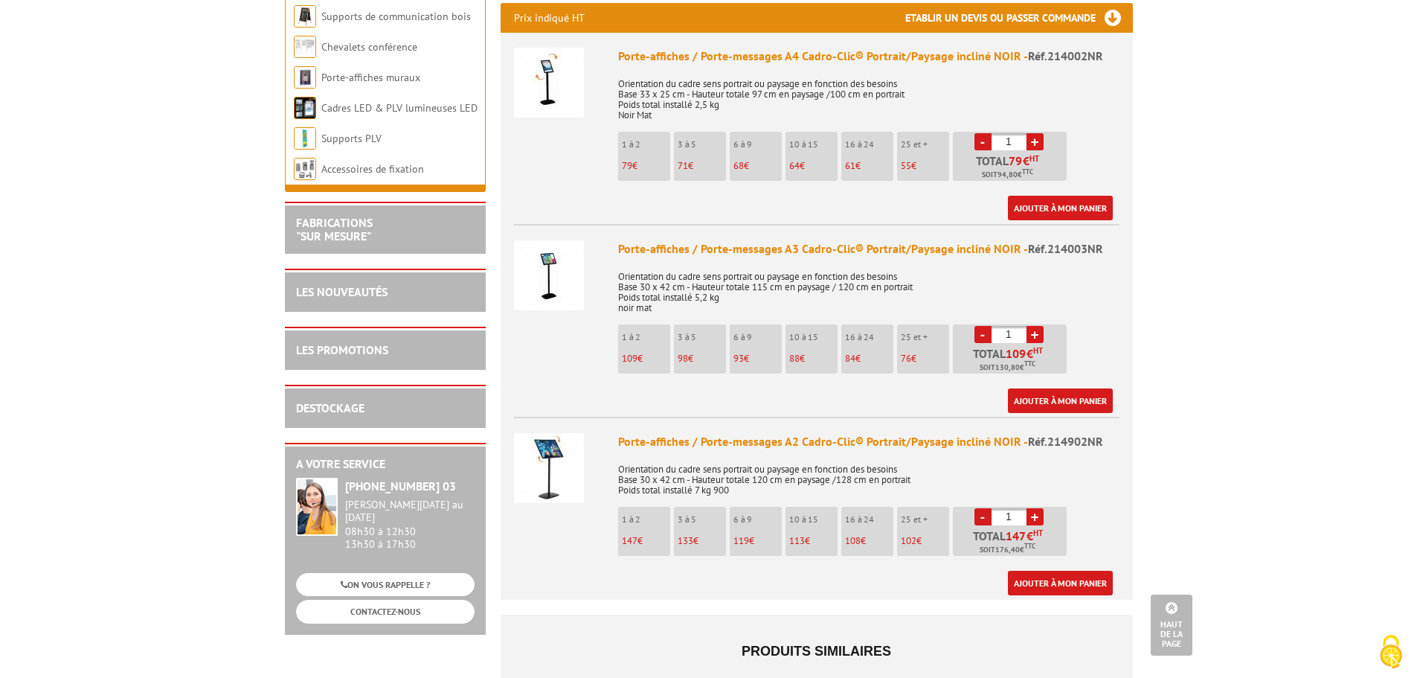
scroll to position [372, 0]
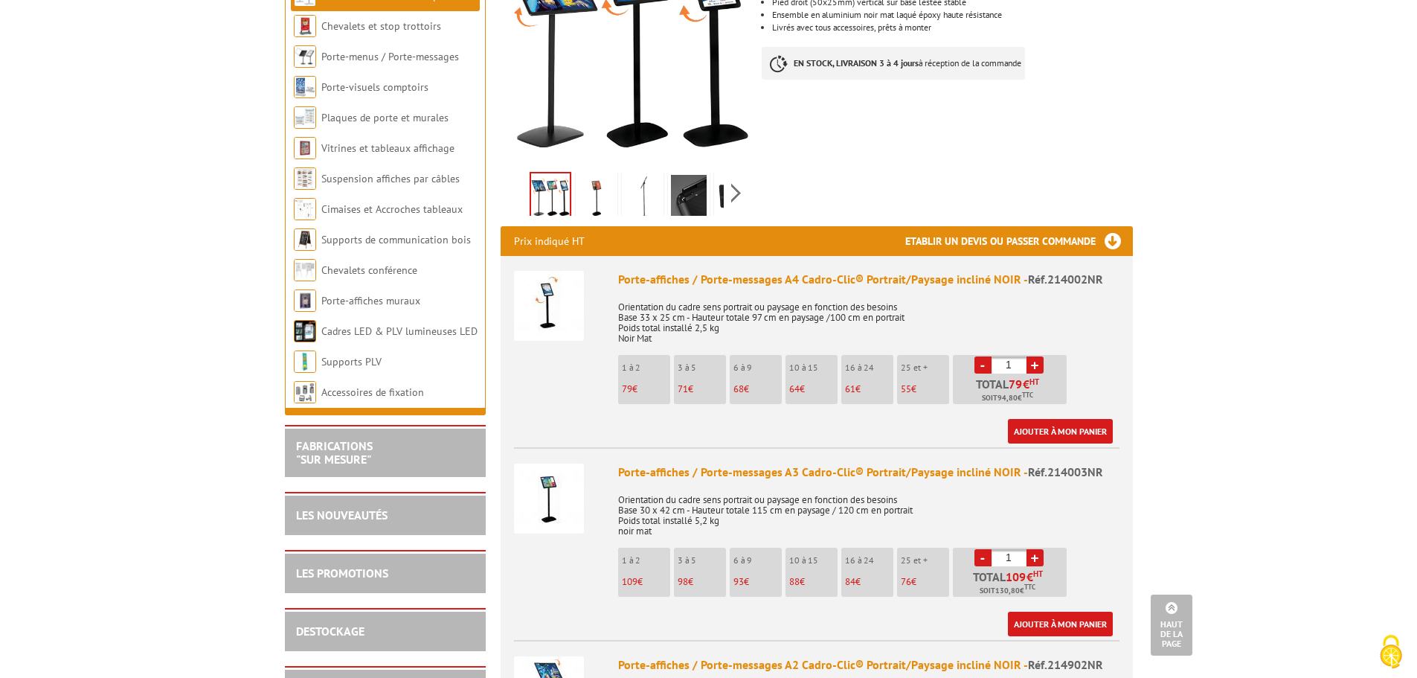
click at [1032, 356] on link "+" at bounding box center [1034, 364] width 17 height 17
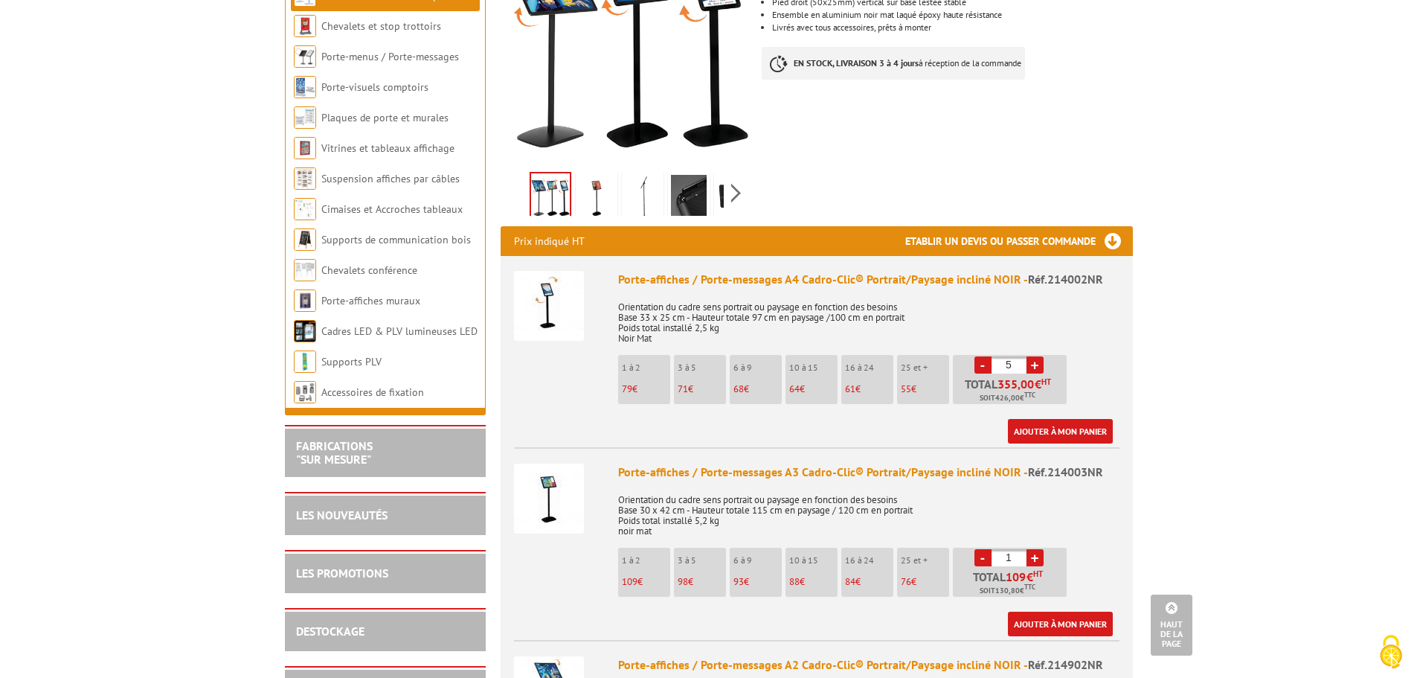
type input "6"
click at [1043, 419] on link "Ajouter à mon panier" at bounding box center [1060, 431] width 105 height 25
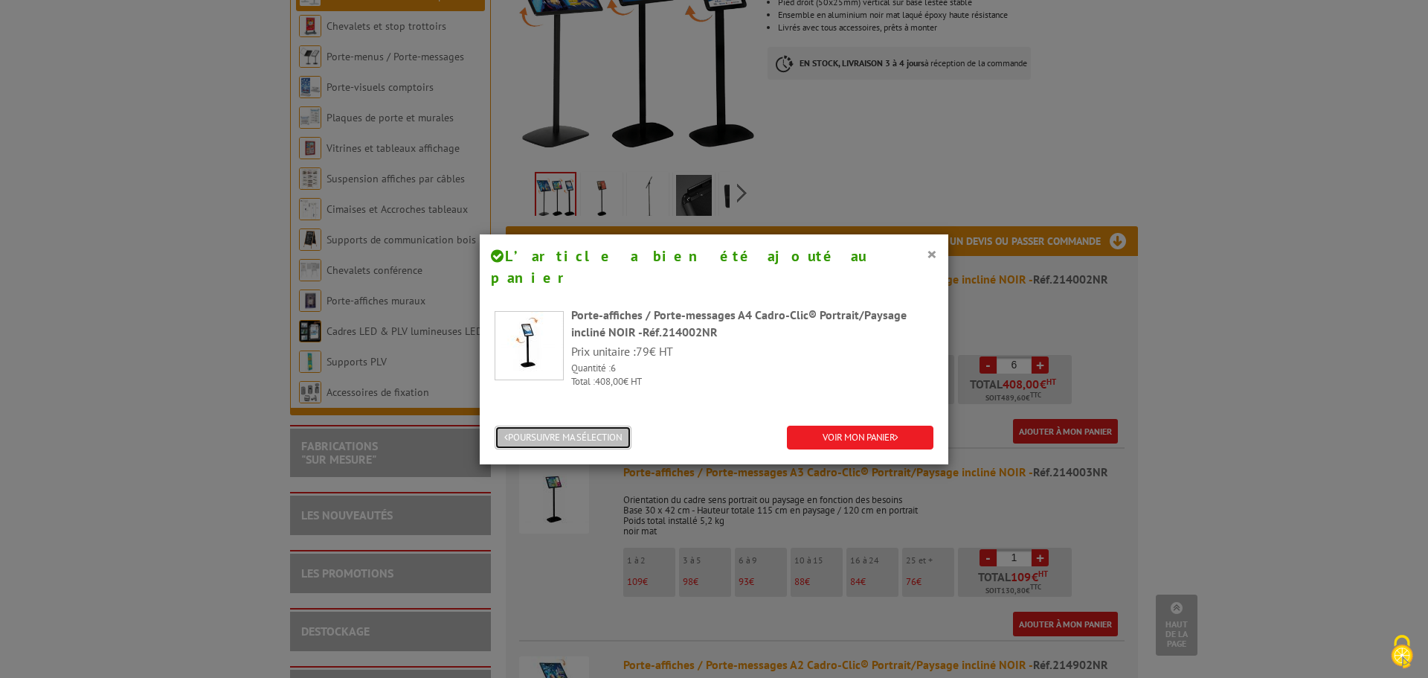
click at [541, 425] on button "POURSUIVRE MA SÉLECTION" at bounding box center [563, 437] width 137 height 25
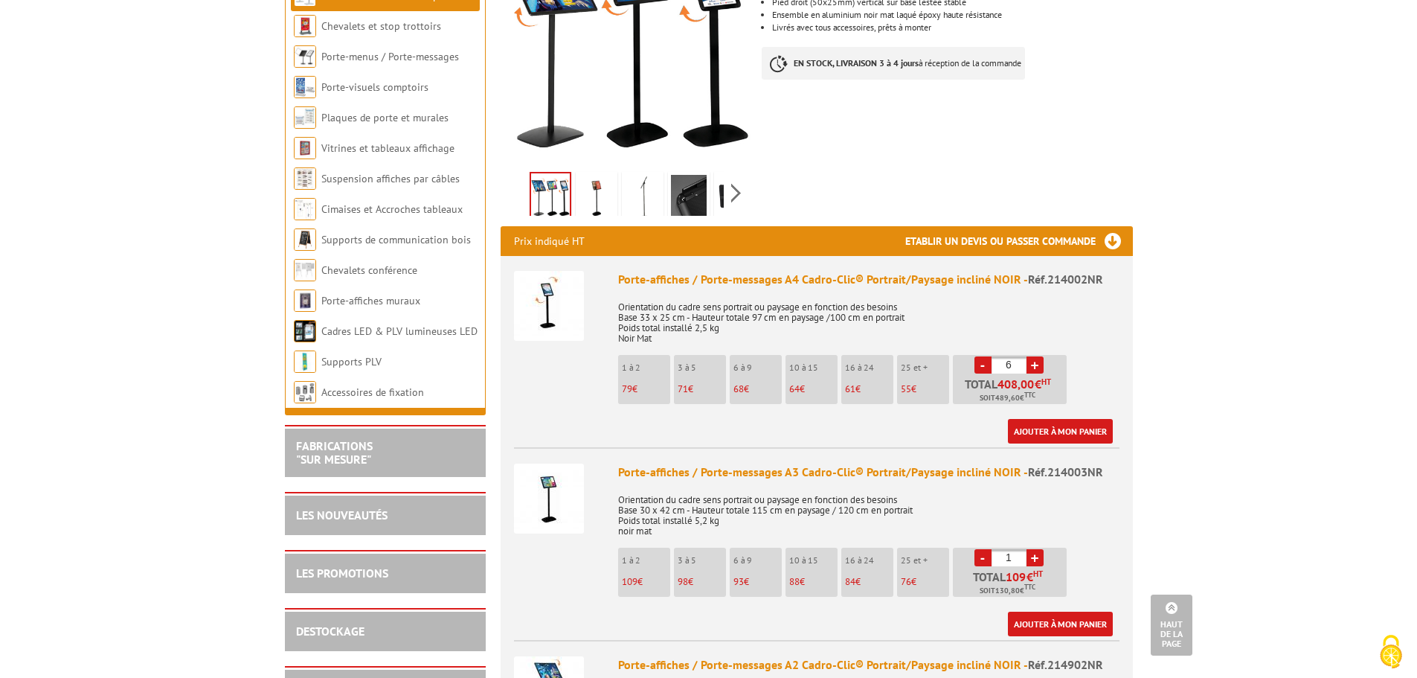
scroll to position [0, 0]
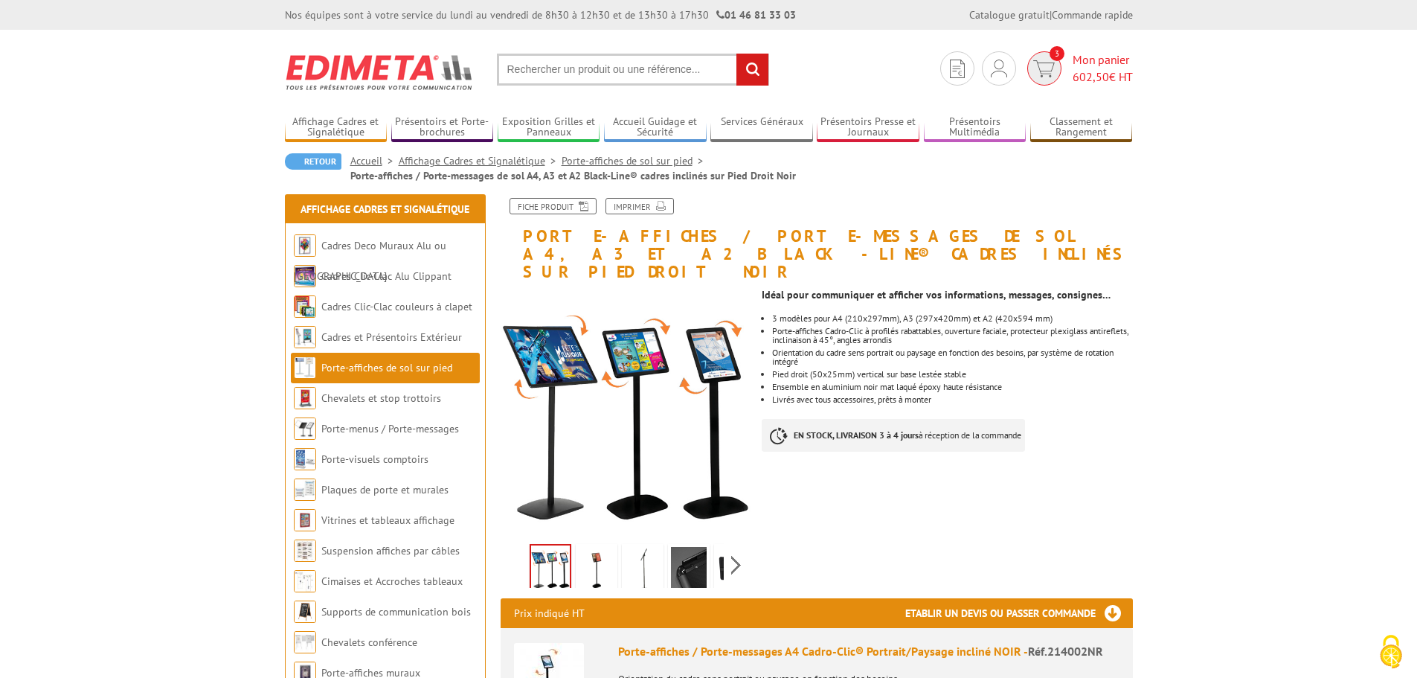
click at [1043, 68] on img at bounding box center [1044, 68] width 22 height 17
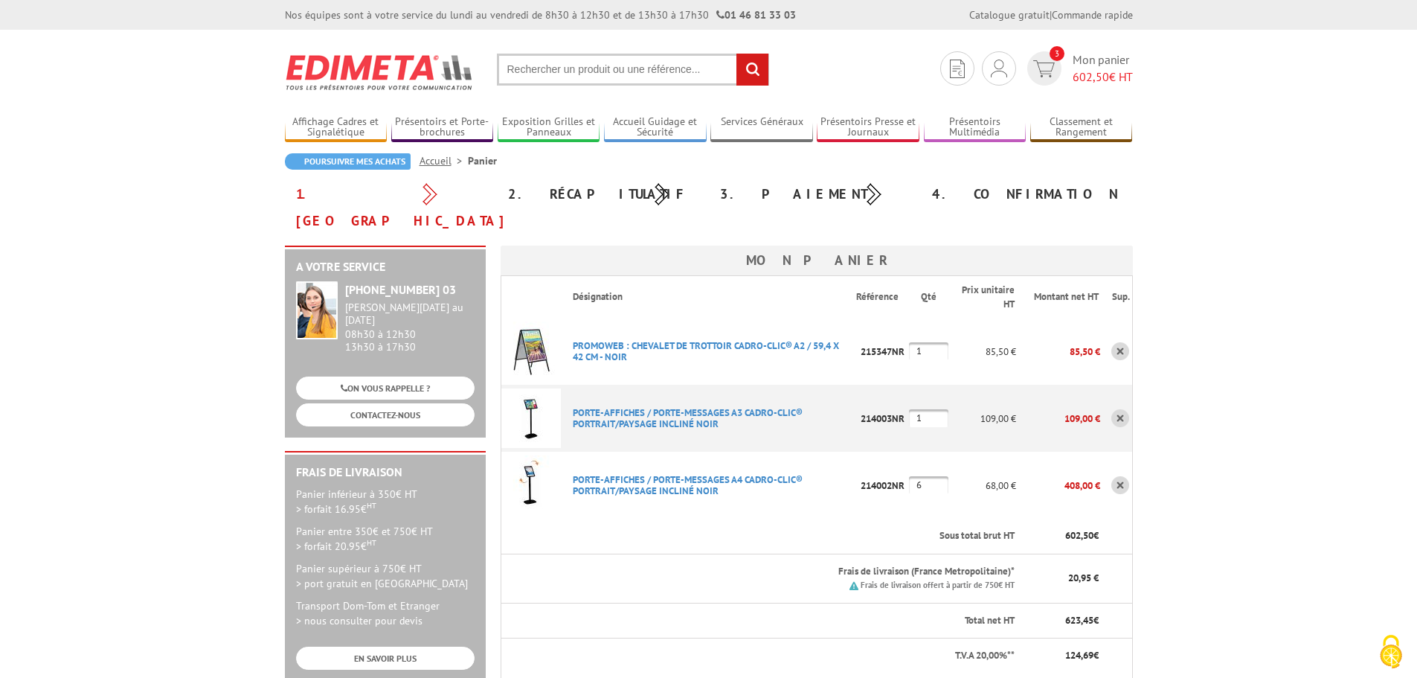
click at [531, 77] on input "text" at bounding box center [633, 70] width 272 height 32
click at [526, 65] on input "text" at bounding box center [633, 70] width 272 height 32
type input "support com table"
click at [736, 54] on input "rechercher" at bounding box center [752, 70] width 32 height 32
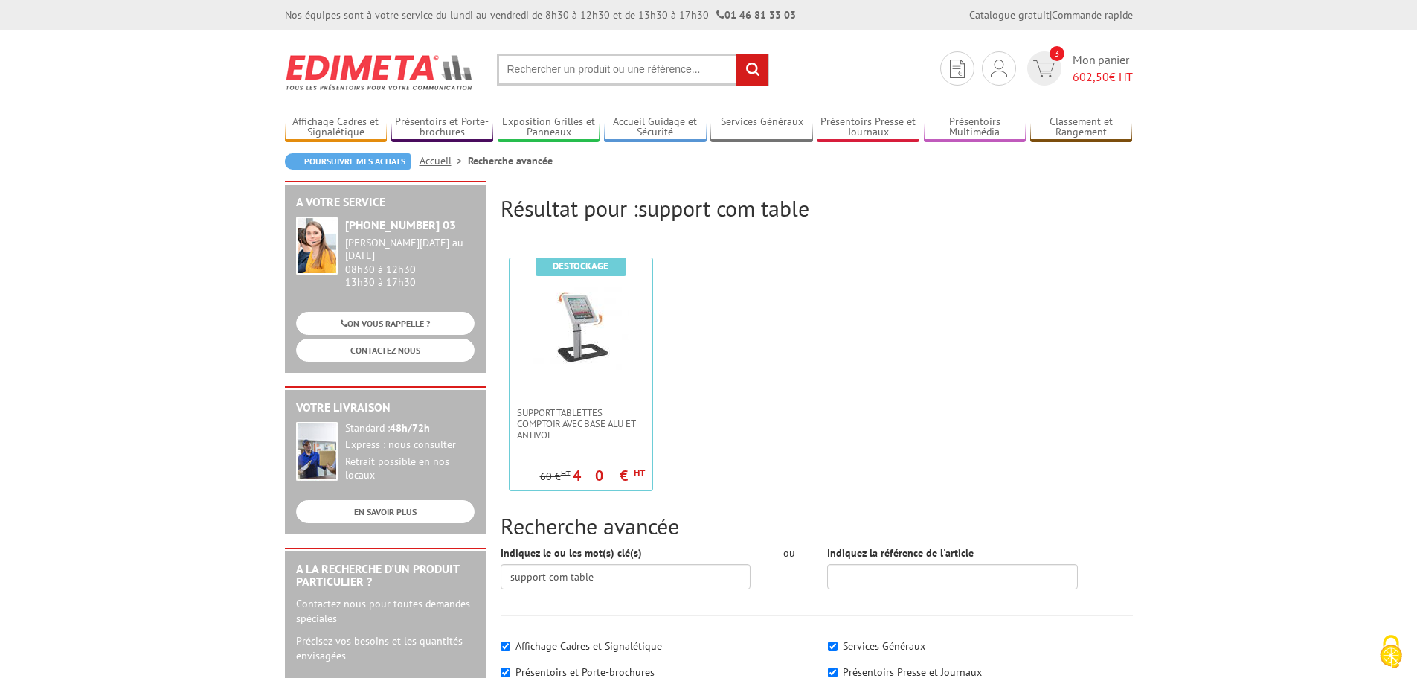
click at [687, 74] on input "text" at bounding box center [633, 70] width 272 height 32
type input "suport table"
click at [736, 54] on input "rechercher" at bounding box center [752, 70] width 32 height 32
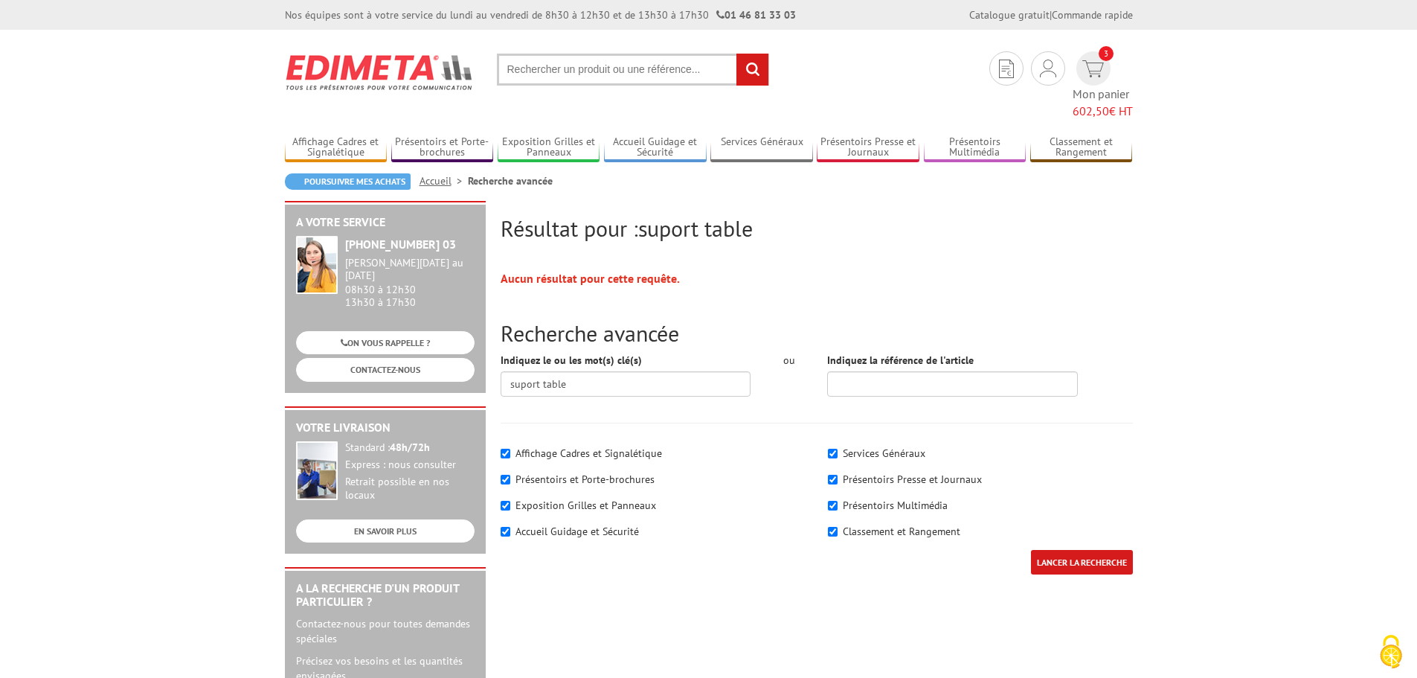
click at [566, 77] on input "text" at bounding box center [633, 70] width 272 height 32
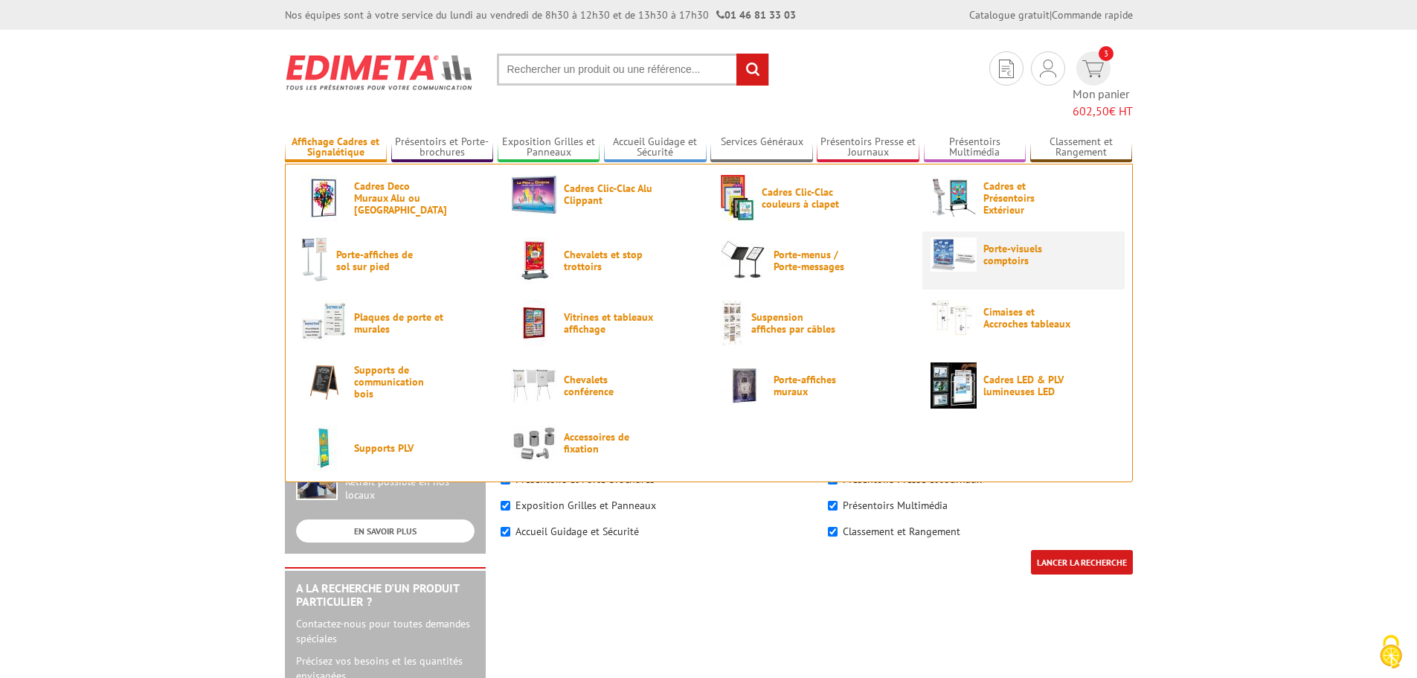
click at [1000, 242] on span "Porte-visuels comptoirs" at bounding box center [1027, 254] width 89 height 24
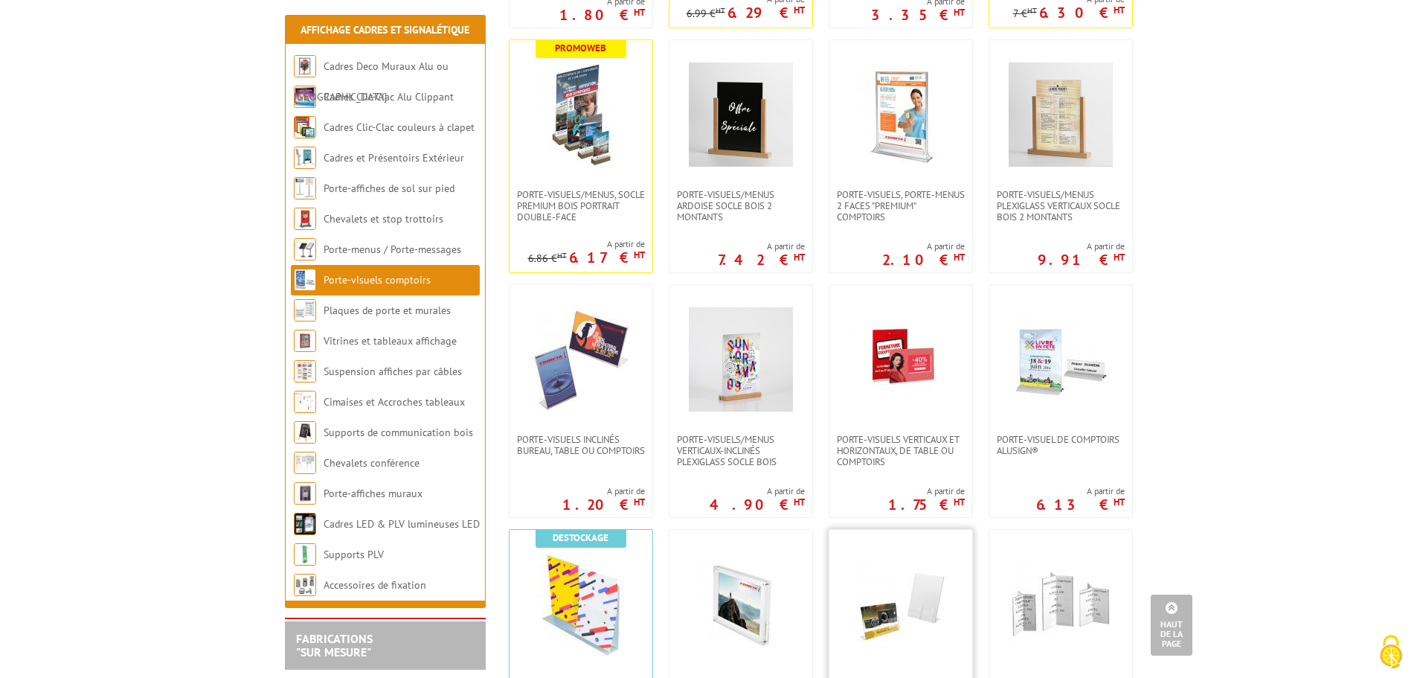
scroll to position [669, 0]
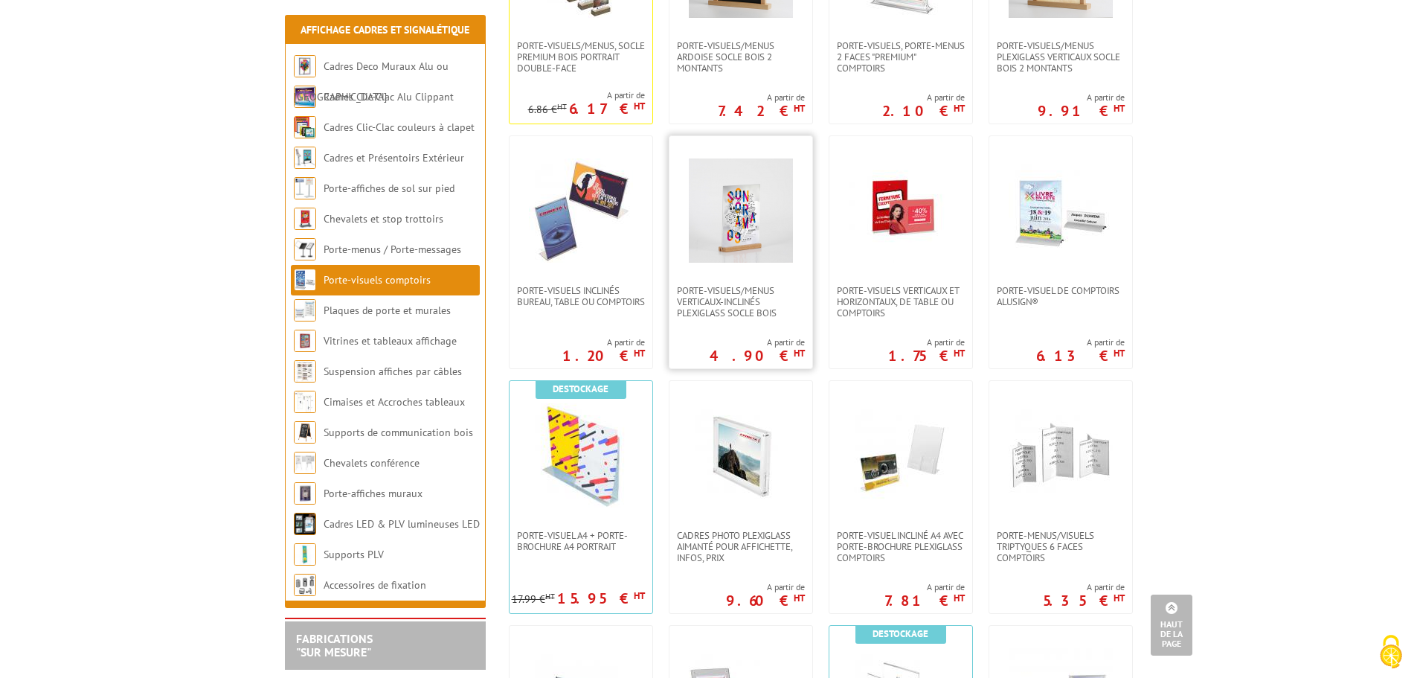
click at [734, 262] on img at bounding box center [741, 210] width 104 height 104
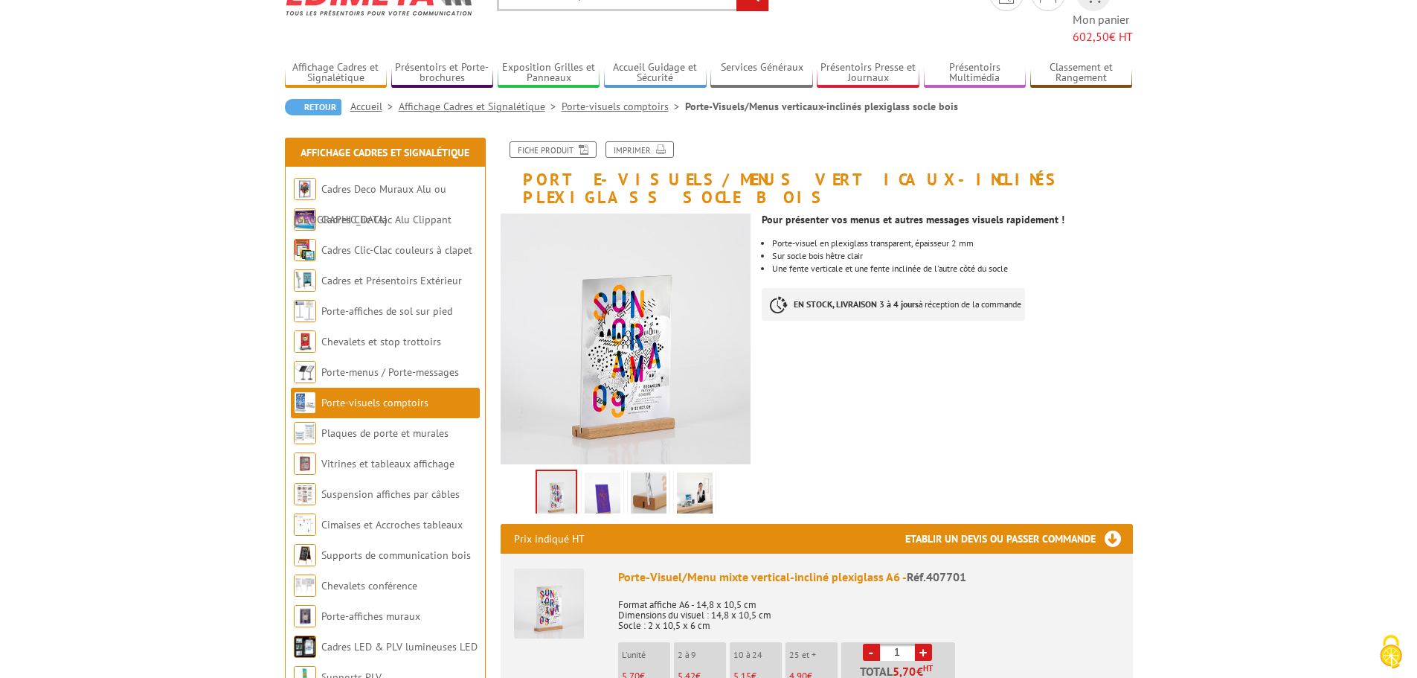
scroll to position [149, 0]
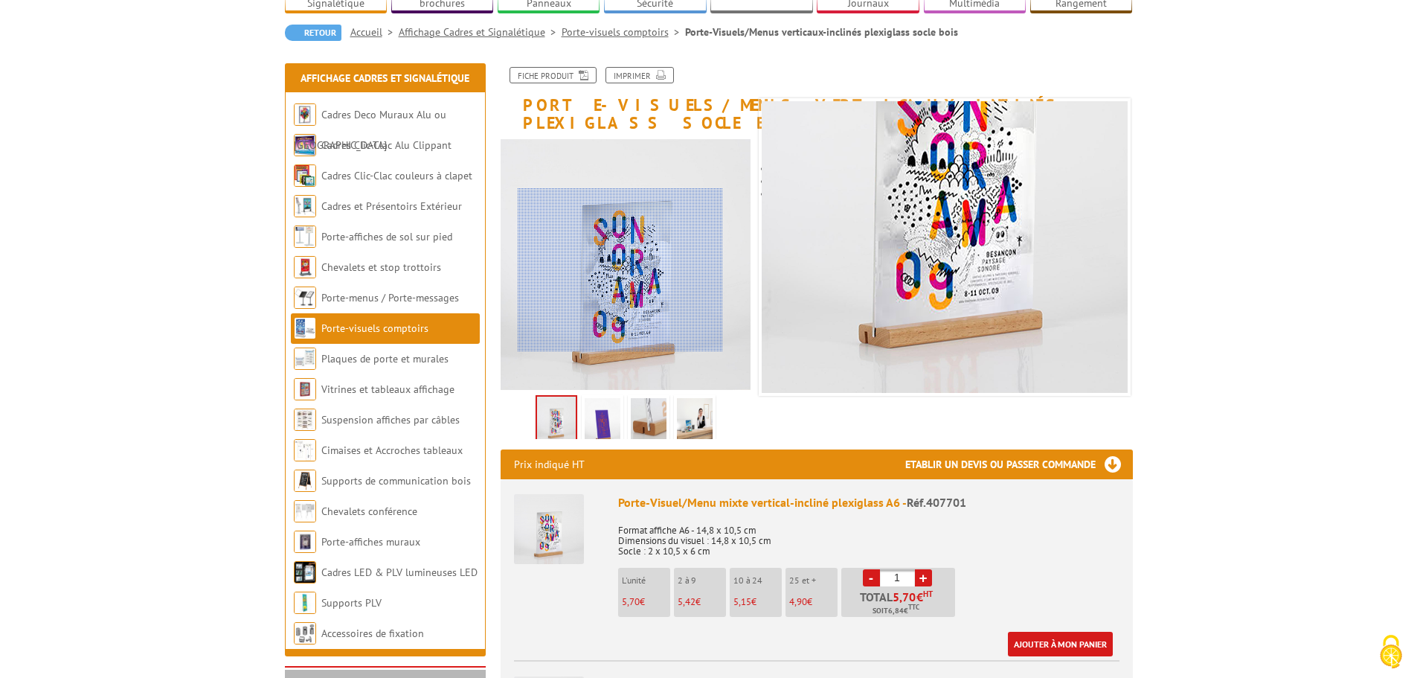
click at [620, 286] on div at bounding box center [620, 270] width 205 height 164
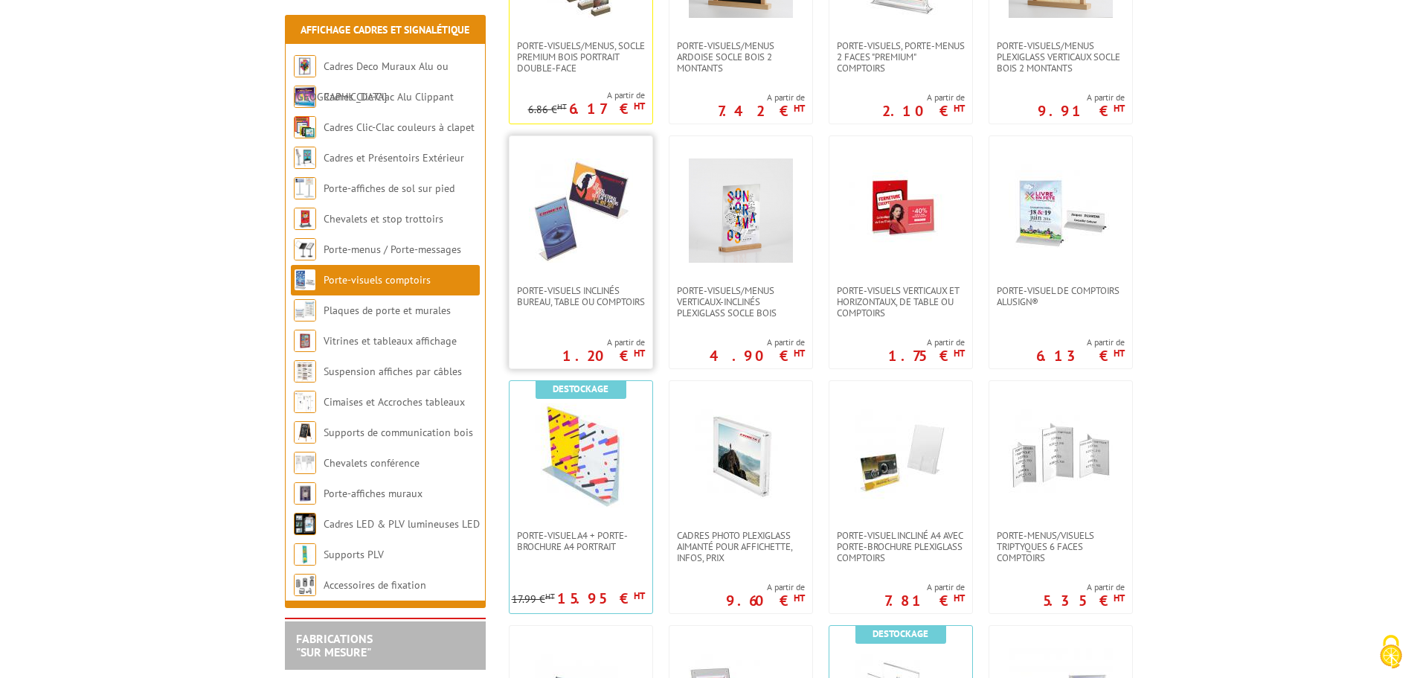
click at [540, 227] on img at bounding box center [581, 210] width 104 height 104
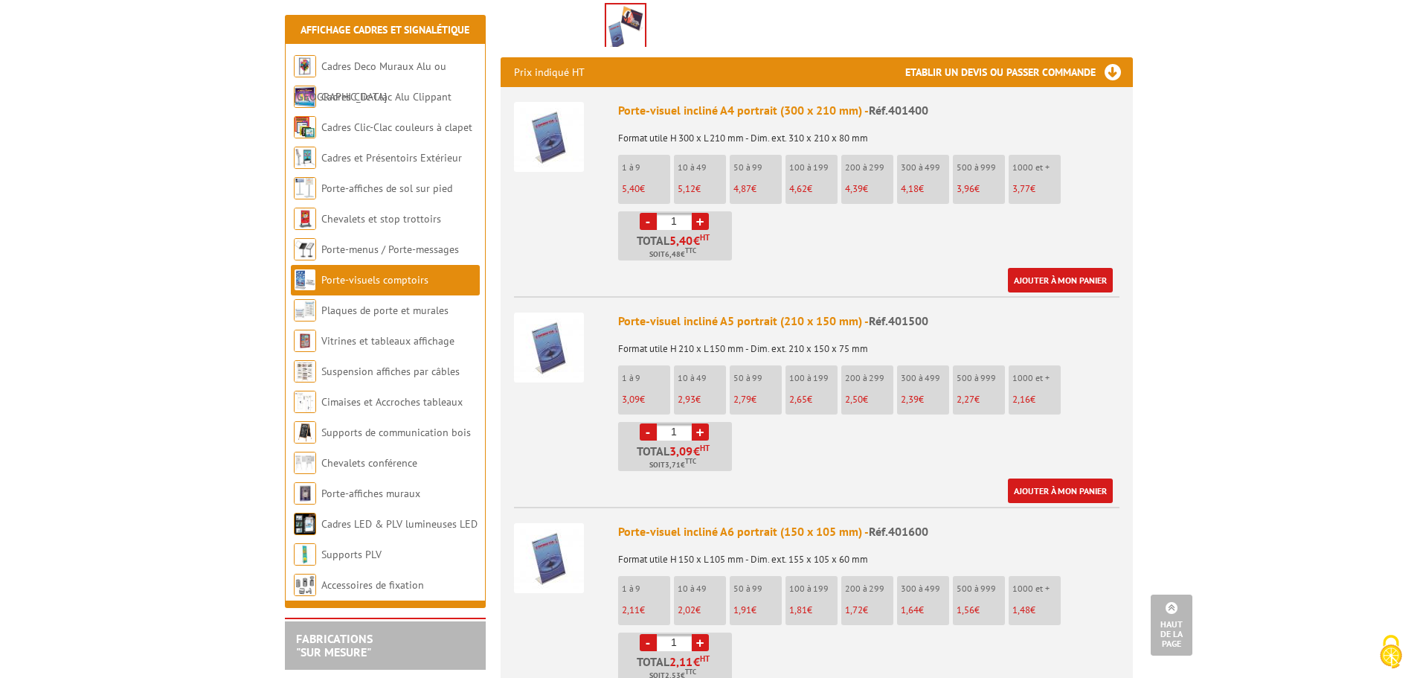
scroll to position [74, 0]
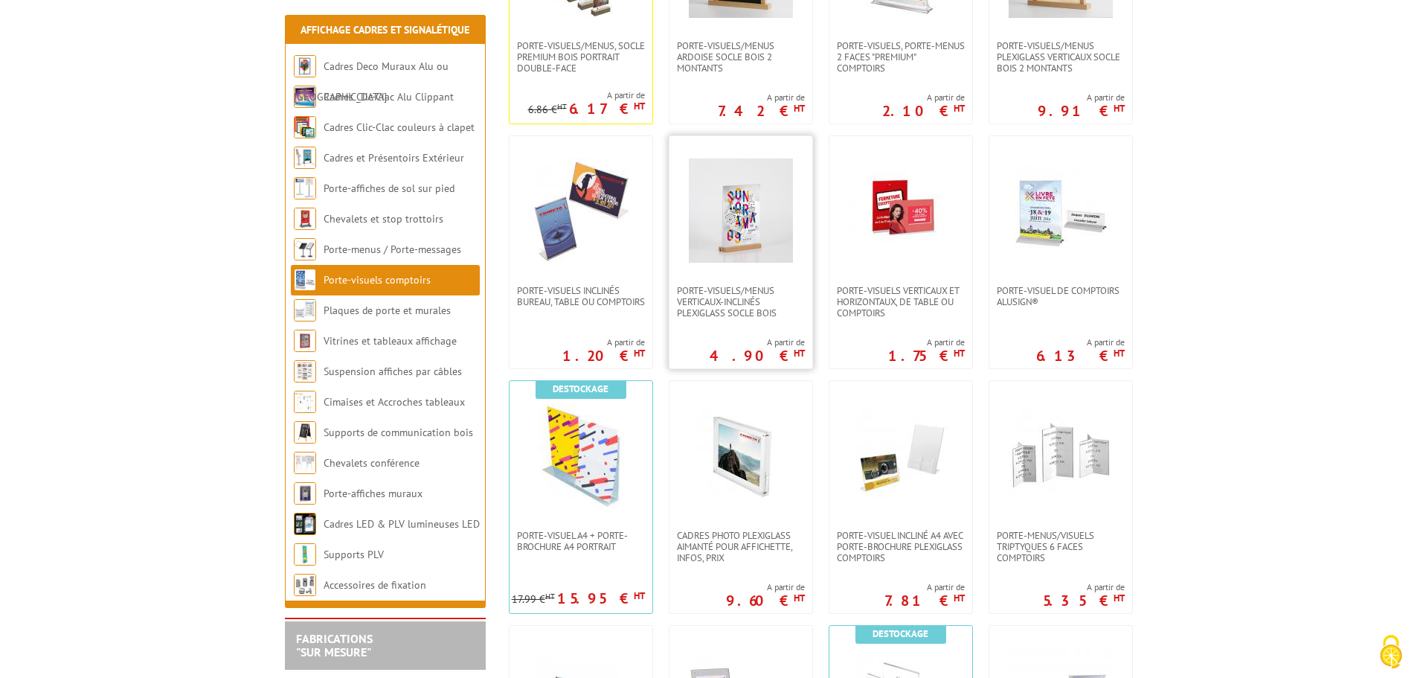
click at [747, 266] on link at bounding box center [740, 210] width 143 height 149
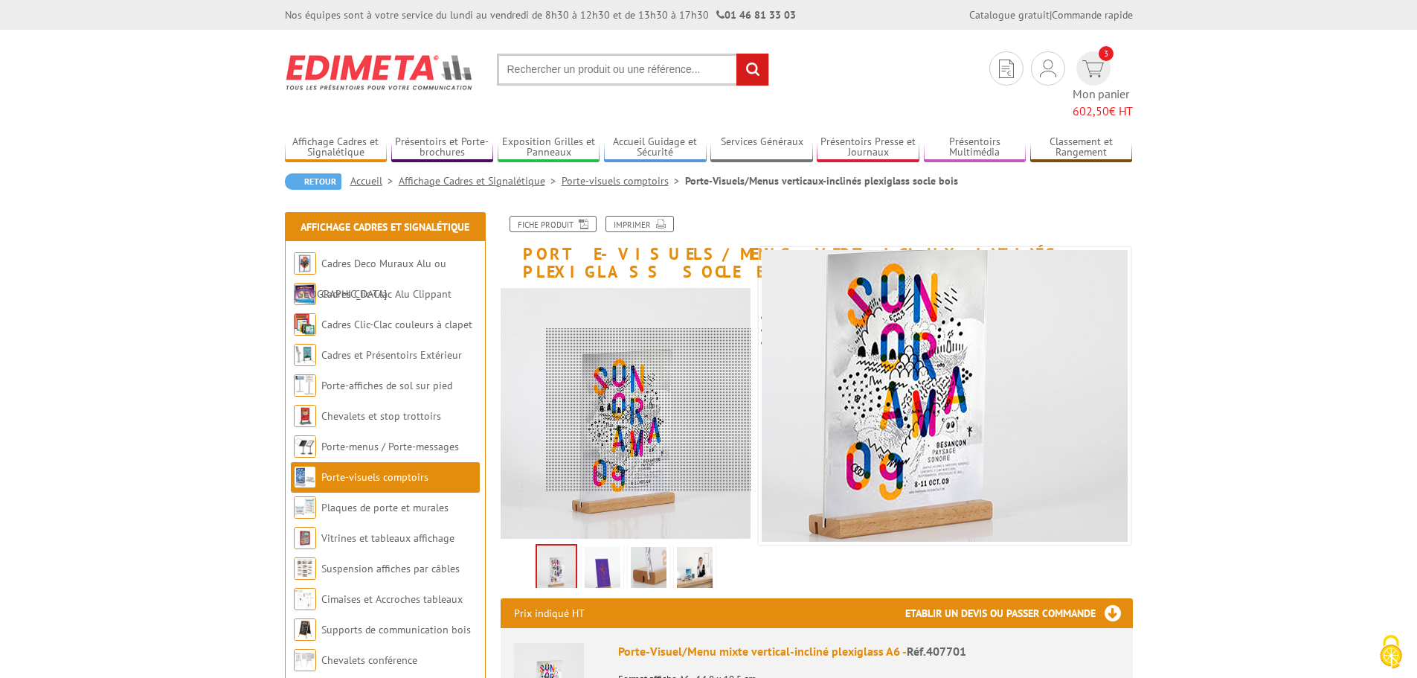
click at [689, 410] on div at bounding box center [648, 410] width 205 height 164
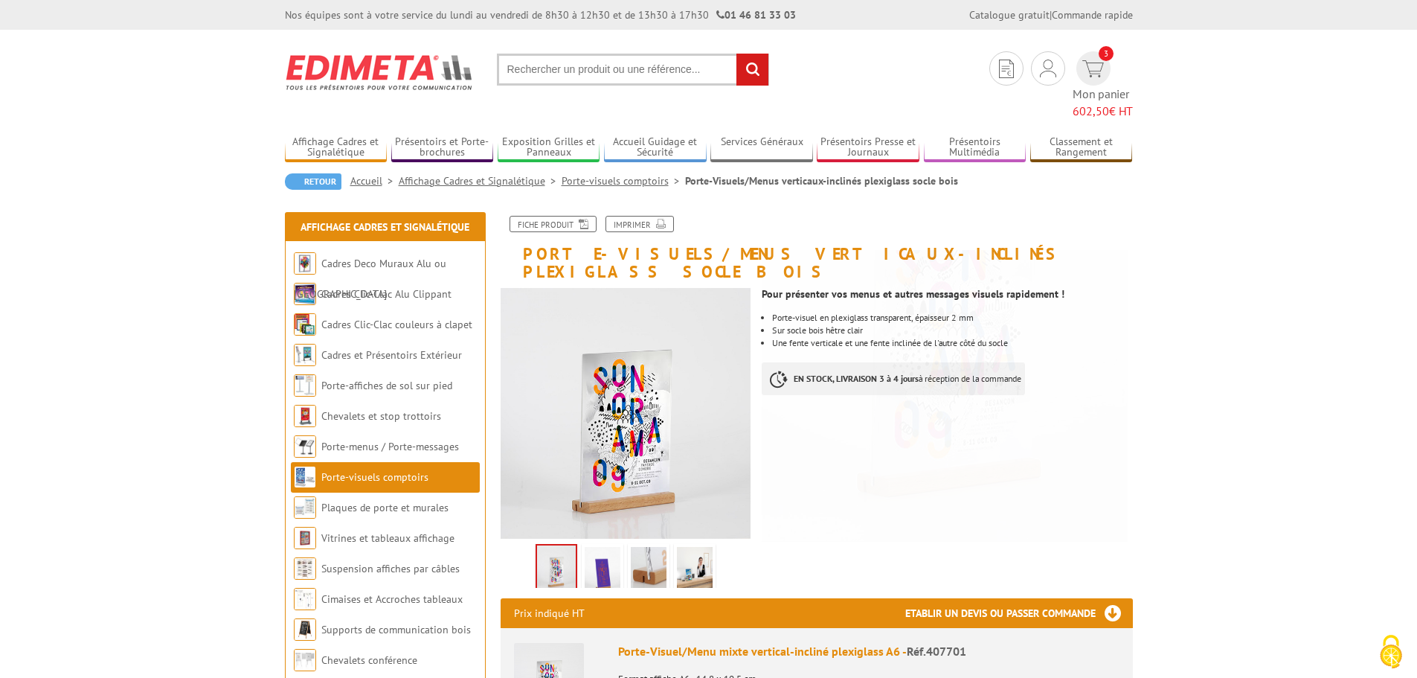
click at [603, 547] on img at bounding box center [603, 570] width 36 height 46
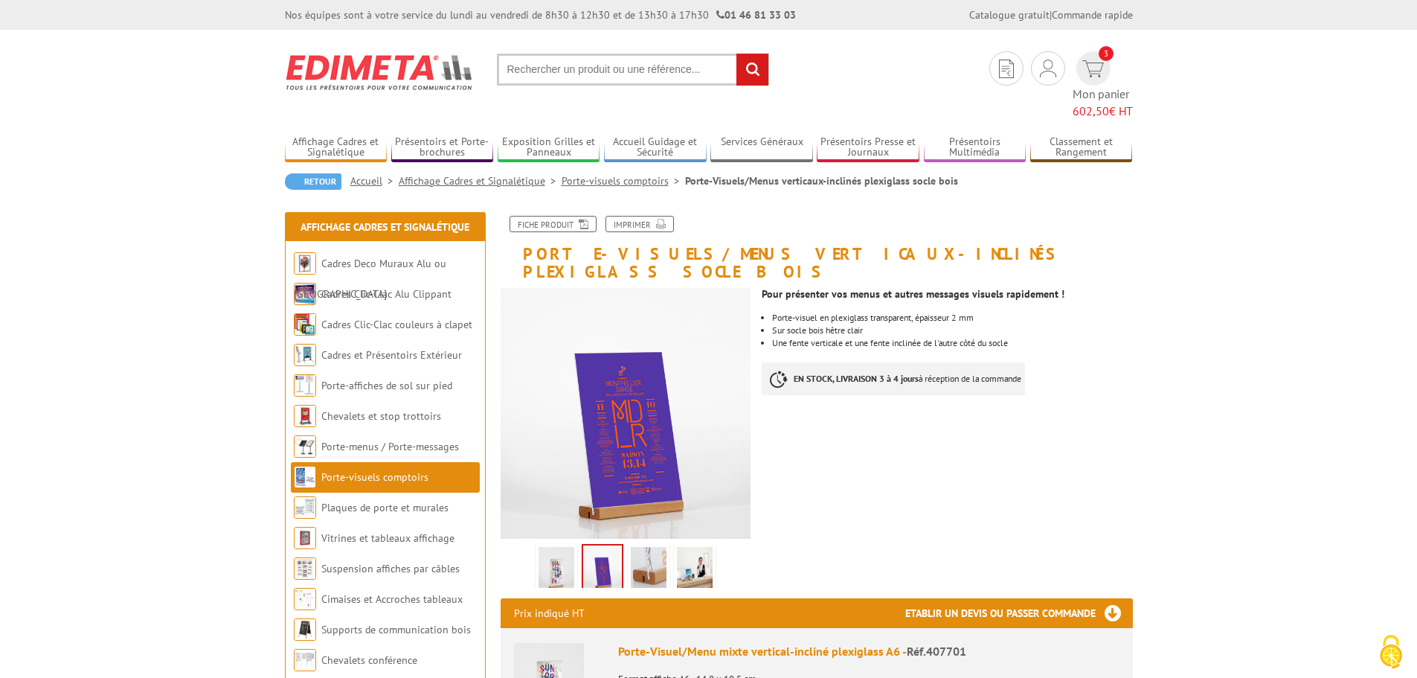
click at [652, 547] on img at bounding box center [649, 570] width 36 height 46
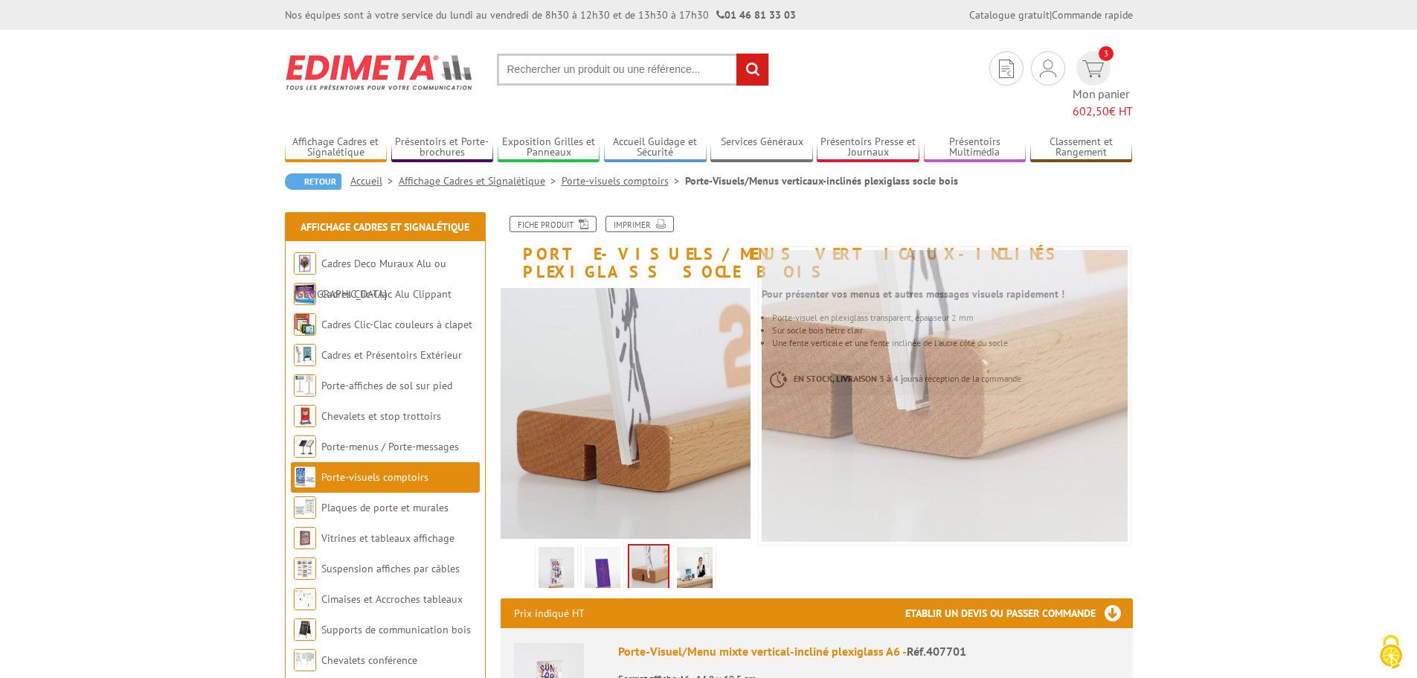
click at [690, 547] on img at bounding box center [695, 570] width 36 height 46
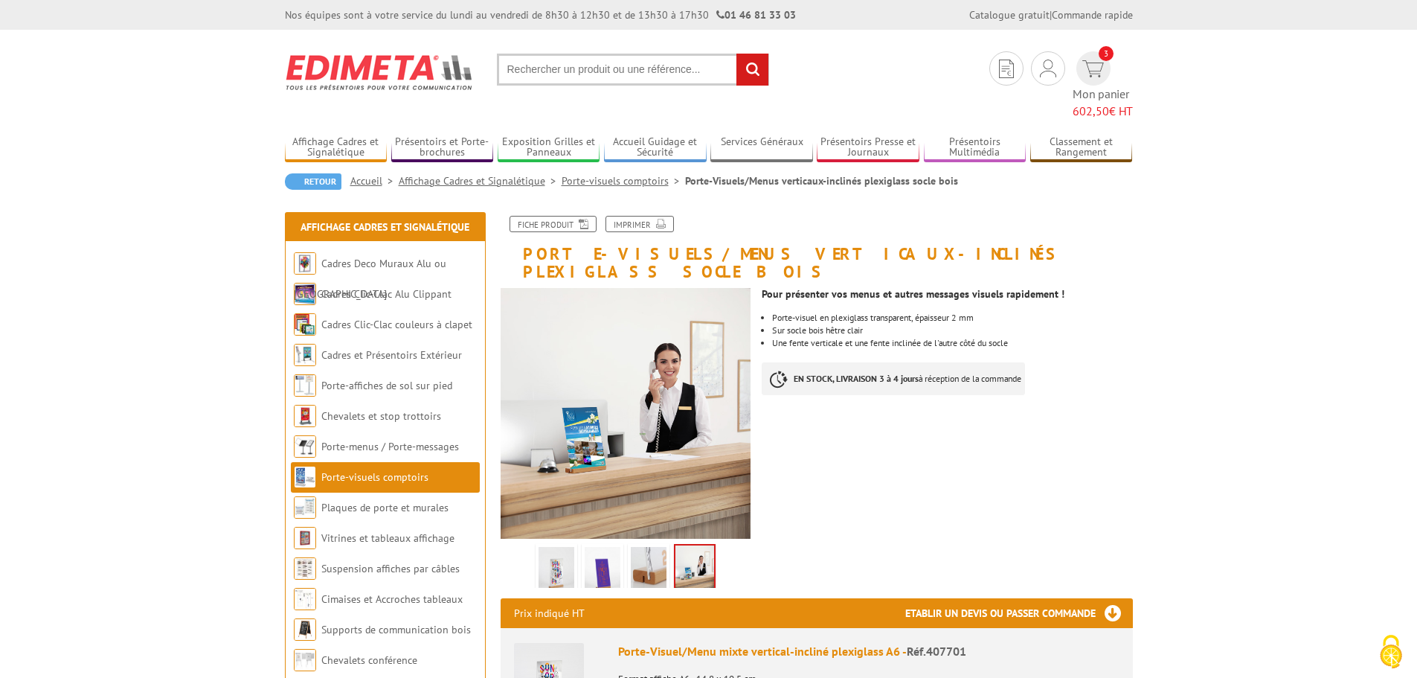
click at [545, 547] on img at bounding box center [557, 570] width 36 height 46
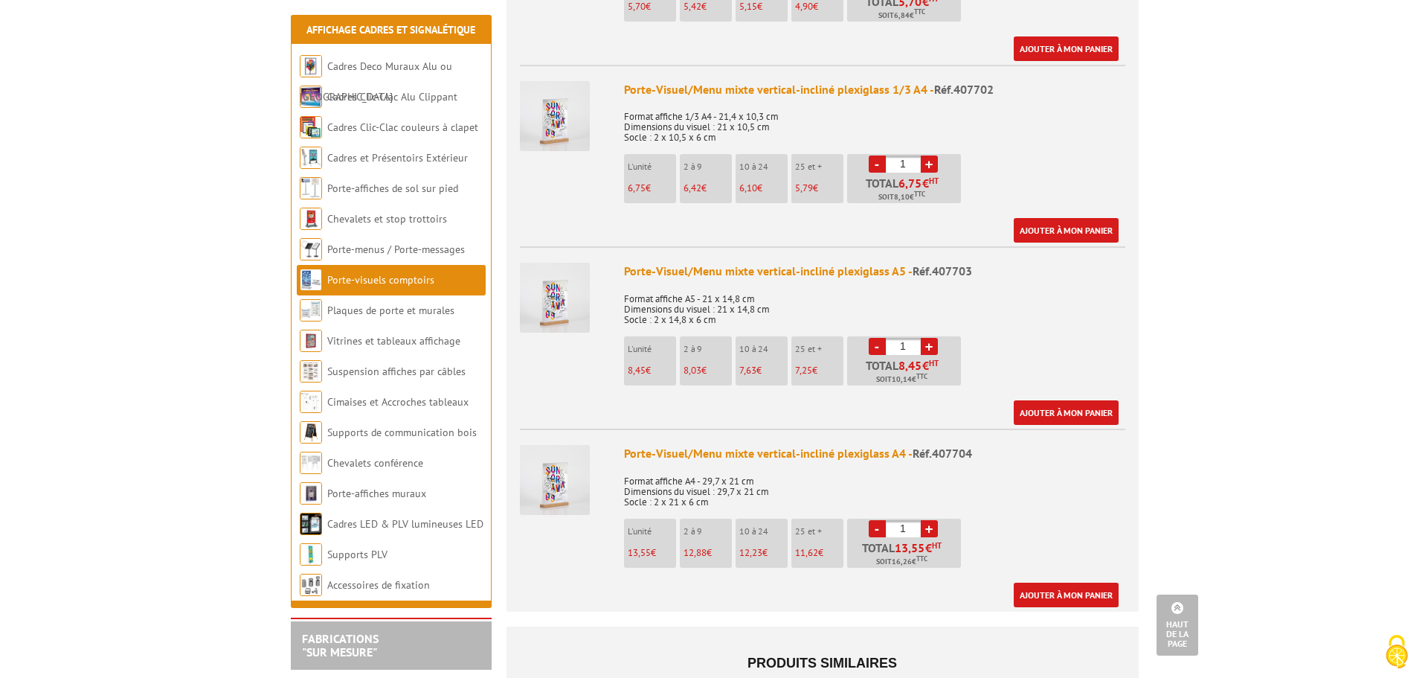
scroll to position [818, 0]
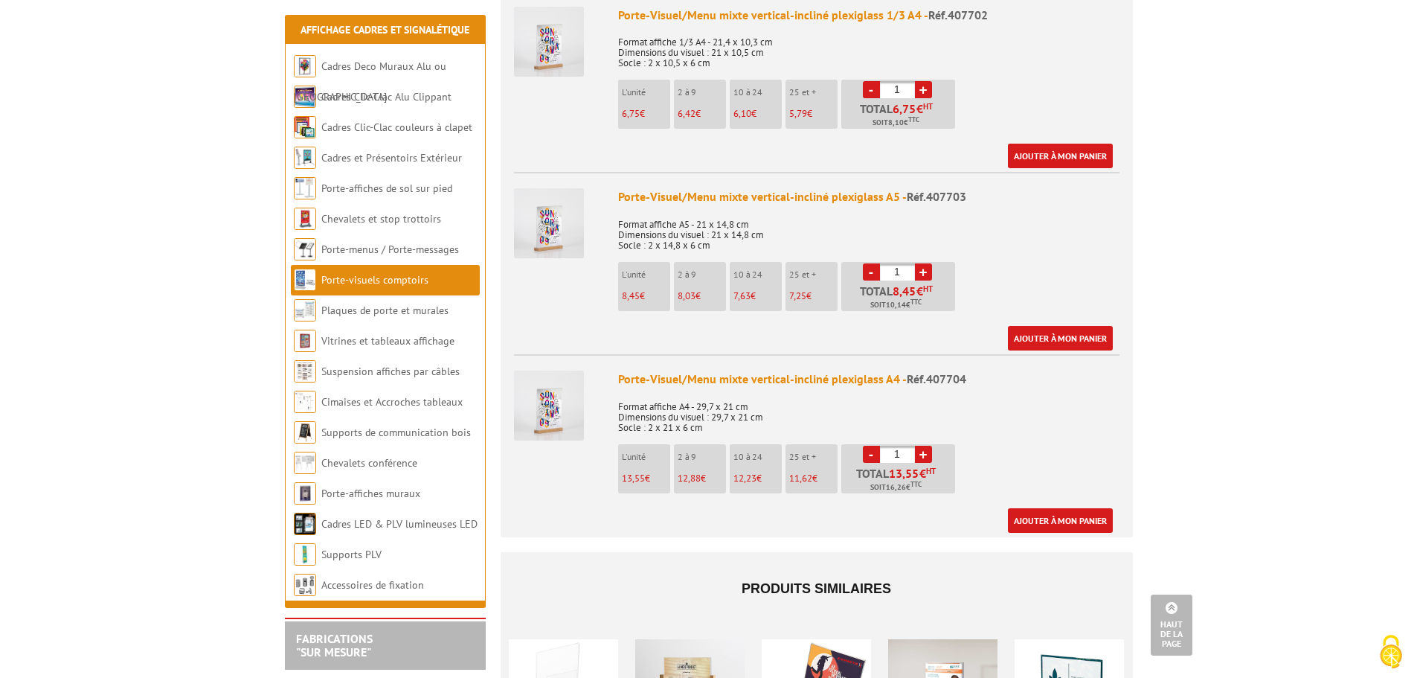
click at [928, 446] on link "+" at bounding box center [923, 454] width 17 height 17
click at [927, 446] on link "+" at bounding box center [923, 454] width 17 height 17
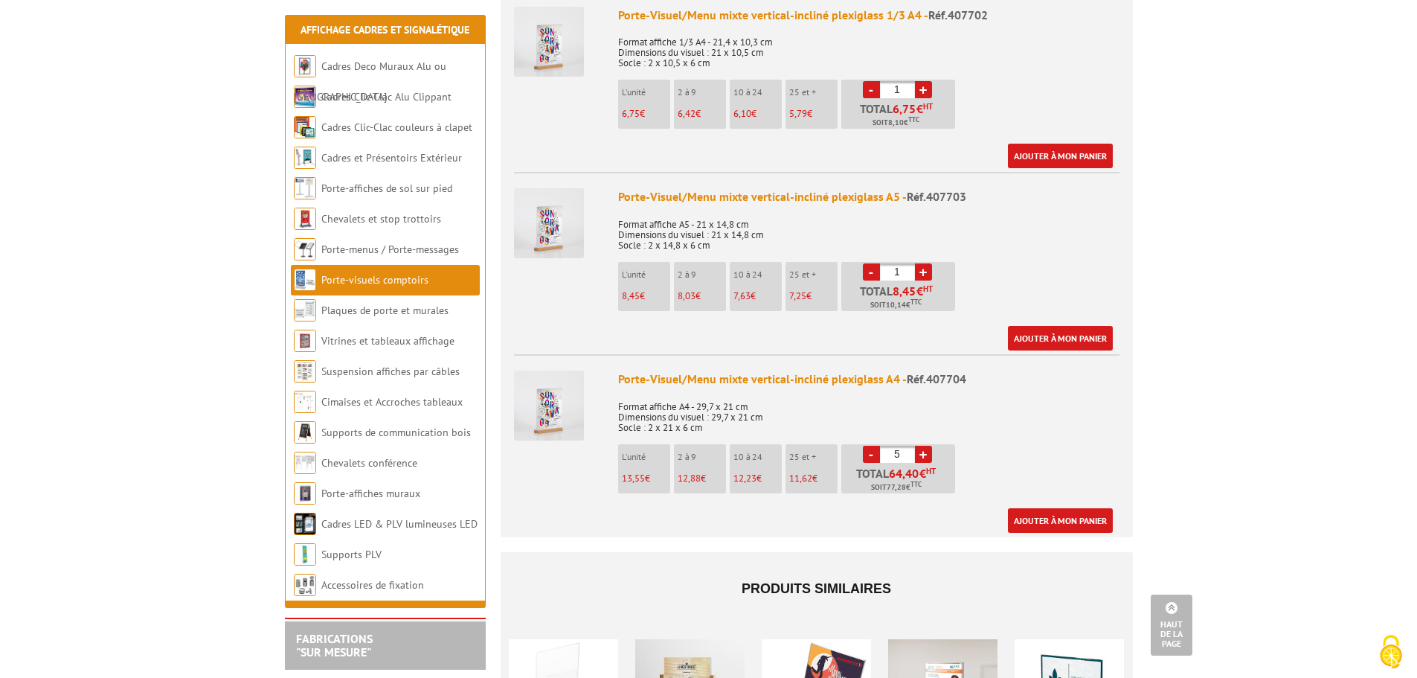
type input "6"
click at [1055, 508] on link "Ajouter à mon panier" at bounding box center [1060, 520] width 105 height 25
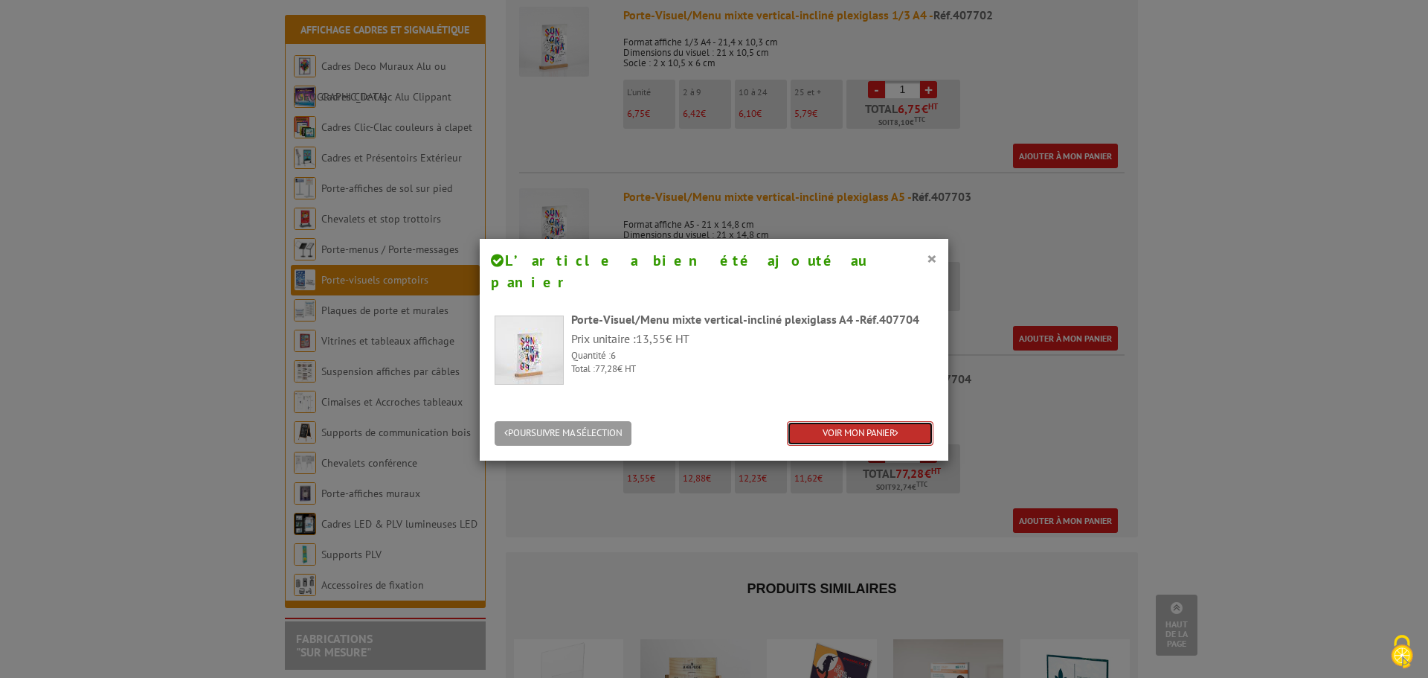
click at [843, 421] on link "VOIR MON PANIER" at bounding box center [860, 433] width 147 height 25
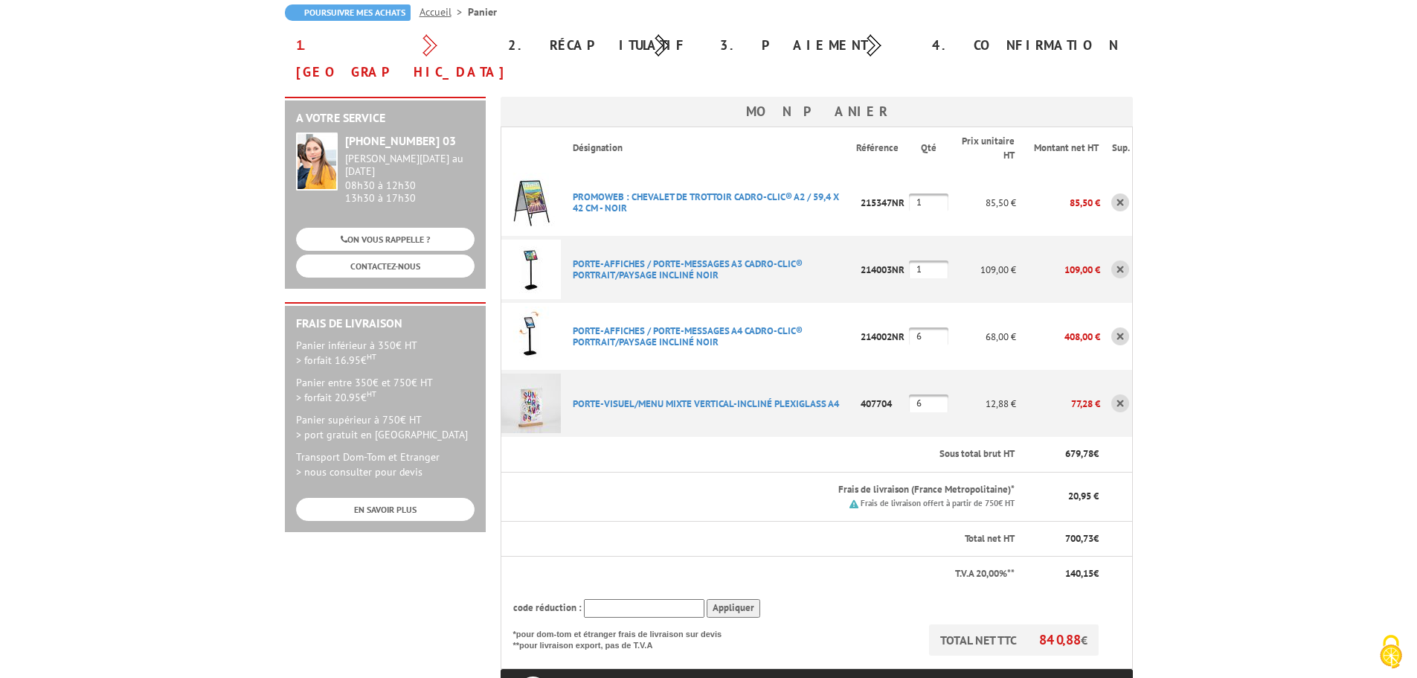
scroll to position [223, 0]
